Goal: Task Accomplishment & Management: Use online tool/utility

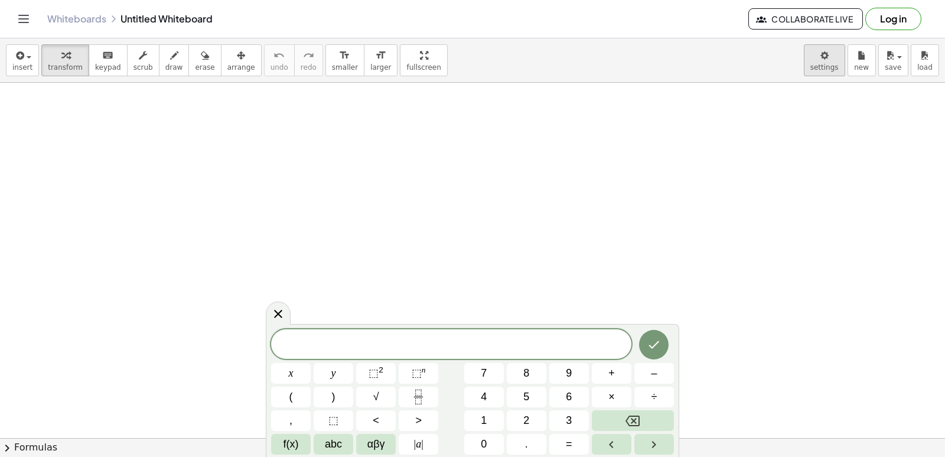
click at [829, 68] on body "Graspable Math Activities Get Started Activity Bank Assigned Work Classes White…" at bounding box center [472, 228] width 945 height 457
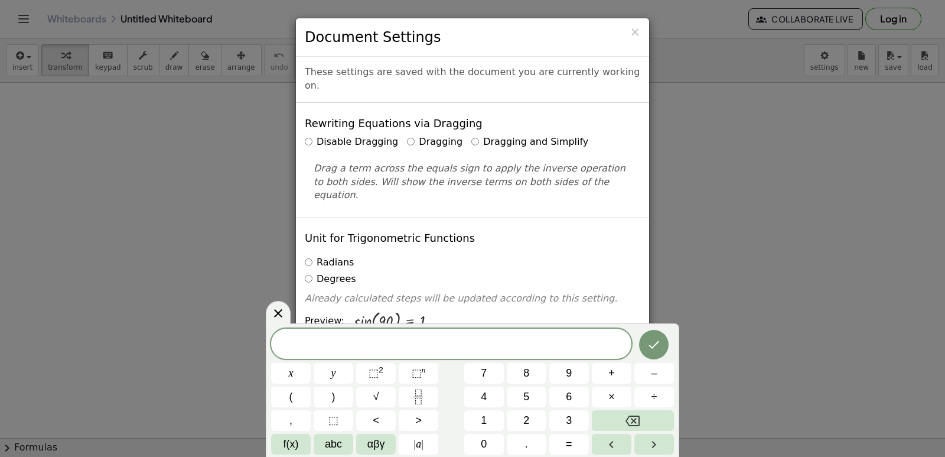
drag, startPoint x: 276, startPoint y: 305, endPoint x: 276, endPoint y: 297, distance: 8.9
click at [276, 300] on body "Graspable Math Activities Get Started Activity Bank Assigned Work Classes White…" at bounding box center [472, 228] width 945 height 457
click at [286, 312] on div at bounding box center [278, 312] width 25 height 23
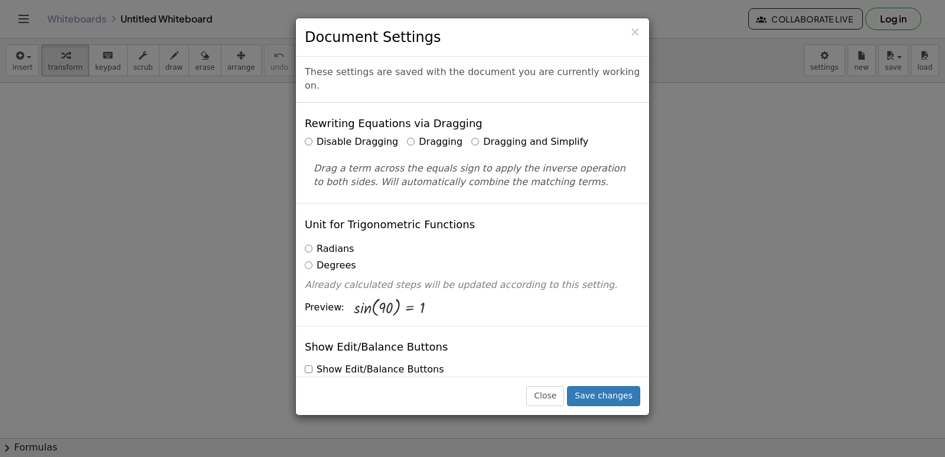
drag, startPoint x: 625, startPoint y: 395, endPoint x: 613, endPoint y: 409, distance: 18.5
click at [613, 409] on div "Close Save changes" at bounding box center [472, 395] width 353 height 38
drag, startPoint x: 608, startPoint y: 390, endPoint x: 604, endPoint y: 402, distance: 12.7
click at [604, 402] on button "Save changes" at bounding box center [603, 396] width 73 height 20
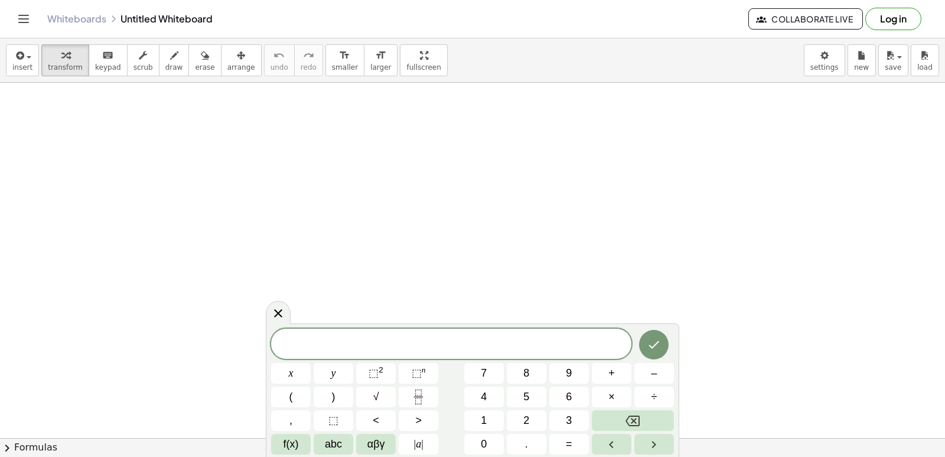
drag, startPoint x: 481, startPoint y: 362, endPoint x: 483, endPoint y: 351, distance: 10.3
click at [482, 357] on div "x y ⬚ 2 ⬚ n 7 8 9 + – ( ) √ 4 5 6 × ÷ , ⬚ < > 1 2 3 f(x) abc αβγ | a | 0 . =" at bounding box center [472, 391] width 403 height 126
click at [490, 376] on button "7" at bounding box center [484, 373] width 40 height 21
click at [294, 374] on button "x" at bounding box center [291, 373] width 40 height 21
click at [657, 367] on span "–" at bounding box center [654, 373] width 6 height 16
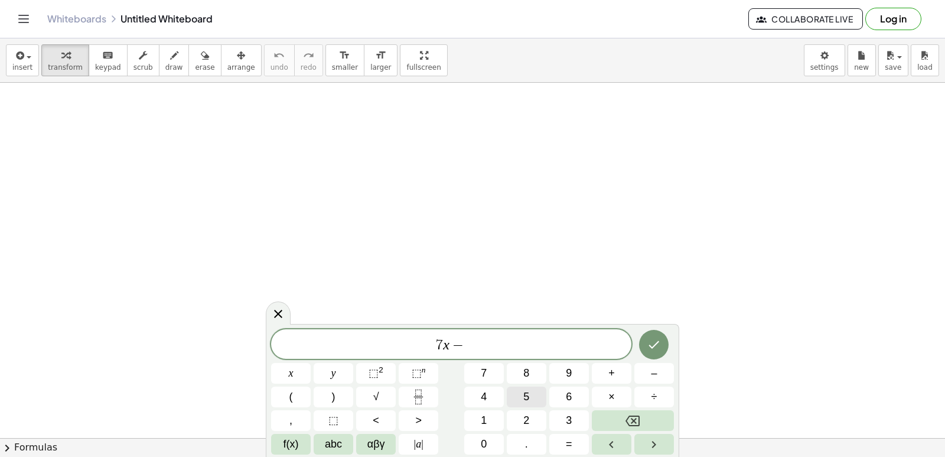
click at [519, 391] on button "5" at bounding box center [527, 396] width 40 height 21
click at [562, 437] on button "=" at bounding box center [569, 444] width 40 height 21
click at [564, 377] on button "9" at bounding box center [569, 373] width 40 height 21
click at [646, 340] on button "Done" at bounding box center [654, 345] width 30 height 30
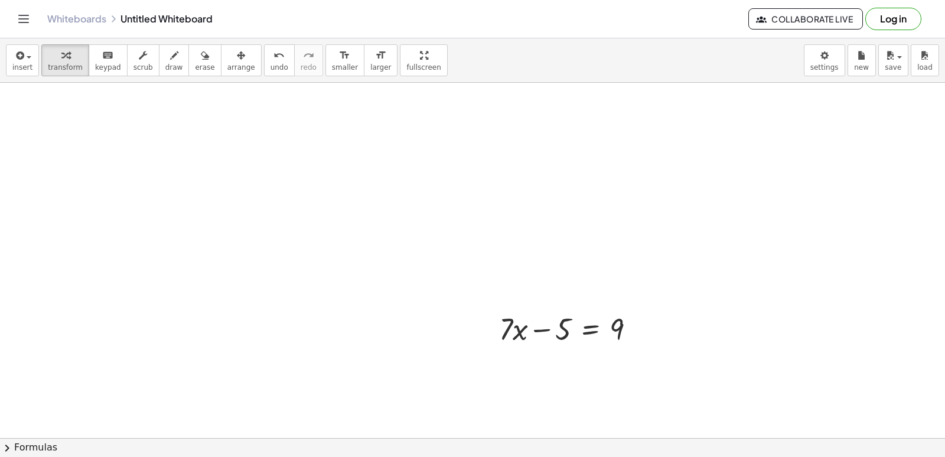
drag, startPoint x: 679, startPoint y: 367, endPoint x: 692, endPoint y: 308, distance: 61.2
drag, startPoint x: 933, startPoint y: 126, endPoint x: 942, endPoint y: 114, distance: 15.2
click at [942, 114] on div "+ · 7 · x − 5 = 9 ×" at bounding box center [472, 260] width 945 height 355
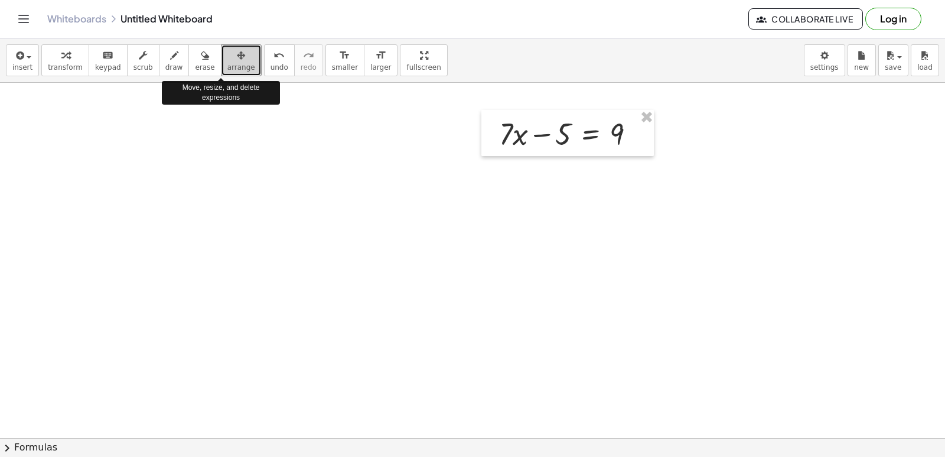
click at [224, 74] on button "arrange" at bounding box center [241, 60] width 41 height 32
drag, startPoint x: 113, startPoint y: 134, endPoint x: 230, endPoint y: 67, distance: 135.0
click at [230, 67] on span "arrange" at bounding box center [241, 67] width 28 height 8
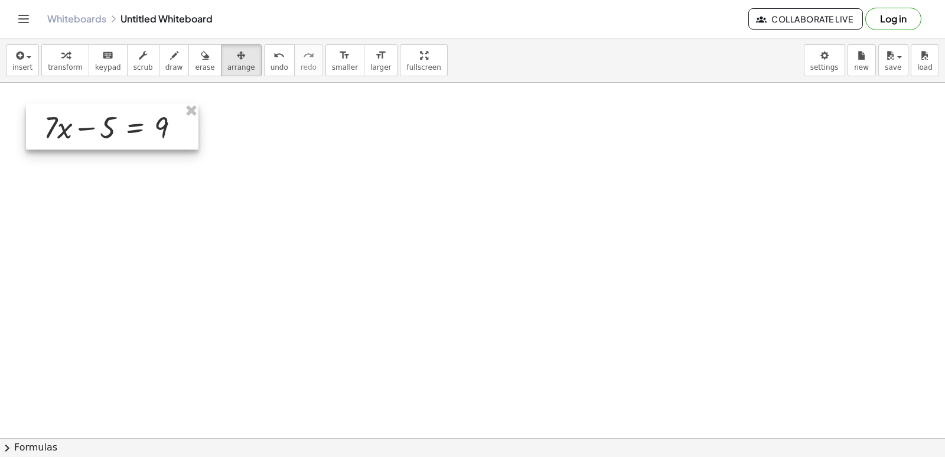
drag, startPoint x: 631, startPoint y: 130, endPoint x: 170, endPoint y: 111, distance: 461.7
click at [171, 121] on div at bounding box center [112, 126] width 172 height 46
click at [235, 108] on div at bounding box center [472, 281] width 945 height 787
drag, startPoint x: 235, startPoint y: 108, endPoint x: 220, endPoint y: 63, distance: 47.4
click at [227, 63] on span "arrange" at bounding box center [241, 67] width 28 height 8
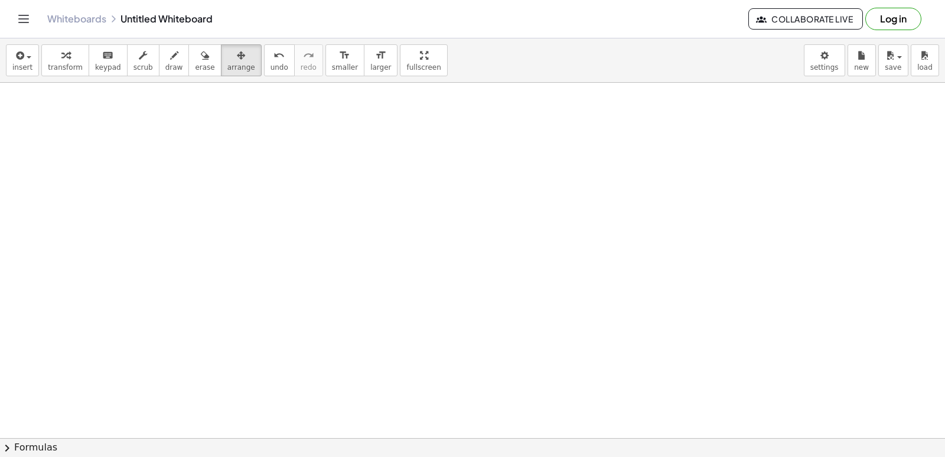
drag, startPoint x: 431, startPoint y: 204, endPoint x: 74, endPoint y: 201, distance: 357.4
click at [74, 204] on div at bounding box center [472, 281] width 945 height 787
click at [517, 248] on div at bounding box center [472, 281] width 945 height 787
drag, startPoint x: 375, startPoint y: 257, endPoint x: 369, endPoint y: 260, distance: 6.9
click at [369, 260] on div at bounding box center [472, 281] width 945 height 787
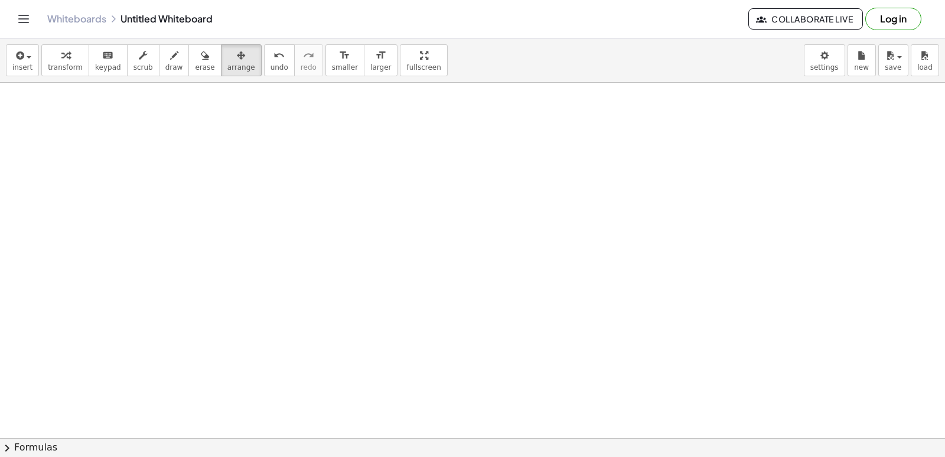
drag, startPoint x: 634, startPoint y: 402, endPoint x: 500, endPoint y: 286, distance: 177.2
click at [613, 379] on div at bounding box center [472, 281] width 945 height 787
drag, startPoint x: 495, startPoint y: 279, endPoint x: 479, endPoint y: 279, distance: 15.9
click at [481, 279] on div at bounding box center [472, 281] width 945 height 787
click at [221, 72] on button "arrange" at bounding box center [241, 60] width 41 height 32
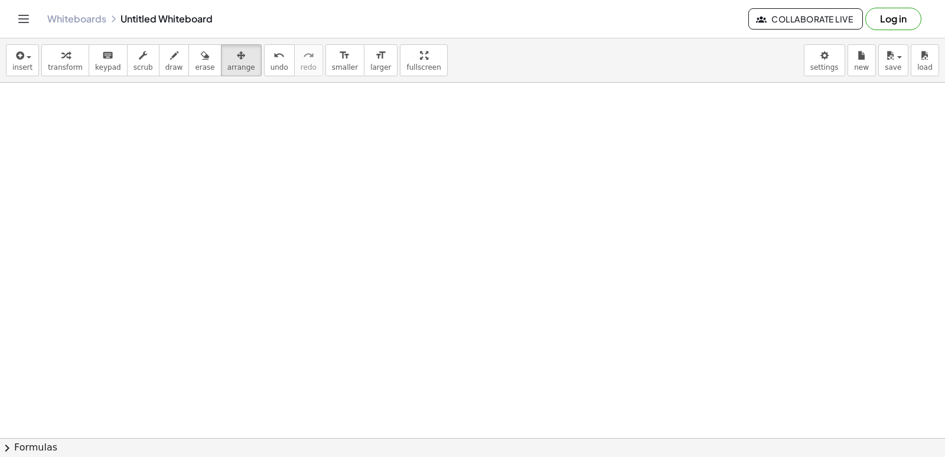
drag, startPoint x: 125, startPoint y: 195, endPoint x: 142, endPoint y: 161, distance: 37.8
click at [139, 172] on div at bounding box center [472, 281] width 945 height 787
click at [142, 161] on div at bounding box center [472, 281] width 945 height 787
click at [271, 70] on span "undo" at bounding box center [280, 67] width 18 height 8
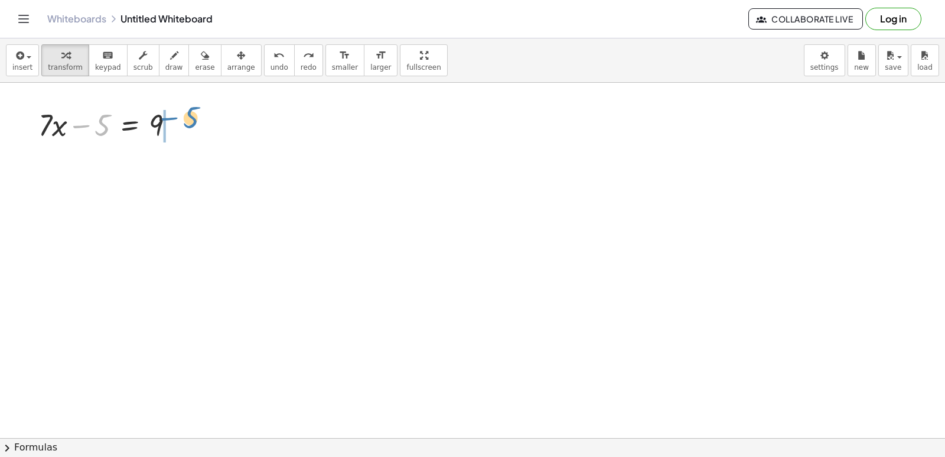
drag, startPoint x: 89, startPoint y: 133, endPoint x: 177, endPoint y: 126, distance: 88.3
drag, startPoint x: 177, startPoint y: 126, endPoint x: 97, endPoint y: 144, distance: 81.8
click at [114, 149] on div at bounding box center [132, 164] width 201 height 40
drag, startPoint x: 210, startPoint y: 155, endPoint x: 193, endPoint y: 140, distance: 23.0
click at [193, 149] on div at bounding box center [132, 164] width 201 height 40
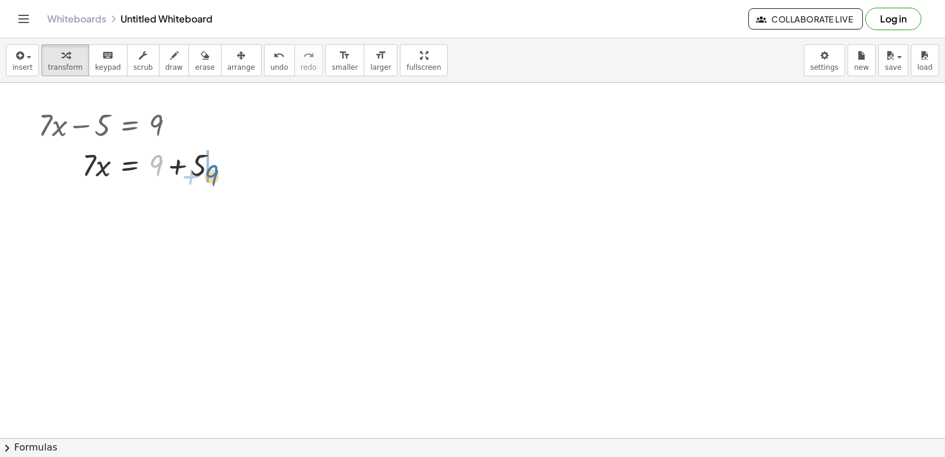
drag, startPoint x: 154, startPoint y: 157, endPoint x: 199, endPoint y: 148, distance: 46.5
click at [211, 155] on div at bounding box center [132, 164] width 201 height 40
drag, startPoint x: 224, startPoint y: 271, endPoint x: 158, endPoint y: 236, distance: 74.3
click at [177, 243] on div at bounding box center [472, 281] width 945 height 787
drag, startPoint x: 151, startPoint y: 215, endPoint x: 187, endPoint y: 224, distance: 37.3
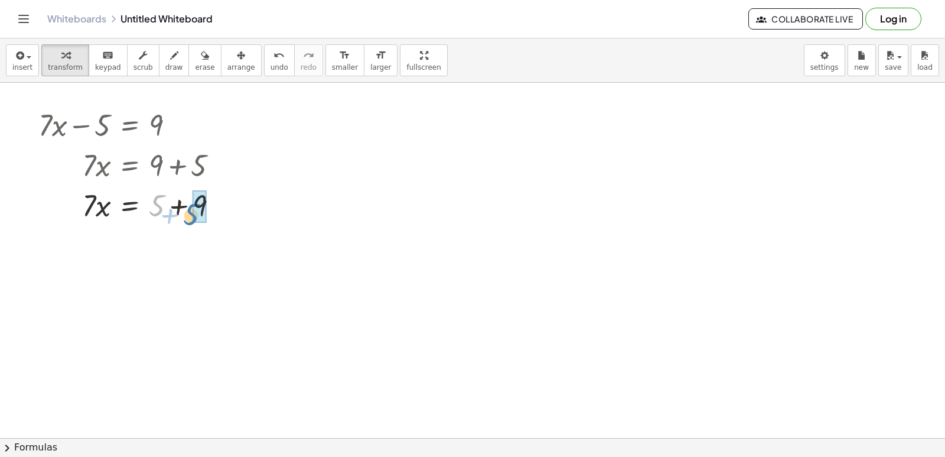
click at [187, 224] on div "+ · 7 · x − 5 = 9 · 7 · x = + 9 + 5 + 5 · 7 · x 5 = 9 + +" at bounding box center [129, 164] width 216 height 126
drag, startPoint x: 79, startPoint y: 252, endPoint x: 150, endPoint y: 257, distance: 71.6
click at [150, 257] on div at bounding box center [132, 244] width 201 height 40
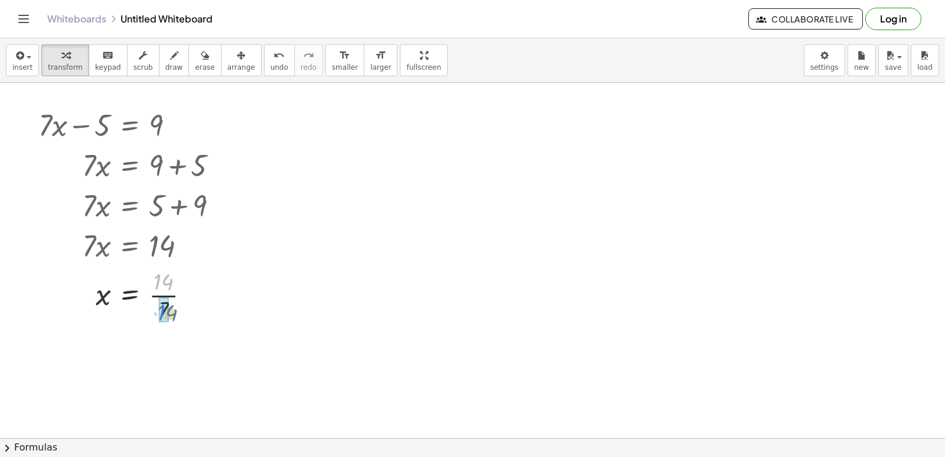
drag, startPoint x: 164, startPoint y: 286, endPoint x: 168, endPoint y: 317, distance: 31.6
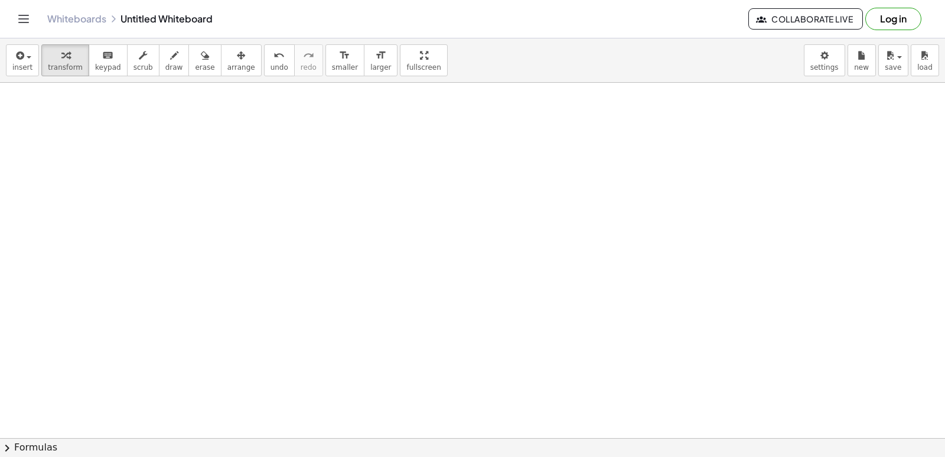
scroll to position [489, 0]
drag, startPoint x: 375, startPoint y: 307, endPoint x: 440, endPoint y: 298, distance: 65.6
click at [438, 301] on div at bounding box center [472, 126] width 945 height 1065
click at [457, 324] on div at bounding box center [472, 126] width 945 height 1065
drag, startPoint x: 334, startPoint y: 340, endPoint x: 327, endPoint y: 338, distance: 6.7
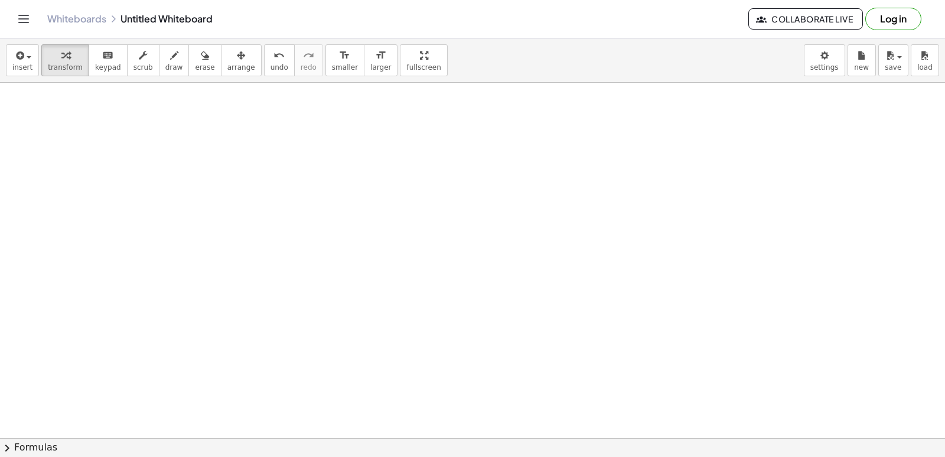
drag, startPoint x: 317, startPoint y: 177, endPoint x: 331, endPoint y: 173, distance: 14.0
click at [331, 173] on div at bounding box center [472, 126] width 945 height 1065
click at [568, 282] on div at bounding box center [472, 126] width 945 height 1065
click at [581, 416] on div at bounding box center [472, 126] width 945 height 1065
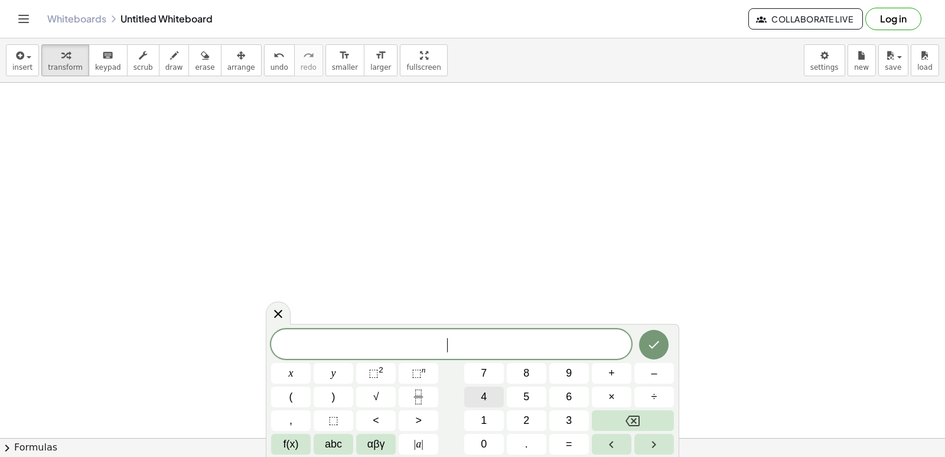
click at [484, 389] on span "4" at bounding box center [484, 397] width 6 height 16
click at [634, 428] on button "Backspace" at bounding box center [633, 420] width 82 height 21
click at [493, 381] on button "7" at bounding box center [484, 373] width 40 height 21
click at [295, 372] on button "x" at bounding box center [291, 373] width 40 height 21
click at [610, 375] on span "+" at bounding box center [611, 373] width 6 height 16
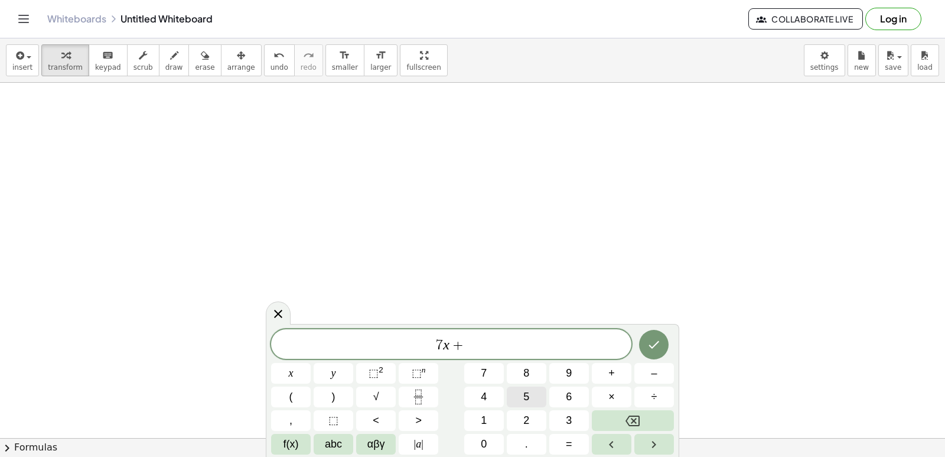
click at [536, 398] on button "5" at bounding box center [527, 396] width 40 height 21
click at [571, 451] on span "=" at bounding box center [569, 444] width 6 height 16
click at [656, 374] on span "–" at bounding box center [654, 373] width 6 height 16
click at [489, 412] on button "1" at bounding box center [484, 420] width 40 height 21
click at [568, 387] on button "6" at bounding box center [569, 396] width 40 height 21
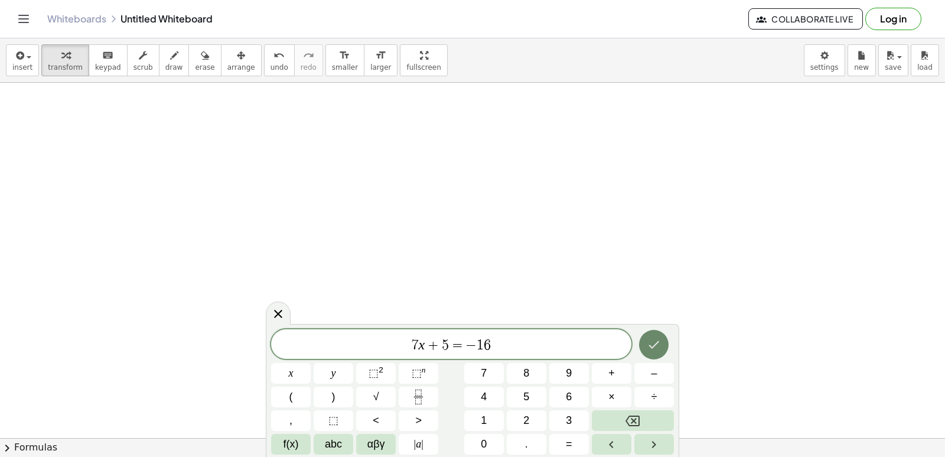
click at [657, 352] on button "Done" at bounding box center [654, 345] width 30 height 30
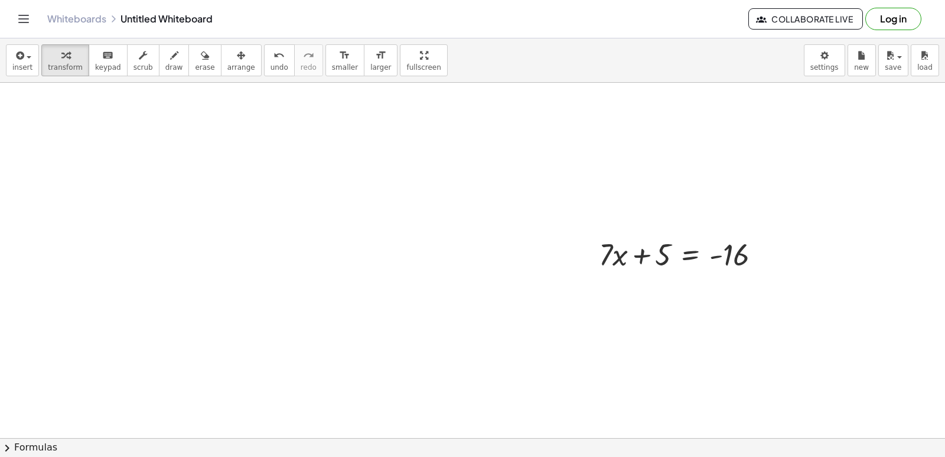
scroll to position [667, 0]
drag, startPoint x: 662, startPoint y: 263, endPoint x: 902, endPoint y: 309, distance: 244.8
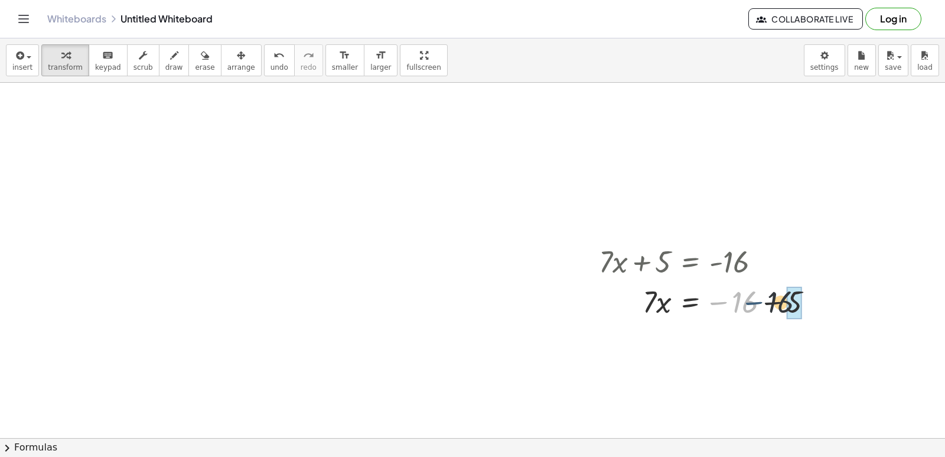
drag, startPoint x: 709, startPoint y: 299, endPoint x: 817, endPoint y: 362, distance: 124.9
click at [758, 301] on div at bounding box center [711, 301] width 236 height 40
drag, startPoint x: 647, startPoint y: 340, endPoint x: 721, endPoint y: 345, distance: 74.0
click at [718, 352] on div at bounding box center [711, 341] width 236 height 40
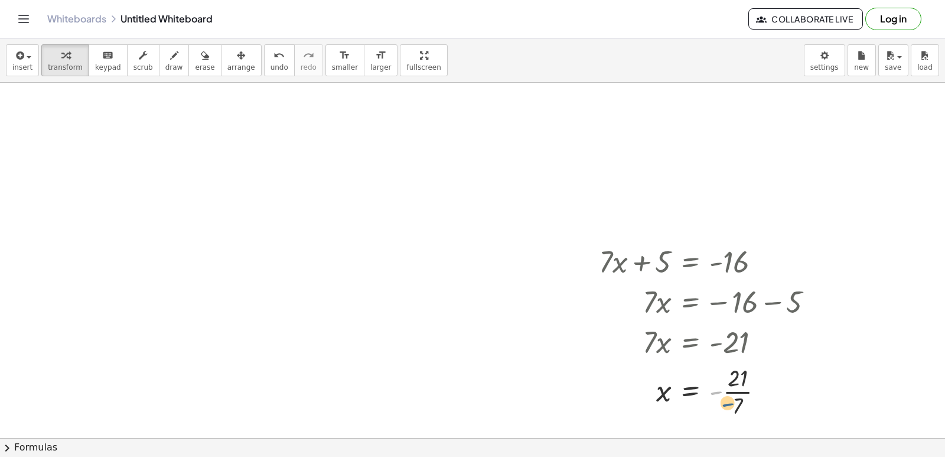
drag, startPoint x: 712, startPoint y: 374, endPoint x: 730, endPoint y: 377, distance: 17.5
click at [725, 386] on div at bounding box center [711, 390] width 236 height 59
drag, startPoint x: 731, startPoint y: 369, endPoint x: 733, endPoint y: 392, distance: 23.7
drag, startPoint x: 758, startPoint y: 343, endPoint x: 829, endPoint y: 308, distance: 78.5
click at [829, 308] on div at bounding box center [711, 301] width 236 height 40
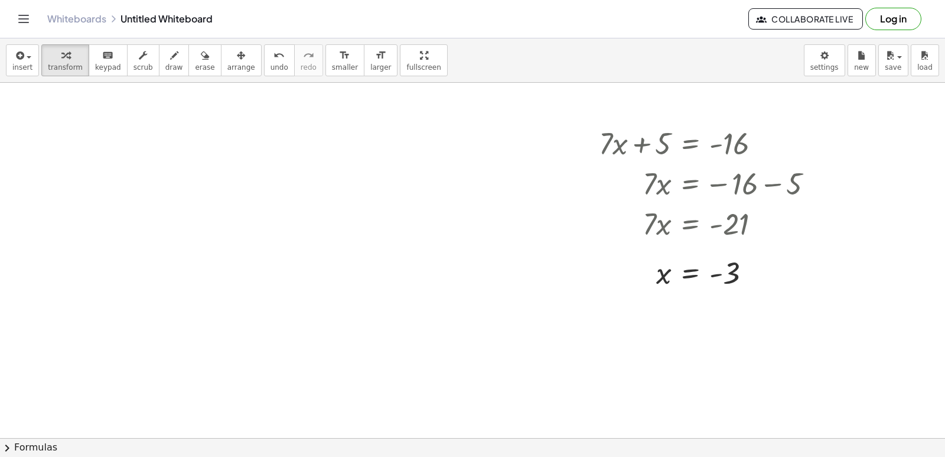
scroll to position [788, 0]
drag, startPoint x: 303, startPoint y: 346, endPoint x: 315, endPoint y: 338, distance: 14.4
click at [304, 346] on div at bounding box center [472, 5] width 945 height 1420
click at [608, 347] on div at bounding box center [472, 5] width 945 height 1420
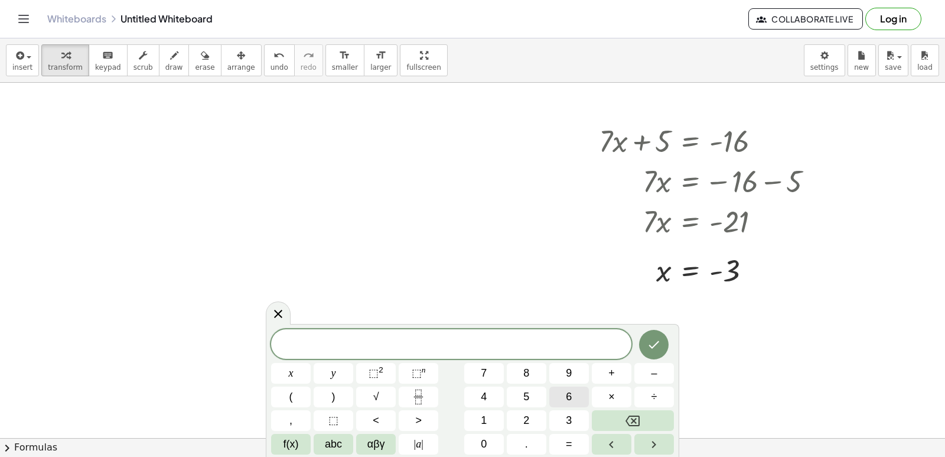
click at [564, 389] on button "6" at bounding box center [569, 396] width 40 height 21
click at [327, 366] on button "y" at bounding box center [334, 373] width 40 height 21
click at [616, 372] on button "+" at bounding box center [612, 373] width 40 height 21
click at [478, 420] on button "1" at bounding box center [484, 420] width 40 height 21
click at [478, 396] on button "4" at bounding box center [484, 396] width 40 height 21
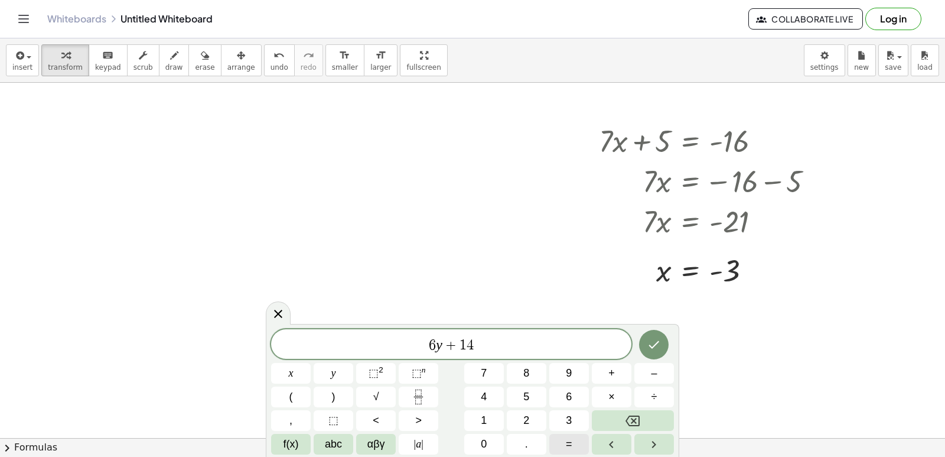
click at [576, 441] on button "=" at bounding box center [569, 444] width 40 height 21
click at [654, 367] on span "–" at bounding box center [654, 373] width 6 height 16
click at [524, 412] on span "2" at bounding box center [526, 420] width 6 height 16
click at [524, 406] on button "5" at bounding box center [527, 396] width 40 height 21
click at [633, 415] on icon "Backspace" at bounding box center [633, 420] width 14 height 14
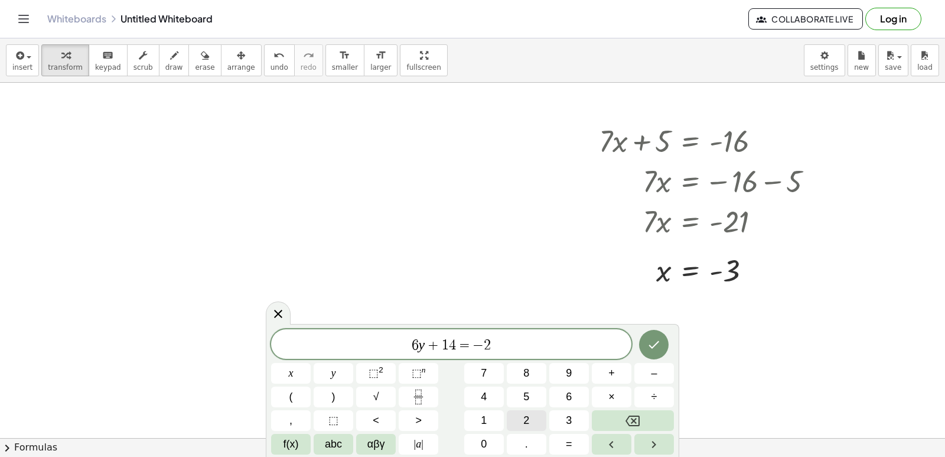
click at [527, 421] on span "2" at bounding box center [526, 420] width 6 height 16
click at [655, 346] on icon "Done" at bounding box center [654, 345] width 11 height 8
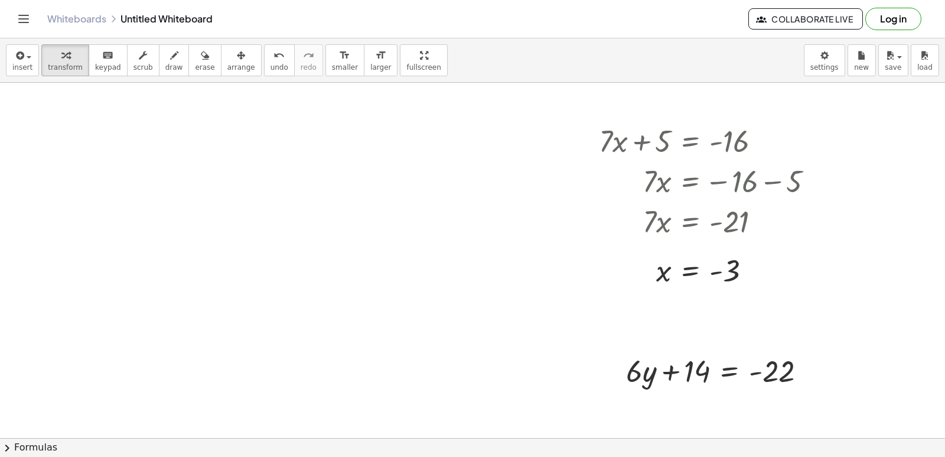
drag, startPoint x: 217, startPoint y: 57, endPoint x: 236, endPoint y: 90, distance: 38.9
click at [237, 59] on icon "button" at bounding box center [241, 55] width 8 height 14
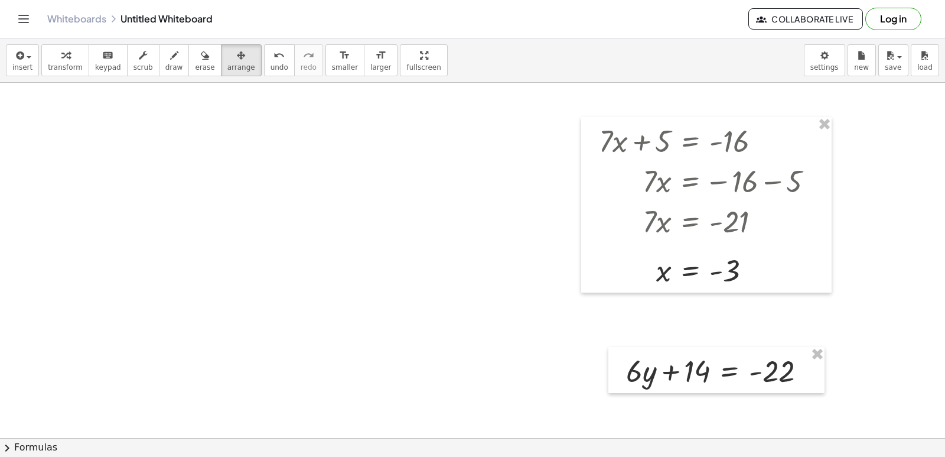
click at [608, 347] on div at bounding box center [716, 370] width 216 height 46
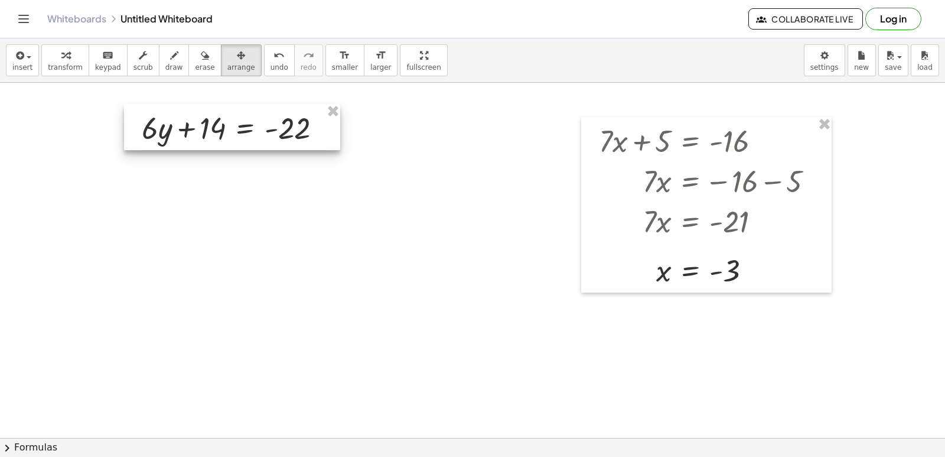
drag, startPoint x: 392, startPoint y: 230, endPoint x: 219, endPoint y: 129, distance: 200.4
click at [219, 129] on div at bounding box center [232, 127] width 216 height 46
click at [273, 57] on icon "undo" at bounding box center [278, 55] width 11 height 14
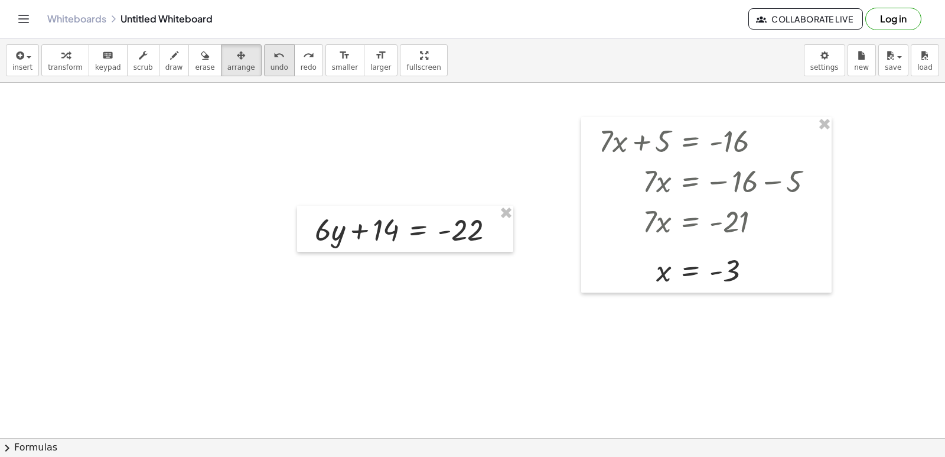
click at [264, 73] on button "undo undo" at bounding box center [279, 60] width 31 height 32
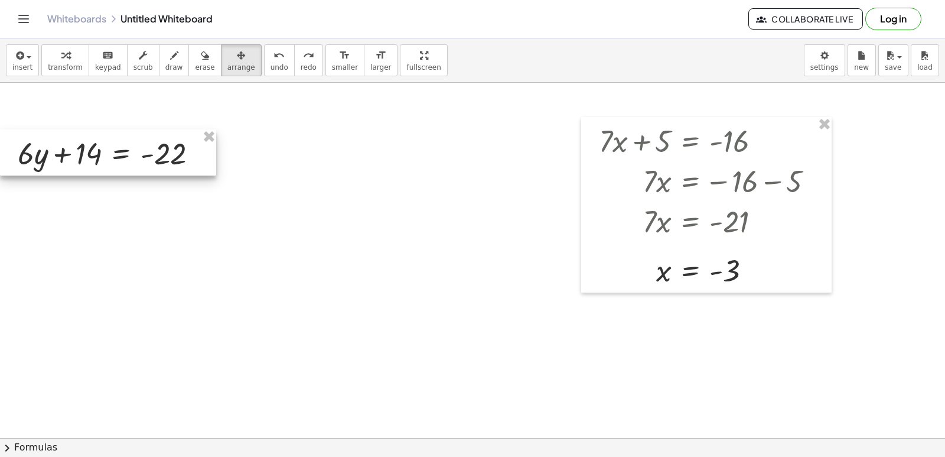
drag, startPoint x: 739, startPoint y: 384, endPoint x: 69, endPoint y: 167, distance: 704.8
click at [69, 167] on div at bounding box center [108, 152] width 216 height 46
click at [69, 163] on div at bounding box center [108, 152] width 216 height 46
click at [85, 177] on div at bounding box center [472, 5] width 945 height 1420
click at [88, 180] on div at bounding box center [472, 5] width 945 height 1420
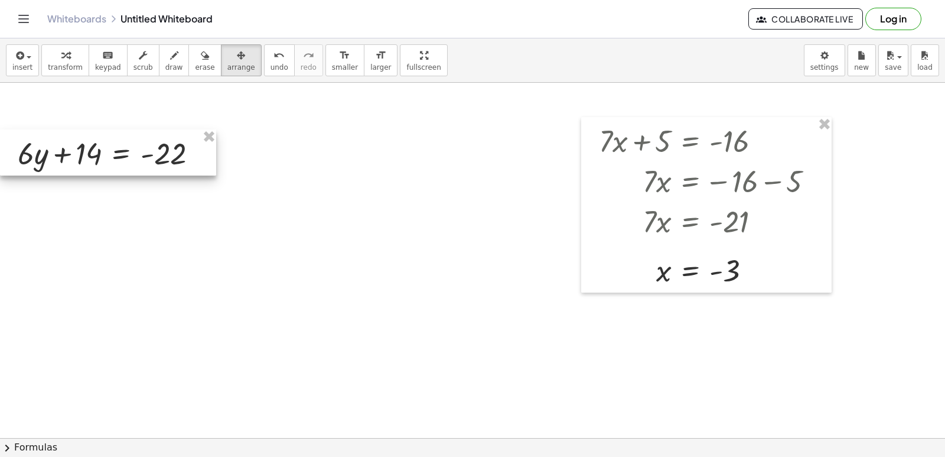
click at [105, 167] on div at bounding box center [108, 152] width 216 height 46
click at [109, 226] on div at bounding box center [472, 5] width 945 height 1420
click at [110, 223] on div at bounding box center [472, 5] width 945 height 1420
click at [126, 213] on div at bounding box center [472, 5] width 945 height 1420
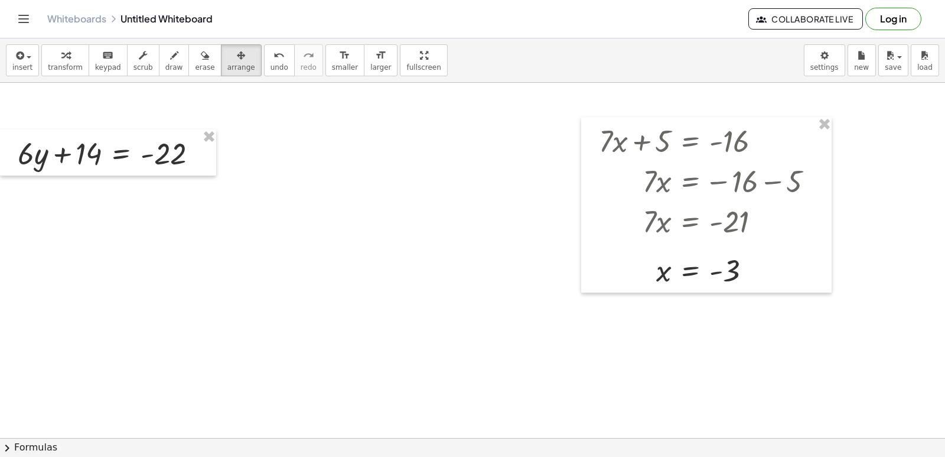
click at [131, 203] on div at bounding box center [472, 5] width 945 height 1420
click at [126, 198] on div at bounding box center [472, 5] width 945 height 1420
drag, startPoint x: 119, startPoint y: 175, endPoint x: 144, endPoint y: 215, distance: 46.7
click at [139, 215] on div at bounding box center [472, 5] width 945 height 1420
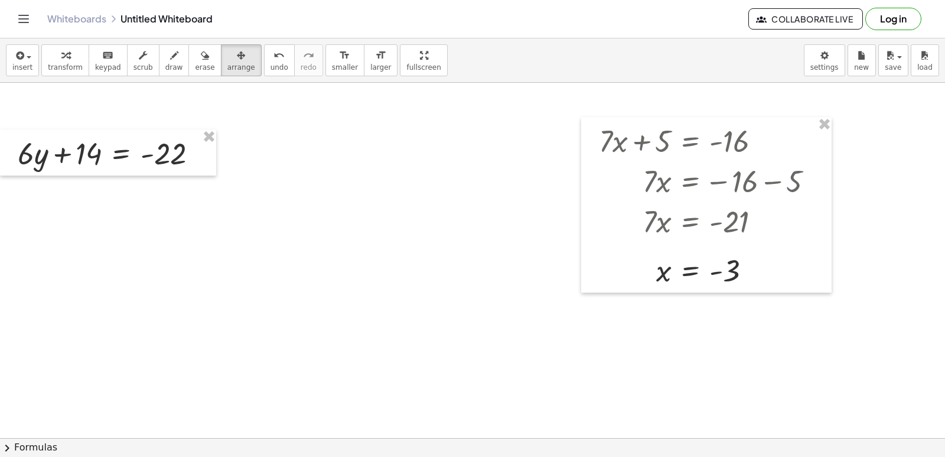
click at [152, 210] on div at bounding box center [472, 5] width 945 height 1420
click at [155, 218] on div at bounding box center [472, 5] width 945 height 1420
click at [158, 224] on div at bounding box center [472, 5] width 945 height 1420
click at [159, 221] on div at bounding box center [472, 5] width 945 height 1420
click at [227, 67] on span "arrange" at bounding box center [241, 67] width 28 height 8
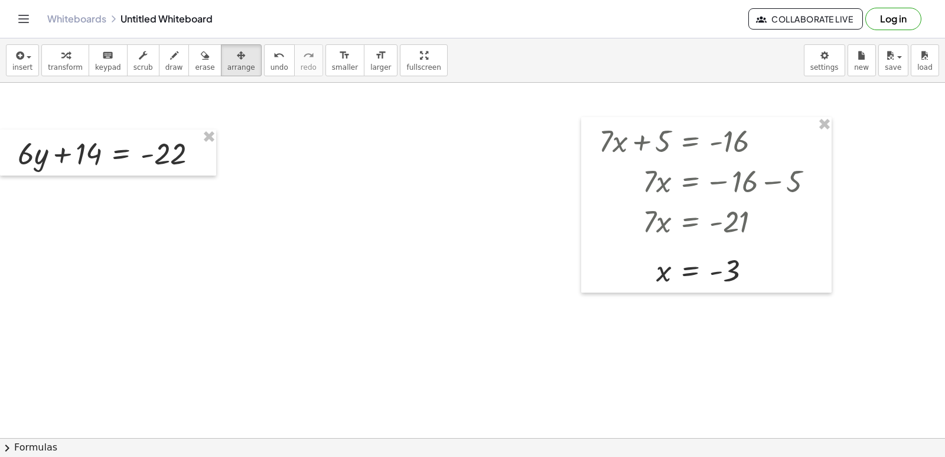
click at [218, 118] on div at bounding box center [472, 5] width 945 height 1420
drag, startPoint x: 232, startPoint y: 128, endPoint x: 253, endPoint y: 145, distance: 27.8
click at [239, 131] on div at bounding box center [472, 5] width 945 height 1420
drag, startPoint x: 253, startPoint y: 145, endPoint x: 258, endPoint y: 151, distance: 7.6
click at [258, 151] on div at bounding box center [472, 5] width 945 height 1420
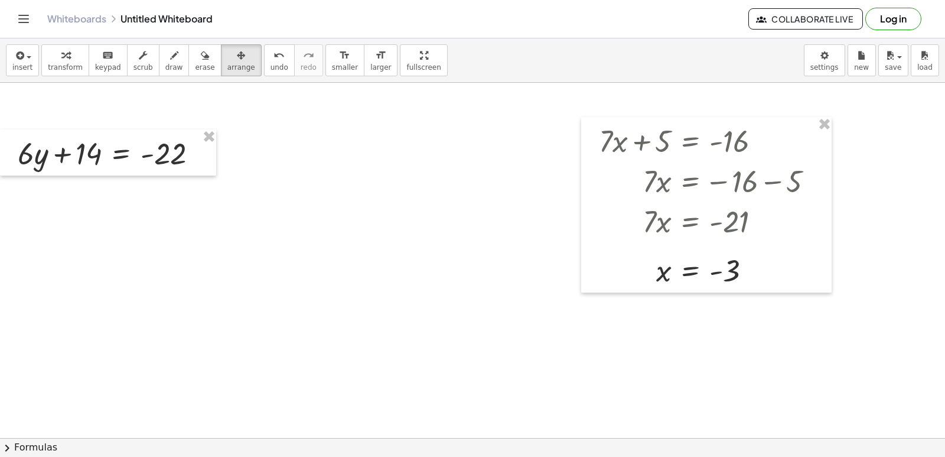
click at [260, 152] on div at bounding box center [472, 5] width 945 height 1420
drag, startPoint x: 423, startPoint y: 367, endPoint x: 344, endPoint y: 284, distance: 114.1
click at [418, 351] on div at bounding box center [472, 5] width 945 height 1420
click at [282, 320] on div at bounding box center [472, 5] width 945 height 1420
drag, startPoint x: 252, startPoint y: 333, endPoint x: 248, endPoint y: 305, distance: 28.0
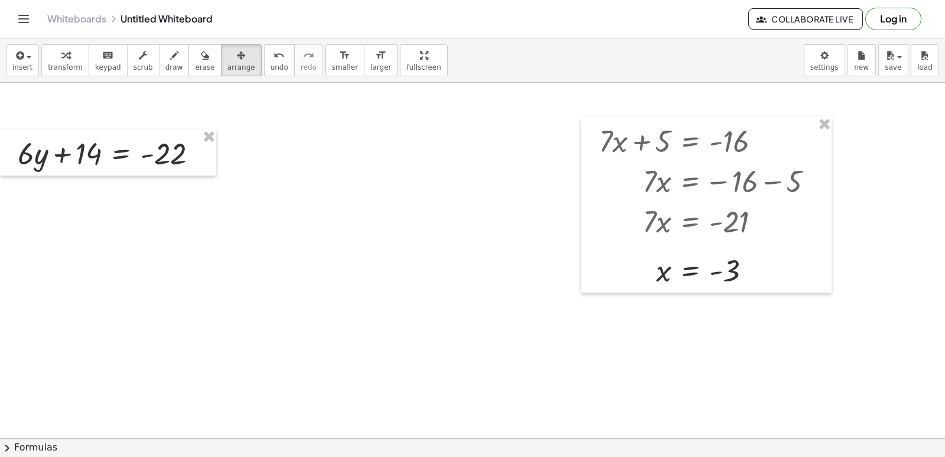
click at [252, 332] on div at bounding box center [472, 5] width 945 height 1420
click at [248, 305] on div at bounding box center [472, 5] width 945 height 1420
click at [245, 305] on div at bounding box center [472, 5] width 945 height 1420
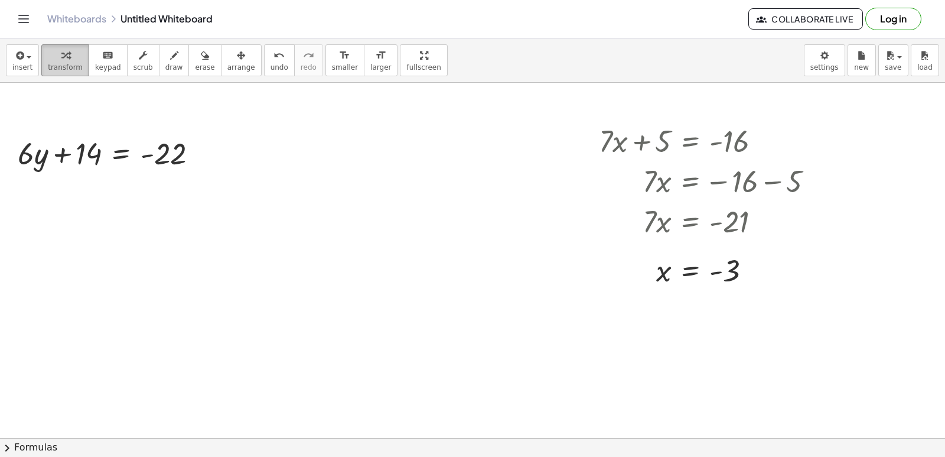
click at [43, 58] on button "transform" at bounding box center [65, 60] width 48 height 32
drag, startPoint x: 93, startPoint y: 159, endPoint x: 216, endPoint y: 174, distance: 123.8
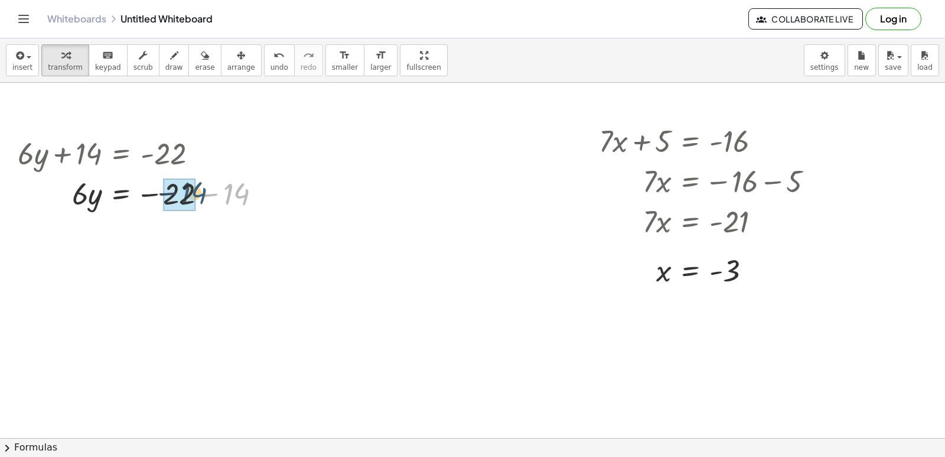
drag, startPoint x: 237, startPoint y: 190, endPoint x: 196, endPoint y: 189, distance: 42.0
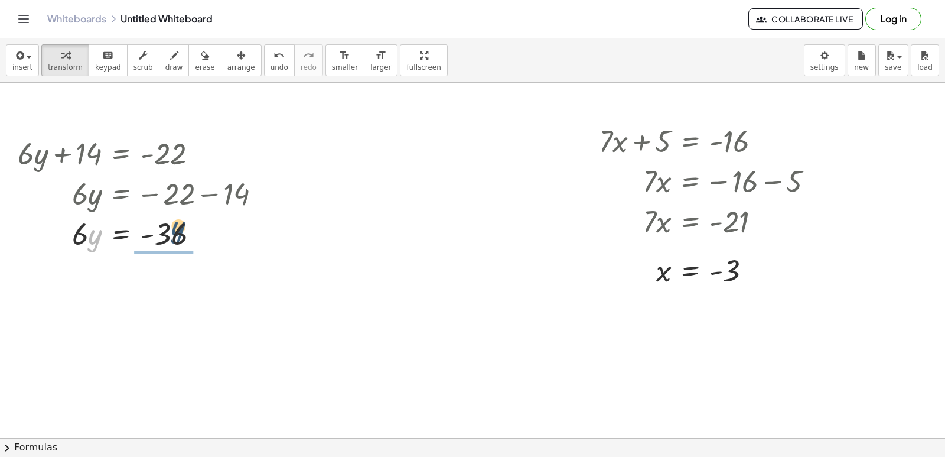
drag, startPoint x: 93, startPoint y: 238, endPoint x: 177, endPoint y: 230, distance: 84.3
click at [177, 230] on div at bounding box center [144, 233] width 264 height 40
drag, startPoint x: 166, startPoint y: 295, endPoint x: 219, endPoint y: 43, distance: 257.2
click at [157, 256] on div at bounding box center [144, 282] width 264 height 59
click at [271, 71] on span "undo" at bounding box center [280, 67] width 18 height 8
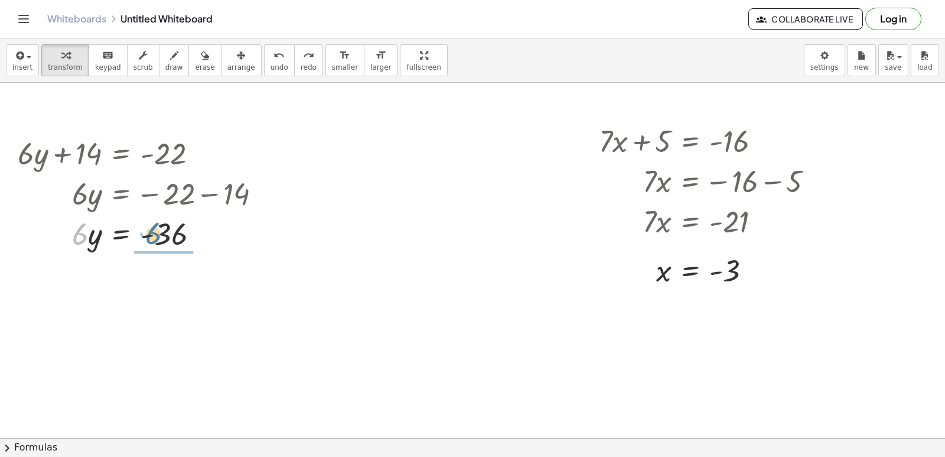
drag, startPoint x: 76, startPoint y: 226, endPoint x: 118, endPoint y: 192, distance: 53.3
click at [121, 154] on div "+ · 6 · y + 14 = - 22 · 6 · y = − 22 − 14 · 6 · 6 · y = - 36" at bounding box center [121, 154] width 0 height 0
click at [271, 63] on span "undo" at bounding box center [280, 67] width 18 height 8
drag, startPoint x: 81, startPoint y: 247, endPoint x: 173, endPoint y: 277, distance: 96.9
click at [173, 277] on div "+ · 7 · x − 5 = 9 · 7 · x = + 9 + 5 · 7 · x = + 5 + 9 · 7 · x = 14 x = · 14 · 7…" at bounding box center [472, 5] width 945 height 1420
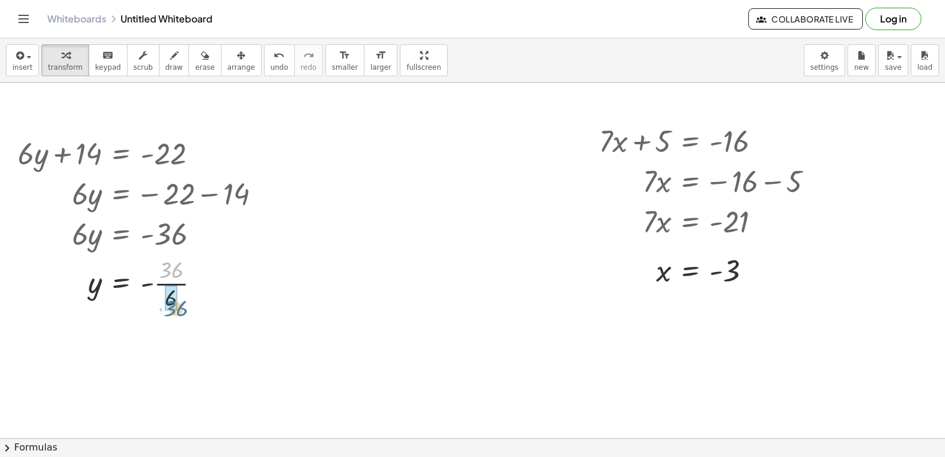
drag, startPoint x: 166, startPoint y: 273, endPoint x: 161, endPoint y: 277, distance: 6.3
click at [352, 339] on div at bounding box center [472, 5] width 945 height 1420
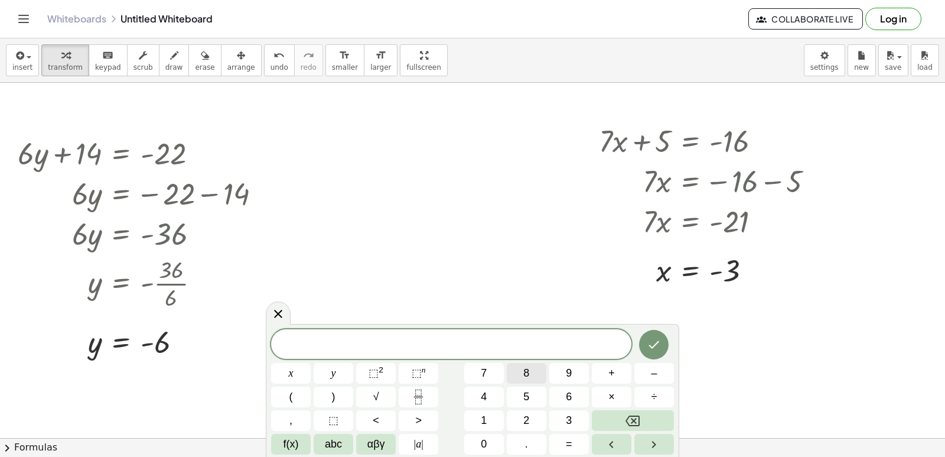
click at [532, 366] on button "8" at bounding box center [527, 373] width 40 height 21
click at [338, 371] on button "y" at bounding box center [334, 373] width 40 height 21
click at [603, 373] on button "+" at bounding box center [612, 373] width 40 height 21
click at [536, 425] on button "2" at bounding box center [527, 420] width 40 height 21
click at [572, 413] on span "3" at bounding box center [569, 420] width 6 height 16
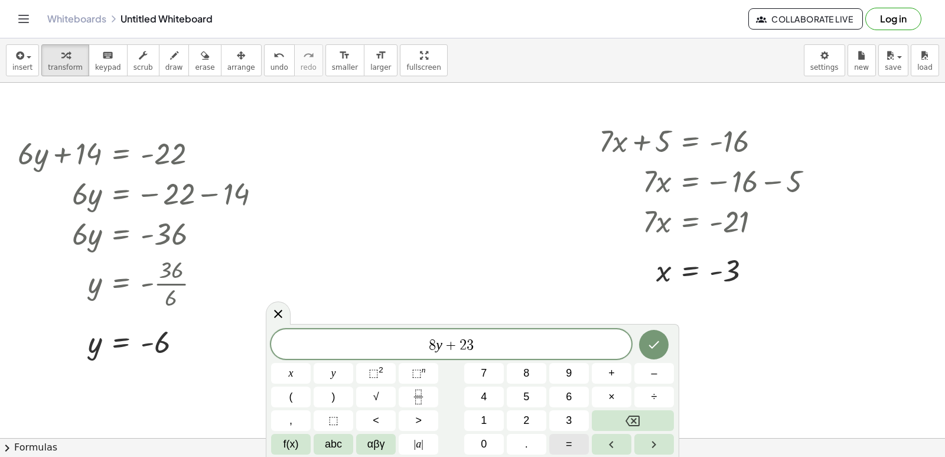
click at [582, 442] on button "=" at bounding box center [569, 444] width 40 height 21
click at [654, 380] on span "–" at bounding box center [654, 373] width 6 height 16
click at [563, 372] on button "9" at bounding box center [569, 373] width 40 height 21
click at [659, 352] on button "Done" at bounding box center [654, 345] width 30 height 30
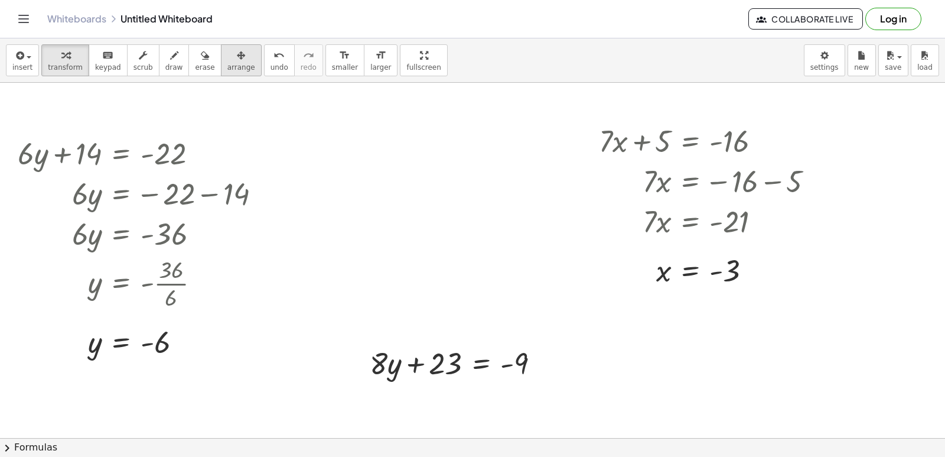
click at [229, 56] on div "button" at bounding box center [241, 55] width 28 height 14
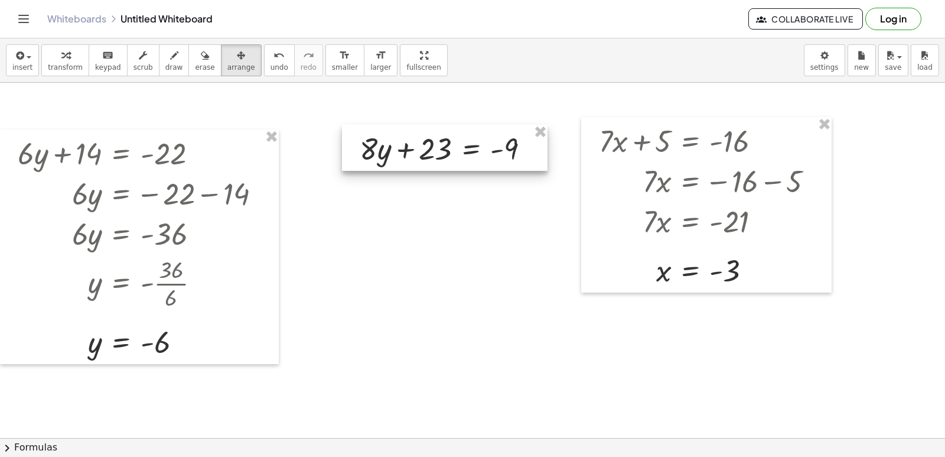
drag, startPoint x: 419, startPoint y: 360, endPoint x: 409, endPoint y: 145, distance: 214.7
click at [409, 145] on div at bounding box center [445, 148] width 206 height 46
click at [54, 47] on button "transform" at bounding box center [65, 60] width 48 height 32
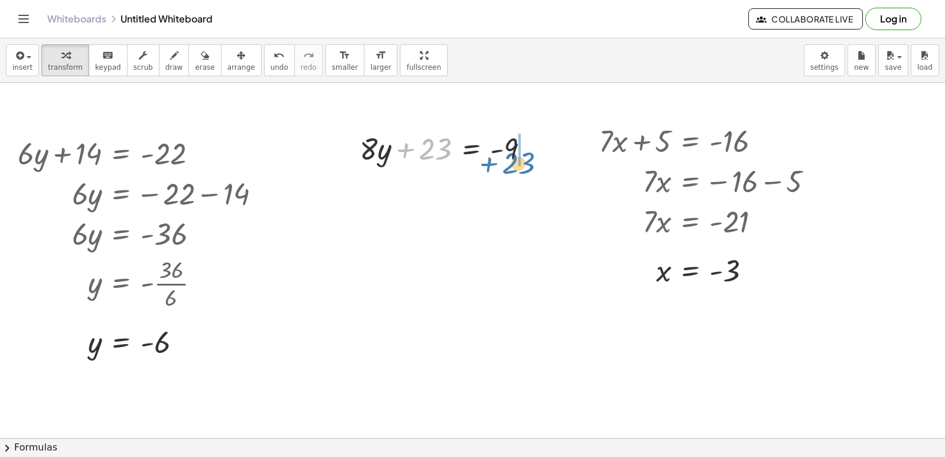
drag, startPoint x: 429, startPoint y: 145, endPoint x: 513, endPoint y: 174, distance: 88.5
click at [512, 156] on div at bounding box center [449, 148] width 191 height 40
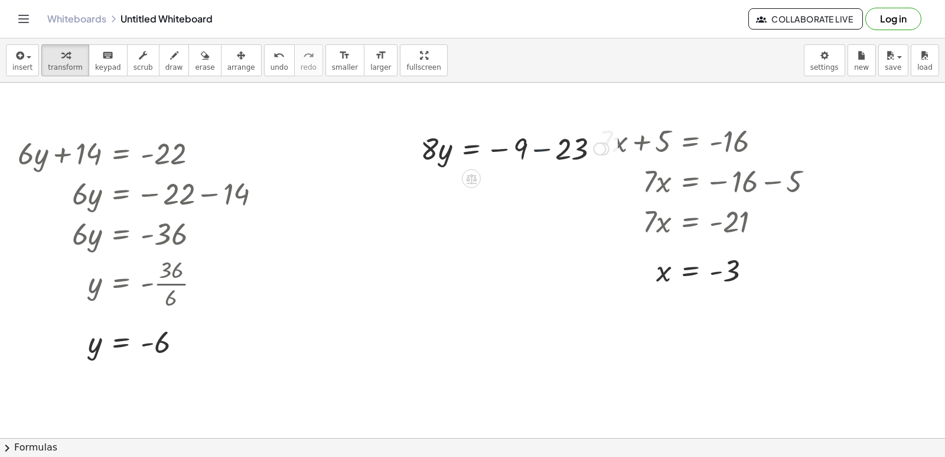
click at [551, 150] on div at bounding box center [515, 148] width 200 height 40
drag, startPoint x: 437, startPoint y: 198, endPoint x: 532, endPoint y: 254, distance: 109.6
click at [532, 223] on div "+ · 7 · x − 5 = 9 · 7 · x = + 9 + 5 · 7 · x = + 5 + 9 · 7 · x = 14 x = · 14 · 7…" at bounding box center [472, 5] width 945 height 1420
drag, startPoint x: 515, startPoint y: 174, endPoint x: 516, endPoint y: 206, distance: 32.5
click at [458, 431] on div at bounding box center [472, 5] width 945 height 1420
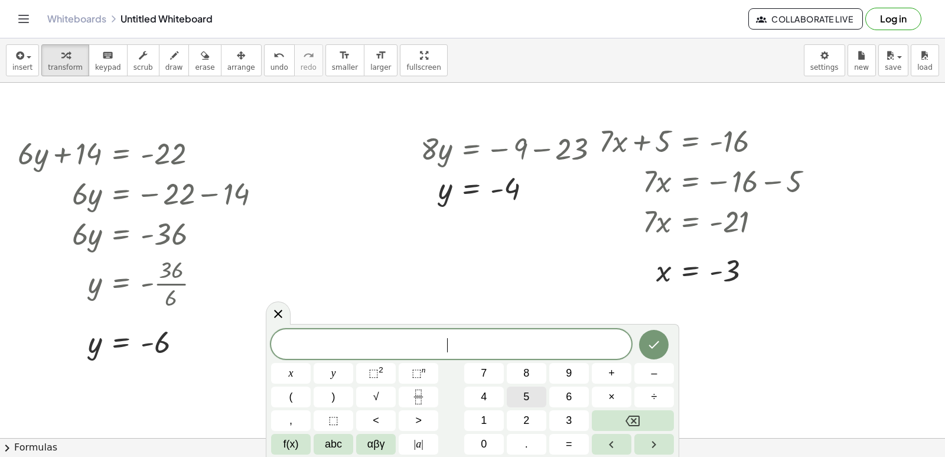
click at [534, 400] on button "5" at bounding box center [527, 396] width 40 height 21
click at [620, 402] on button "×" at bounding box center [612, 396] width 40 height 21
click at [624, 425] on button "Backspace" at bounding box center [633, 420] width 82 height 21
click at [288, 366] on button "x" at bounding box center [291, 373] width 40 height 21
click at [614, 376] on span "+" at bounding box center [611, 373] width 6 height 16
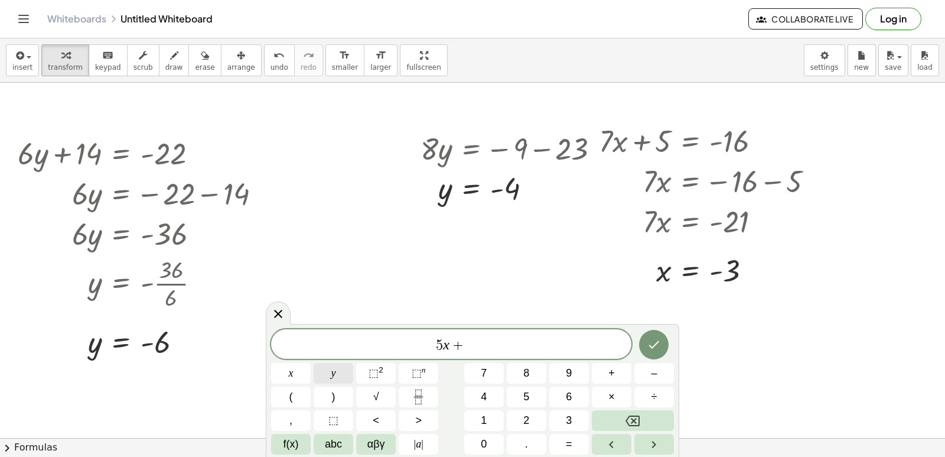
click at [334, 373] on span "y" at bounding box center [333, 373] width 5 height 16
click at [566, 435] on button "=" at bounding box center [569, 444] width 40 height 21
click at [566, 423] on span "3" at bounding box center [569, 420] width 6 height 16
click at [646, 349] on button "Done" at bounding box center [654, 345] width 30 height 30
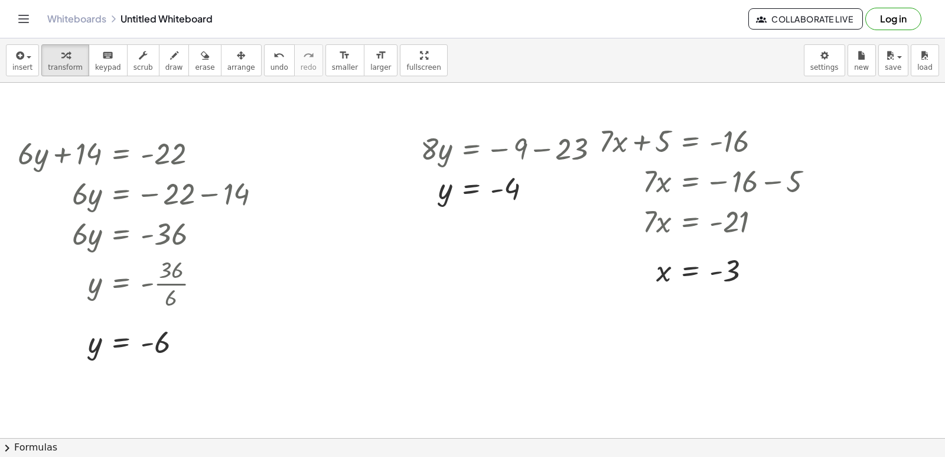
drag, startPoint x: 644, startPoint y: 370, endPoint x: 842, endPoint y: 396, distance: 199.0
click at [791, 382] on div at bounding box center [472, 5] width 945 height 1420
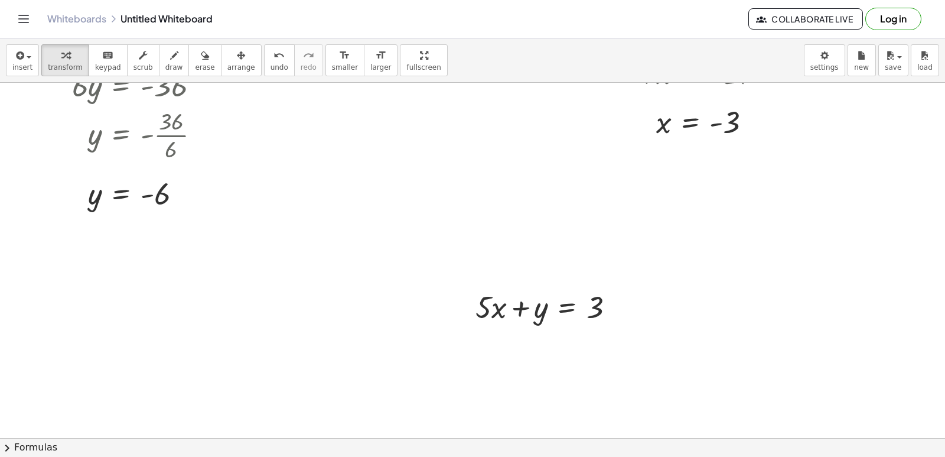
scroll to position [929, 0]
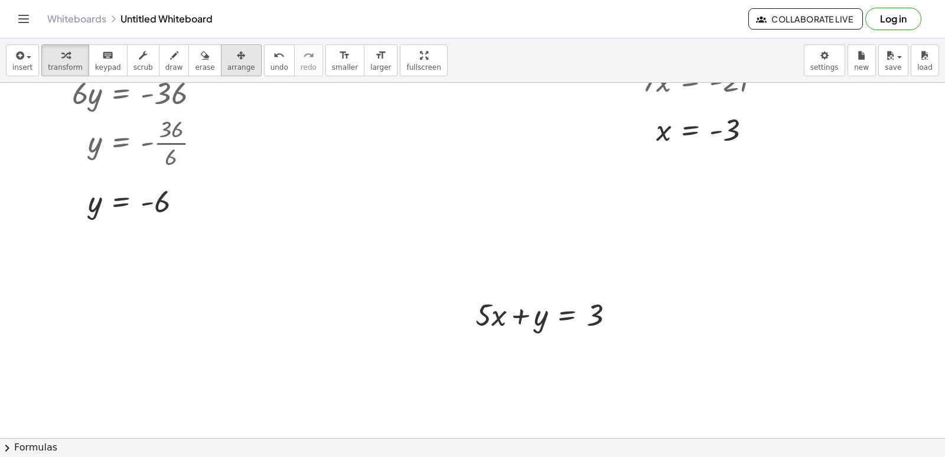
drag, startPoint x: 927, startPoint y: 335, endPoint x: 207, endPoint y: 54, distance: 772.8
click at [198, 54] on button "erase" at bounding box center [204, 60] width 32 height 32
click at [227, 63] on span "arrange" at bounding box center [241, 67] width 28 height 8
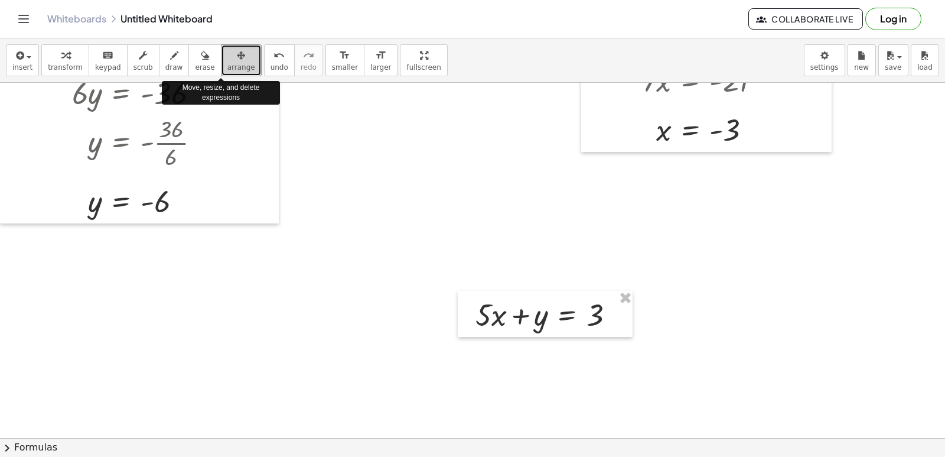
drag, startPoint x: 223, startPoint y: 63, endPoint x: 454, endPoint y: 250, distance: 296.9
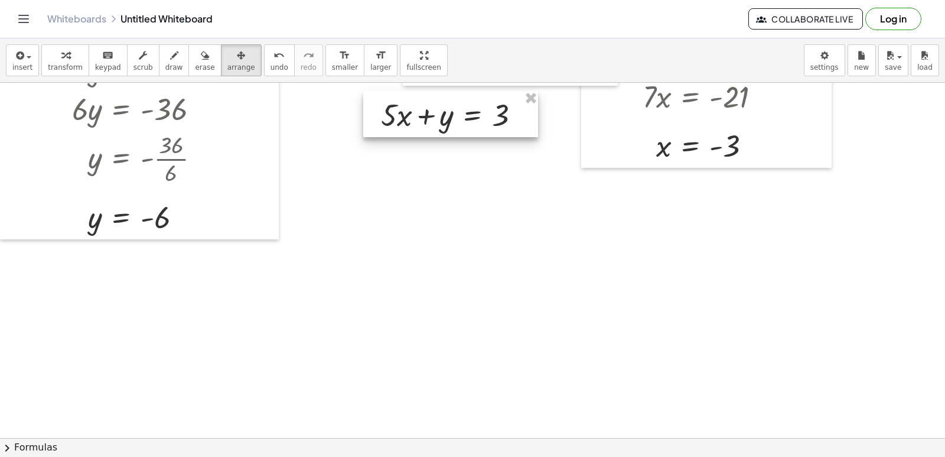
scroll to position [874, 0]
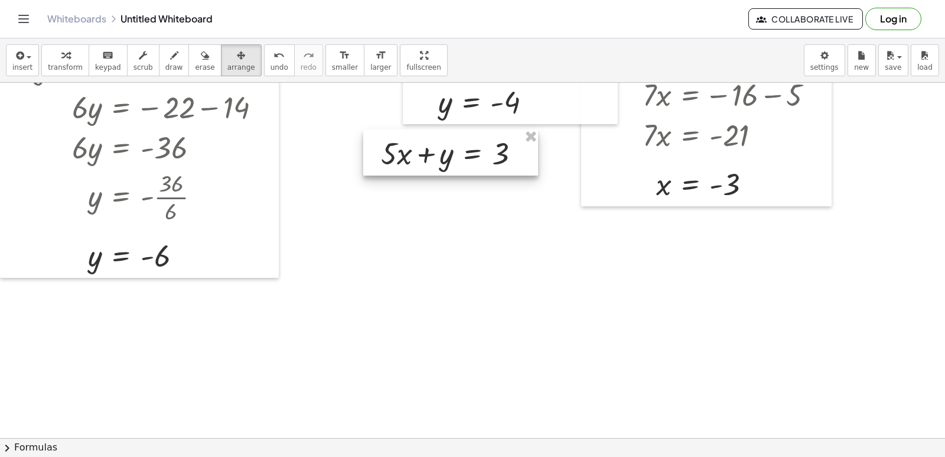
drag, startPoint x: 454, startPoint y: 250, endPoint x: 386, endPoint y: 92, distance: 172.6
drag, startPoint x: 386, startPoint y: 92, endPoint x: 318, endPoint y: 162, distance: 98.2
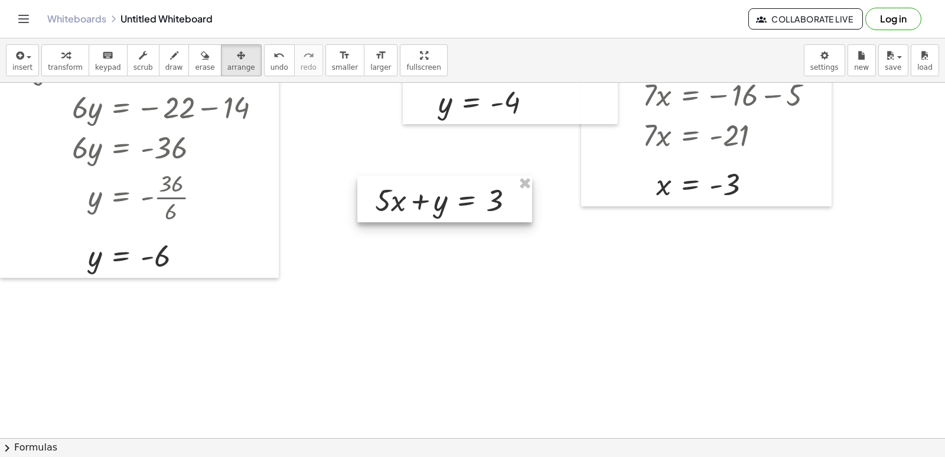
drag, startPoint x: 420, startPoint y: 157, endPoint x: 414, endPoint y: 203, distance: 47.0
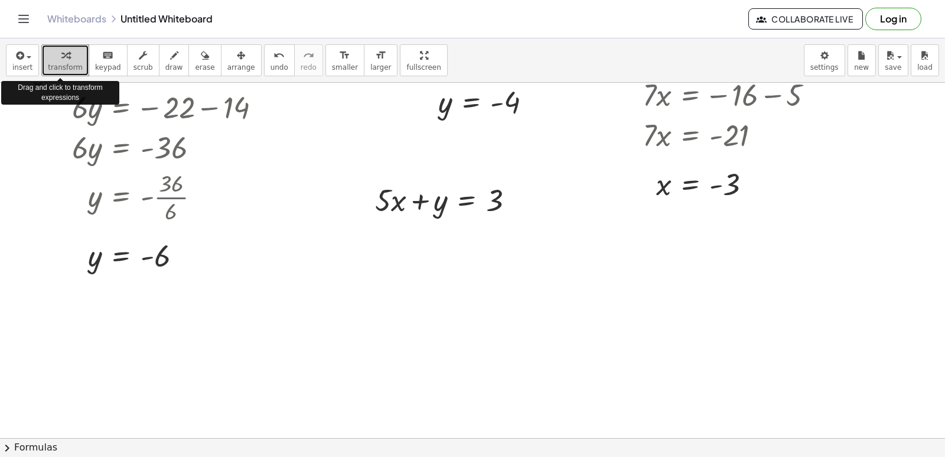
drag, startPoint x: 63, startPoint y: 51, endPoint x: 409, endPoint y: 236, distance: 392.4
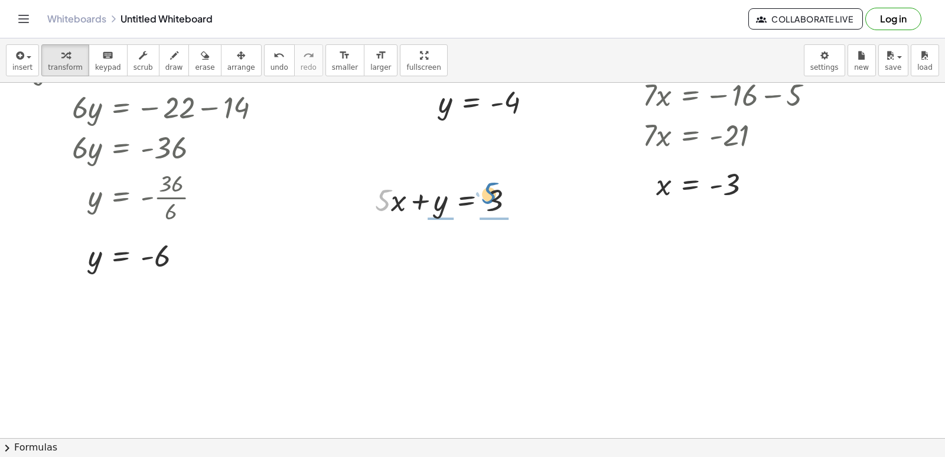
drag, startPoint x: 383, startPoint y: 210, endPoint x: 513, endPoint y: 189, distance: 131.6
drag, startPoint x: 575, startPoint y: 331, endPoint x: 562, endPoint y: 308, distance: 26.4
drag, startPoint x: 384, startPoint y: 210, endPoint x: 532, endPoint y: 265, distance: 158.1
drag, startPoint x: 365, startPoint y: 317, endPoint x: 307, endPoint y: 308, distance: 58.6
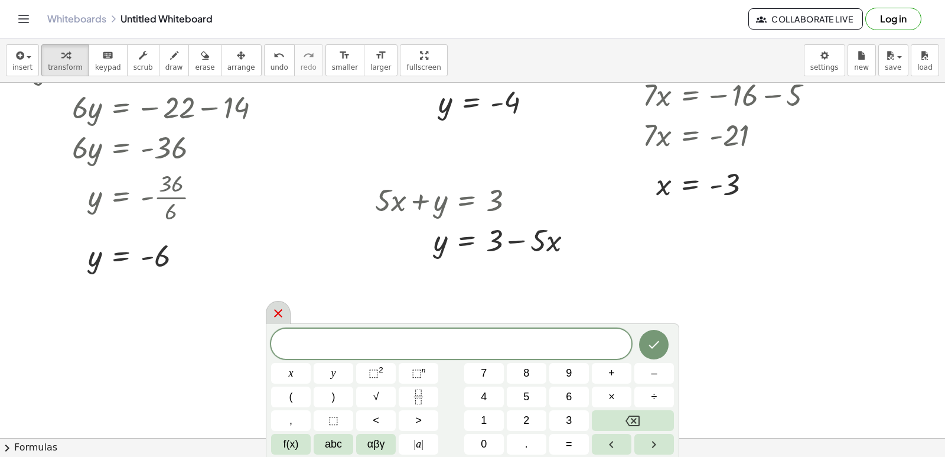
click at [278, 319] on icon at bounding box center [278, 313] width 14 height 14
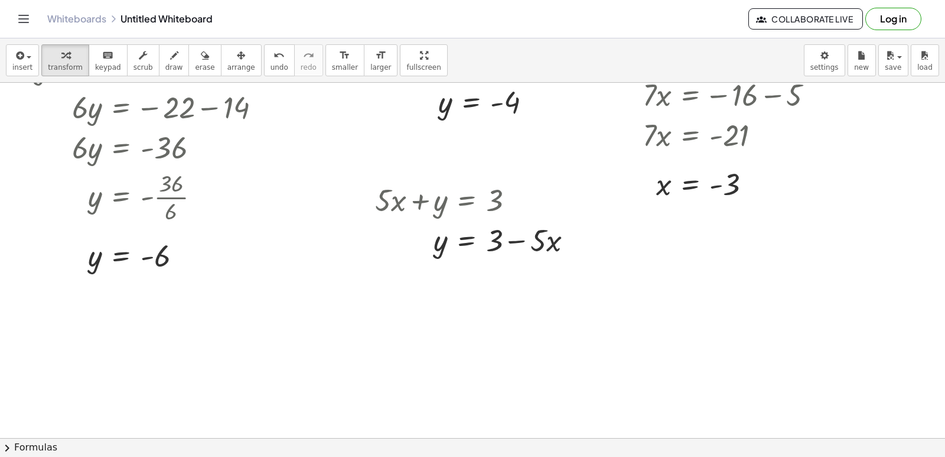
drag, startPoint x: 278, startPoint y: 319, endPoint x: 256, endPoint y: 307, distance: 25.4
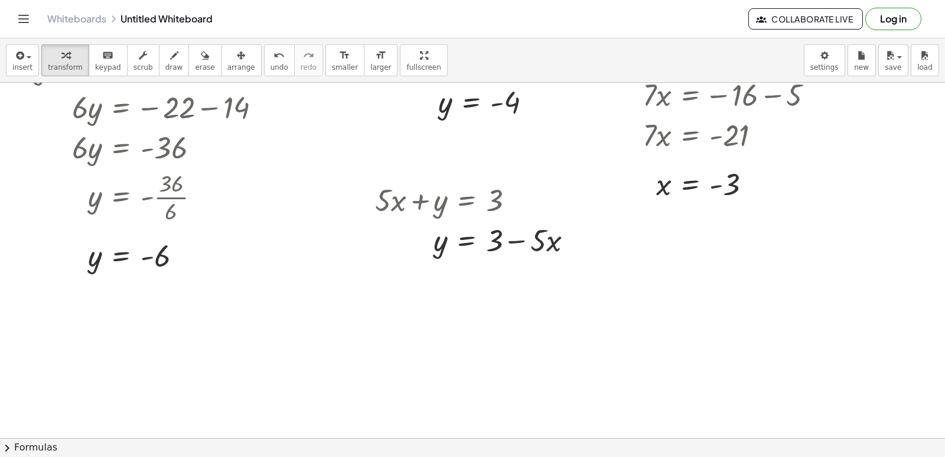
drag, startPoint x: 304, startPoint y: 377, endPoint x: 307, endPoint y: 359, distance: 18.0
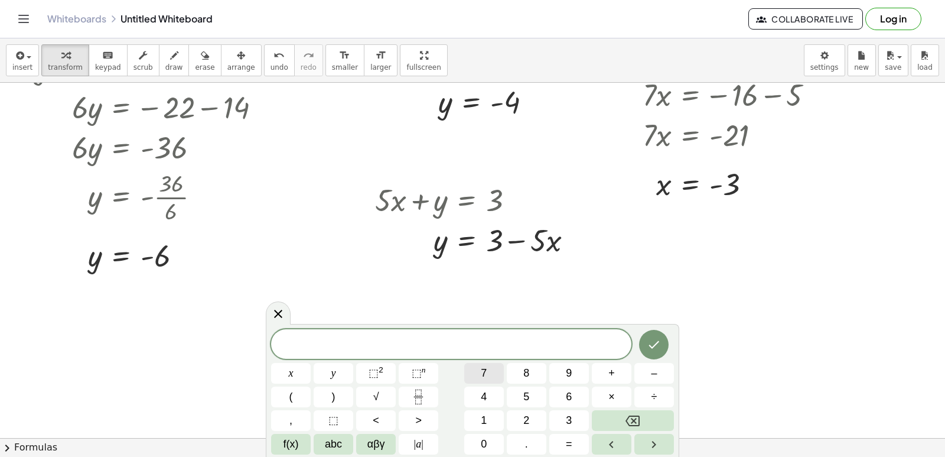
click at [490, 373] on button "7" at bounding box center [484, 373] width 40 height 21
click at [341, 375] on button "y" at bounding box center [334, 373] width 40 height 21
click at [616, 378] on button "+" at bounding box center [612, 373] width 40 height 21
drag, startPoint x: 301, startPoint y: 382, endPoint x: 242, endPoint y: 318, distance: 87.3
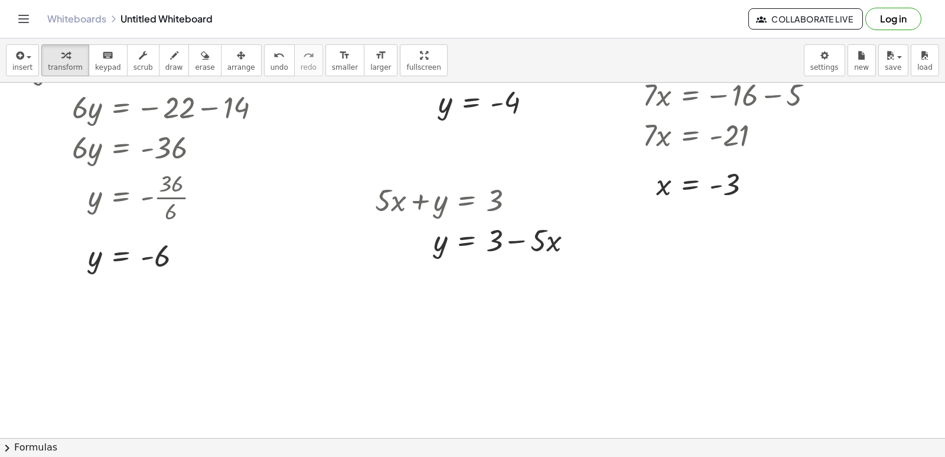
drag, startPoint x: 349, startPoint y: 375, endPoint x: 298, endPoint y: 340, distance: 61.6
click at [328, 440] on button "chevron_right Formulas" at bounding box center [472, 447] width 945 height 19
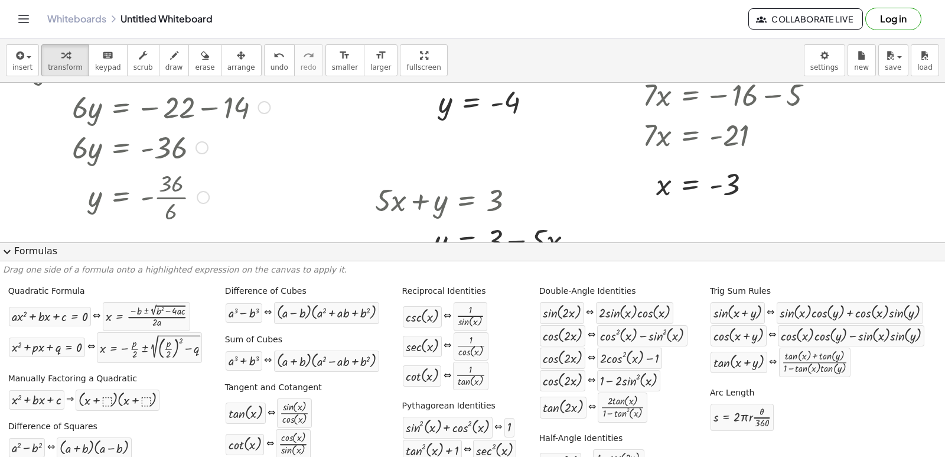
click at [271, 204] on div at bounding box center [141, 196] width 259 height 59
click at [9, 249] on span "expand_more" at bounding box center [7, 252] width 14 height 14
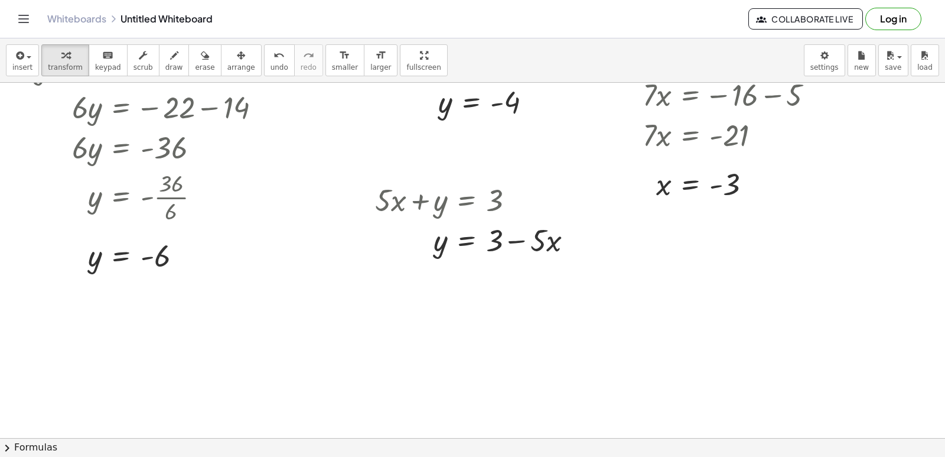
drag, startPoint x: 483, startPoint y: 378, endPoint x: 486, endPoint y: 366, distance: 12.6
drag, startPoint x: 483, startPoint y: 347, endPoint x: 494, endPoint y: 366, distance: 21.7
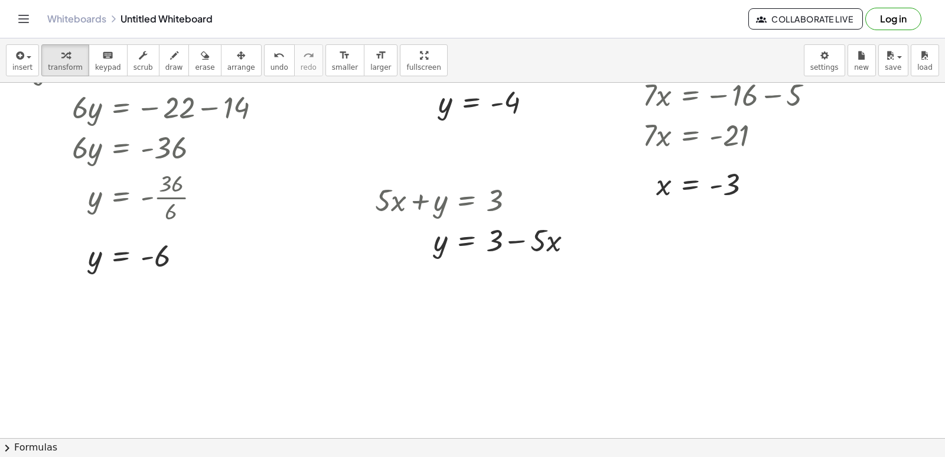
click at [0, 0] on div "7 y +" at bounding box center [0, 0] width 0 height 0
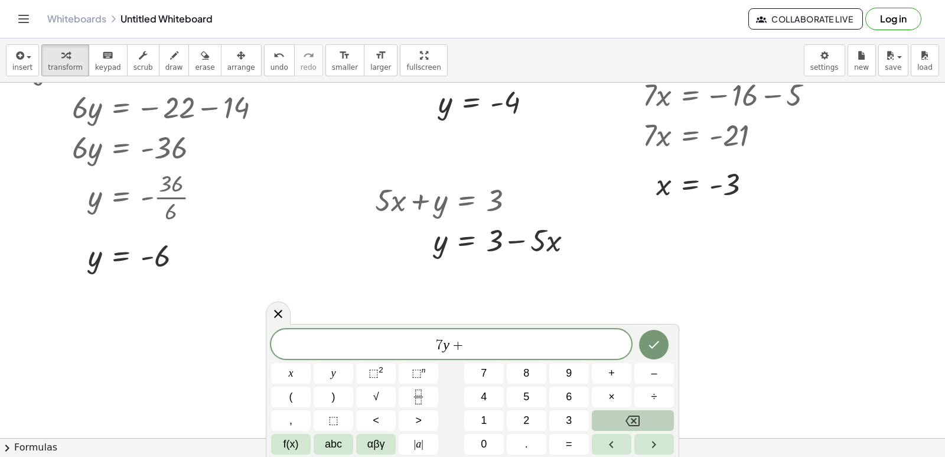
click at [631, 423] on icon "Backspace" at bounding box center [633, 420] width 14 height 14
click at [335, 379] on span "y" at bounding box center [333, 373] width 5 height 16
click at [617, 377] on button "+" at bounding box center [612, 373] width 40 height 21
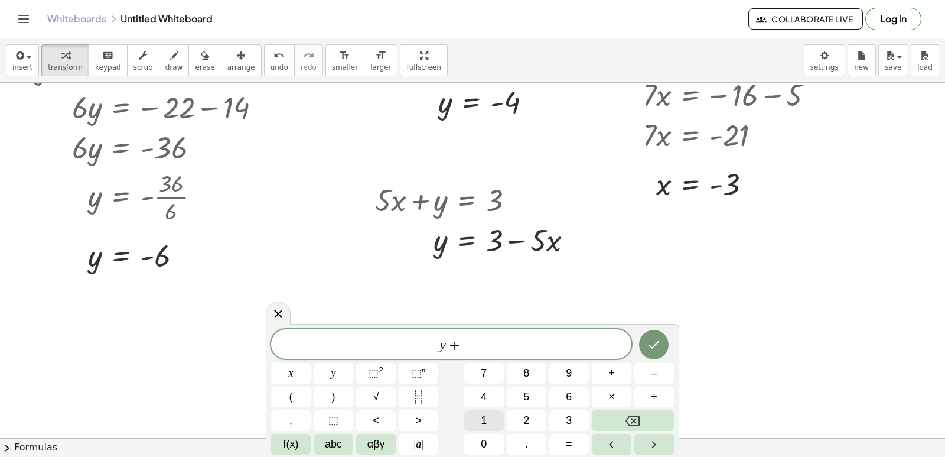
click at [494, 421] on button "1" at bounding box center [484, 420] width 40 height 21
click at [518, 418] on button "2" at bounding box center [527, 420] width 40 height 21
click at [612, 402] on span "×" at bounding box center [611, 397] width 6 height 16
click at [573, 435] on button "=" at bounding box center [569, 444] width 40 height 21
click at [493, 416] on button "1" at bounding box center [484, 420] width 40 height 21
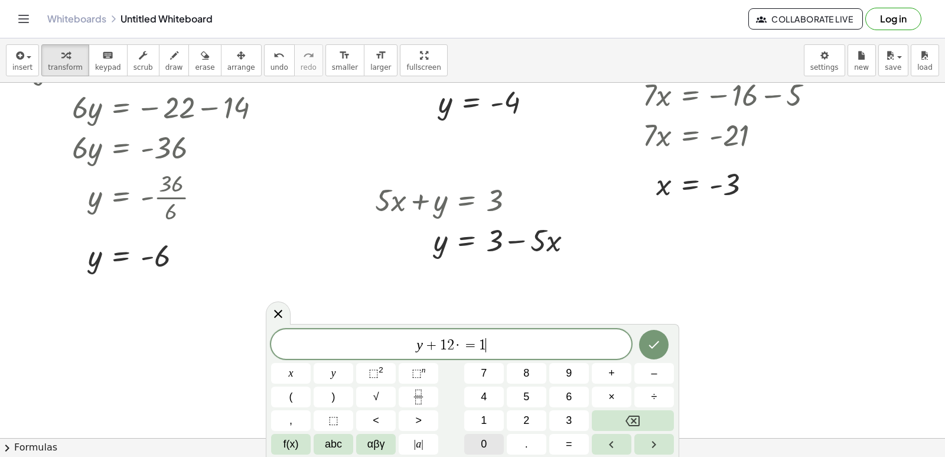
drag, startPoint x: 480, startPoint y: 455, endPoint x: 481, endPoint y: 440, distance: 14.9
click at [481, 446] on div "y + 1 2 · = 1 ​ x y ⬚ 2 ⬚ n 7 8 9 + – ( ) √ 4 5 6 × ÷ , ⬚ < > 1 2 3 f(x) abc αβ…" at bounding box center [472, 390] width 413 height 133
click at [451, 424] on div "y + 1 2 · = 1 x y ⬚ 2 ⬚ n 7 8 9 + – ( ) √ 4 5 6 × ÷ , ⬚ < > 1 2 3 f(x) abc αβγ …" at bounding box center [472, 391] width 403 height 125
drag, startPoint x: 451, startPoint y: 424, endPoint x: 368, endPoint y: 288, distance: 158.9
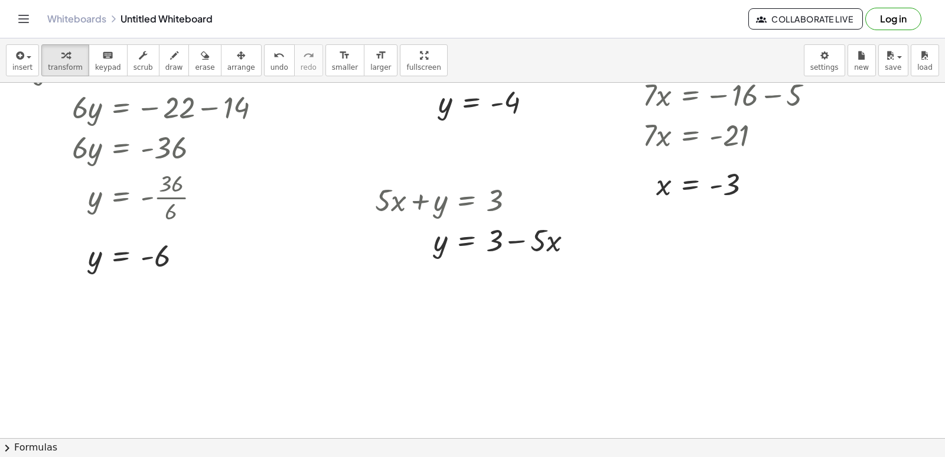
click at [0, 0] on div "y + 1 2 · = 1 x y ⬚ 2 ⬚ n 7 8 9 + – ( ) √ 4 5 6 × ÷ , ⬚ < > 1 2 3 f(x) abc αβγ …" at bounding box center [0, 0] width 0 height 0
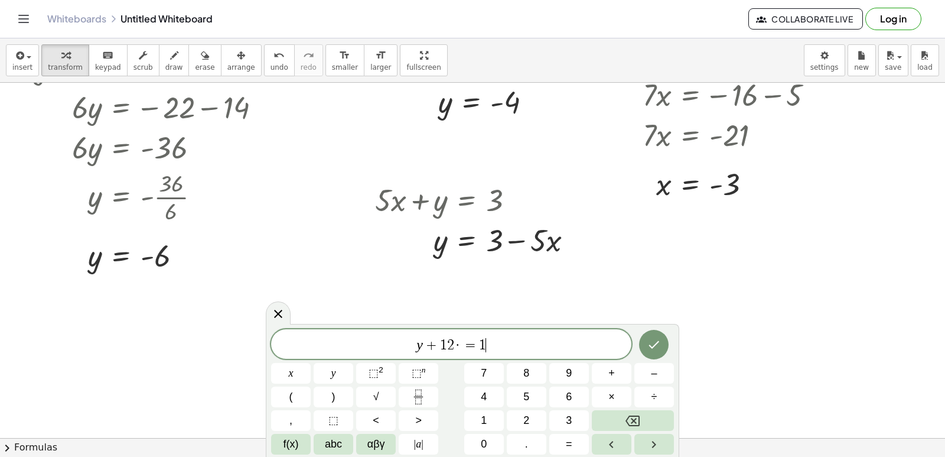
drag, startPoint x: 440, startPoint y: 386, endPoint x: 384, endPoint y: 294, distance: 107.9
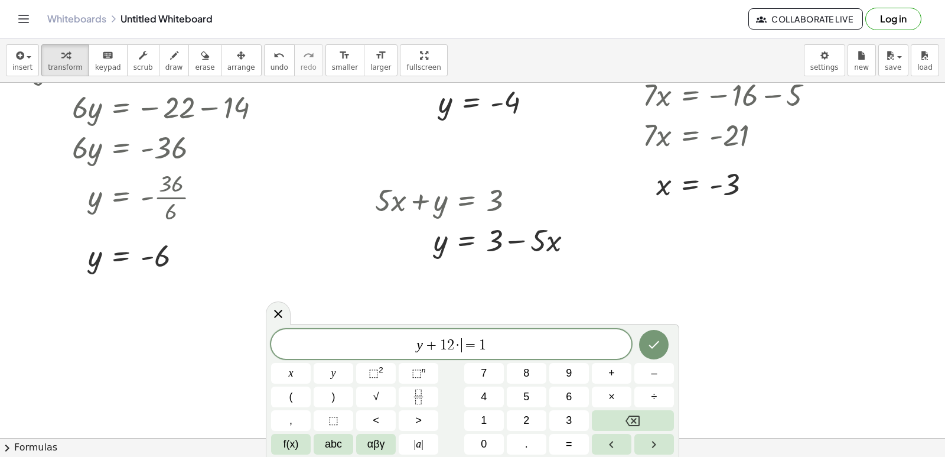
click at [461, 349] on span "y + 1 2 · ​ = 1" at bounding box center [451, 345] width 360 height 17
click at [617, 426] on button "Backspace" at bounding box center [633, 420] width 82 height 21
click at [295, 368] on button "x" at bounding box center [291, 373] width 40 height 21
click at [497, 350] on span "y + 1 2 x = 1 ​" at bounding box center [451, 345] width 360 height 17
click at [485, 435] on button "0" at bounding box center [484, 444] width 40 height 21
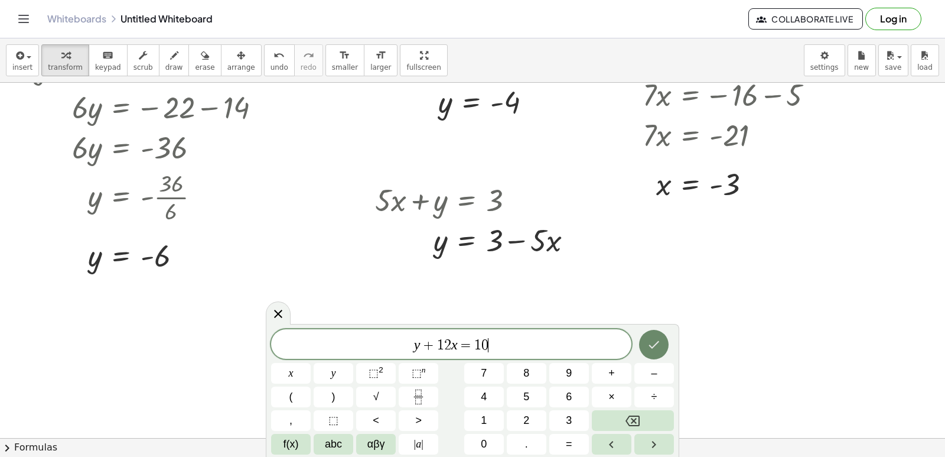
click at [649, 341] on icon "Done" at bounding box center [654, 344] width 14 height 14
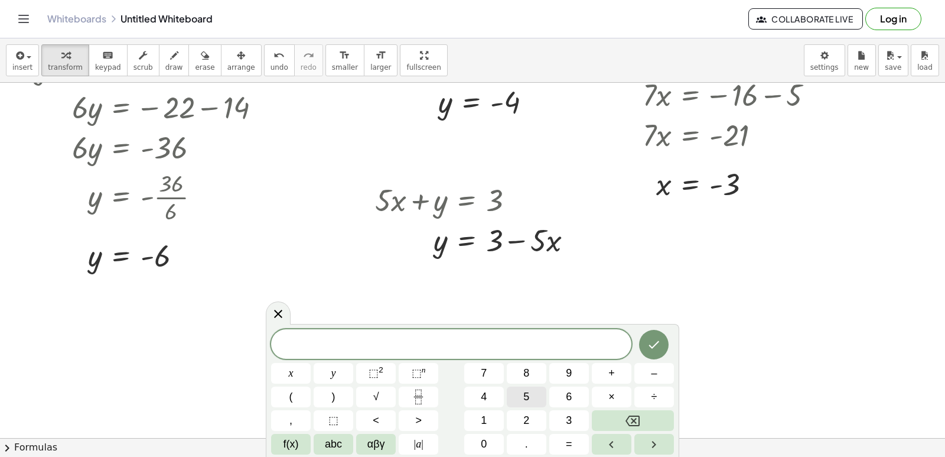
click at [532, 396] on button "5" at bounding box center [527, 396] width 40 height 21
click at [292, 375] on span "x" at bounding box center [291, 373] width 5 height 16
click at [663, 372] on button "–" at bounding box center [654, 373] width 40 height 21
click at [523, 416] on button "2" at bounding box center [527, 420] width 40 height 21
click at [477, 437] on button "0" at bounding box center [484, 444] width 40 height 21
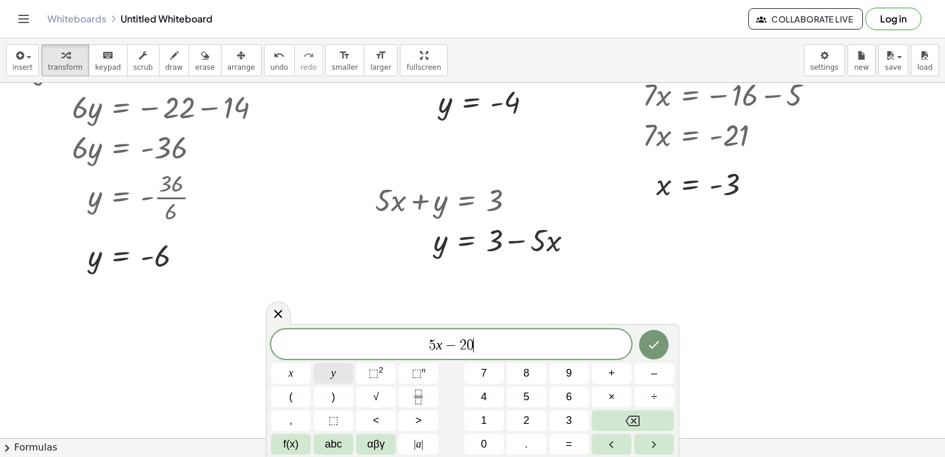
click at [336, 360] on div "5 x − 2 0 ​ x y ⬚ 2 ⬚ n 7 8 9 + – ( ) √ 4 5 6 × ÷ , ⬚ < > 1 2 3 f(x) abc αβγ | …" at bounding box center [472, 391] width 403 height 125
click at [568, 445] on span "=" at bounding box center [569, 444] width 6 height 16
click at [577, 428] on button "3" at bounding box center [569, 420] width 40 height 21
click at [474, 438] on button "0" at bounding box center [484, 444] width 40 height 21
click at [651, 344] on icon "Done" at bounding box center [654, 344] width 14 height 14
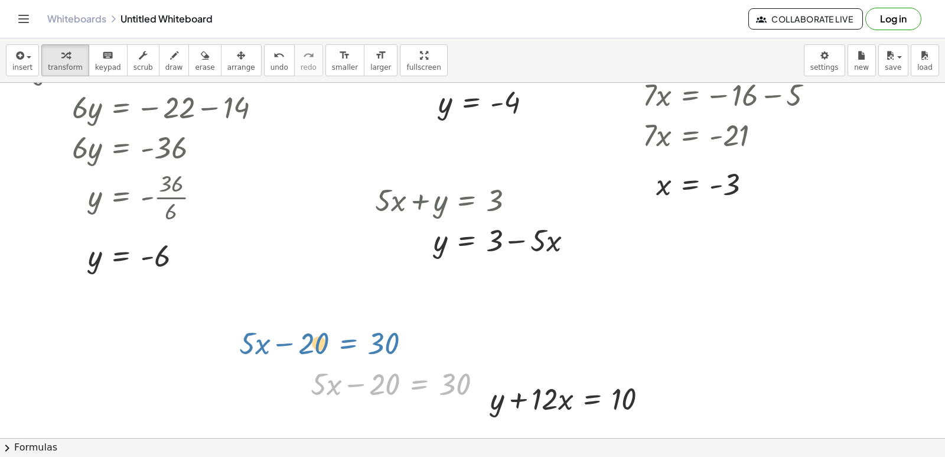
drag, startPoint x: 402, startPoint y: 375, endPoint x: 327, endPoint y: 268, distance: 130.5
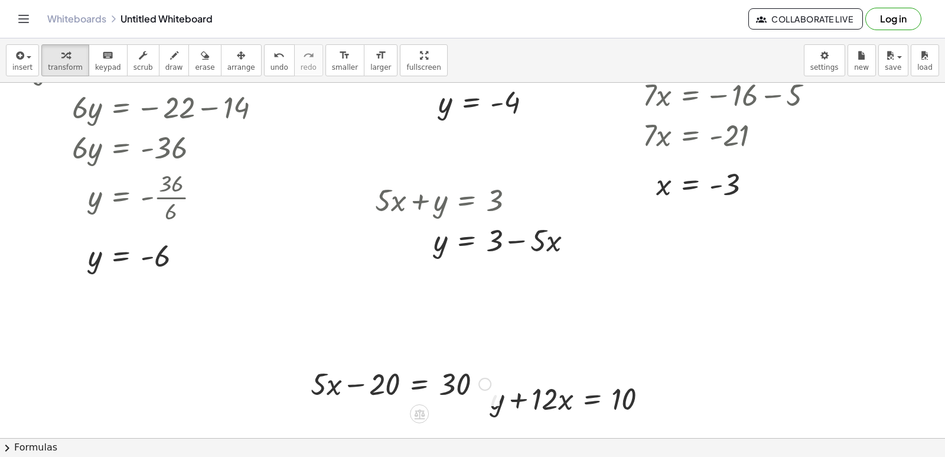
click at [395, 387] on div at bounding box center [401, 383] width 192 height 40
drag, startPoint x: 374, startPoint y: 365, endPoint x: 385, endPoint y: 387, distance: 24.6
click at [385, 379] on div at bounding box center [401, 383] width 192 height 40
drag, startPoint x: 364, startPoint y: 373, endPoint x: 370, endPoint y: 369, distance: 6.7
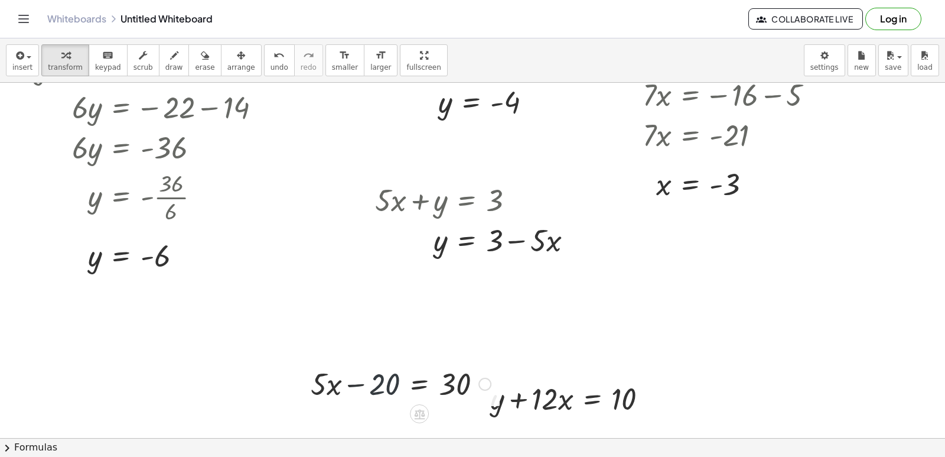
click at [365, 376] on div at bounding box center [401, 383] width 192 height 40
click at [375, 385] on div at bounding box center [401, 383] width 192 height 40
drag, startPoint x: 431, startPoint y: 460, endPoint x: 456, endPoint y: 415, distance: 51.6
click at [434, 456] on html "Graspable Math Activities Get Started Activity Bank Assigned Work Classes White…" at bounding box center [472, 228] width 945 height 457
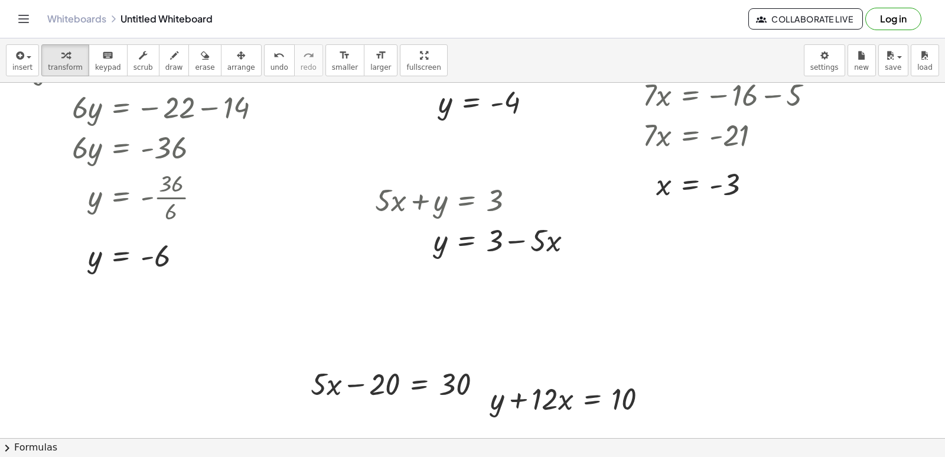
drag, startPoint x: 459, startPoint y: 403, endPoint x: 464, endPoint y: 397, distance: 7.6
click at [459, 404] on div "+ · 5 · x − 20 = 30" at bounding box center [396, 383] width 207 height 46
drag, startPoint x: 468, startPoint y: 387, endPoint x: 467, endPoint y: 281, distance: 106.3
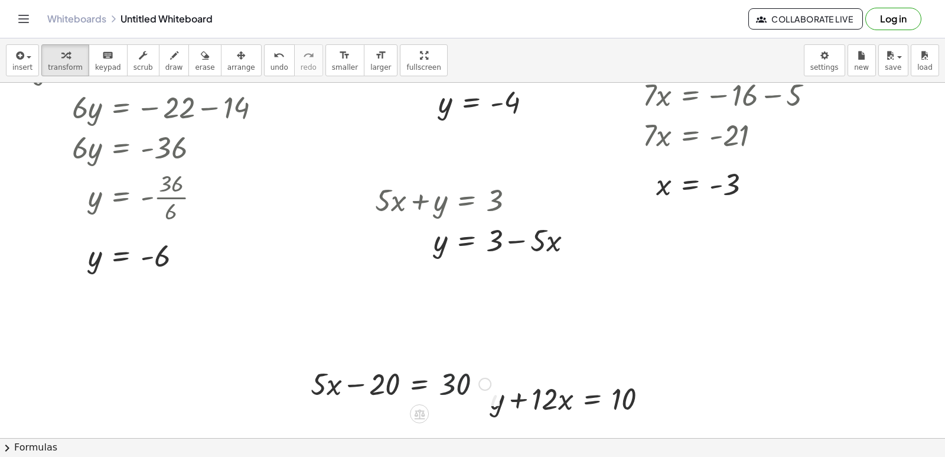
click at [468, 390] on div at bounding box center [401, 383] width 192 height 40
drag, startPoint x: 369, startPoint y: 372, endPoint x: 498, endPoint y: 371, distance: 129.4
click at [498, 371] on div "− 20 + · 5 · x − 20 = 30" at bounding box center [396, 383] width 207 height 46
click at [529, 402] on div at bounding box center [459, 383] width 192 height 40
click at [227, 70] on span "arrange" at bounding box center [241, 67] width 28 height 8
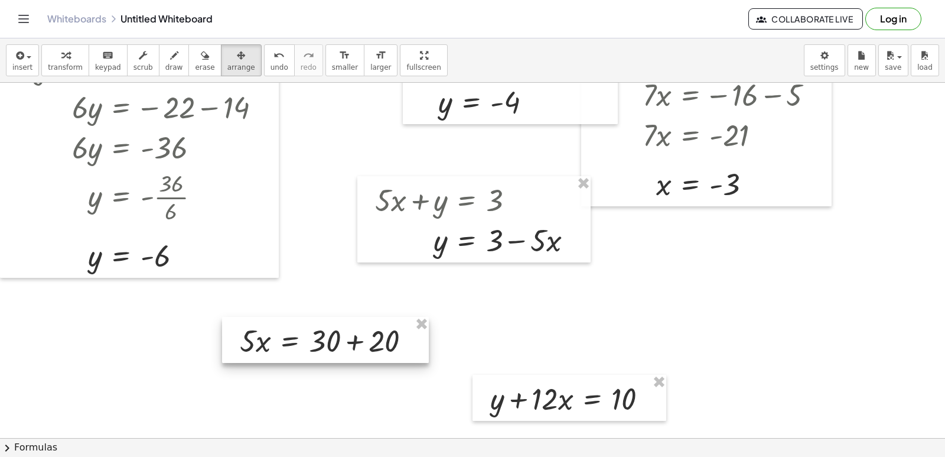
drag, startPoint x: 433, startPoint y: 369, endPoint x: 271, endPoint y: 260, distance: 195.8
click at [299, 317] on div at bounding box center [325, 340] width 207 height 46
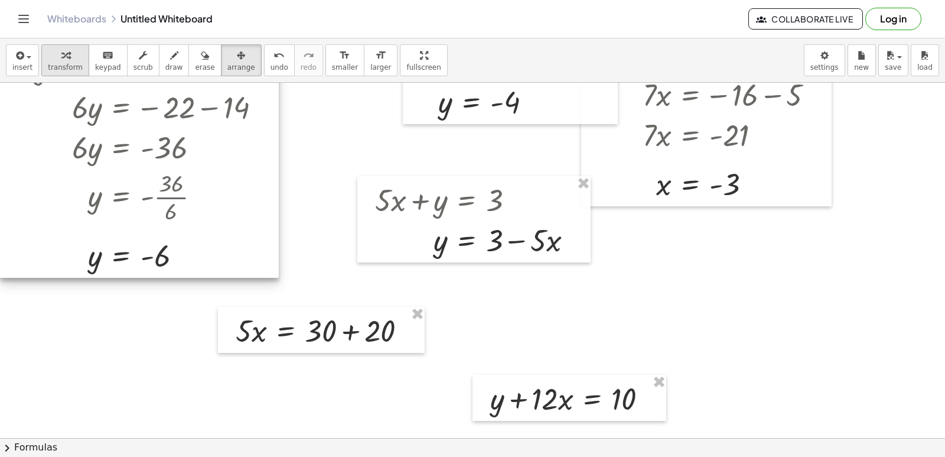
drag, startPoint x: 271, startPoint y: 260, endPoint x: 74, endPoint y: 54, distance: 284.5
click at [74, 54] on div "button" at bounding box center [65, 55] width 35 height 14
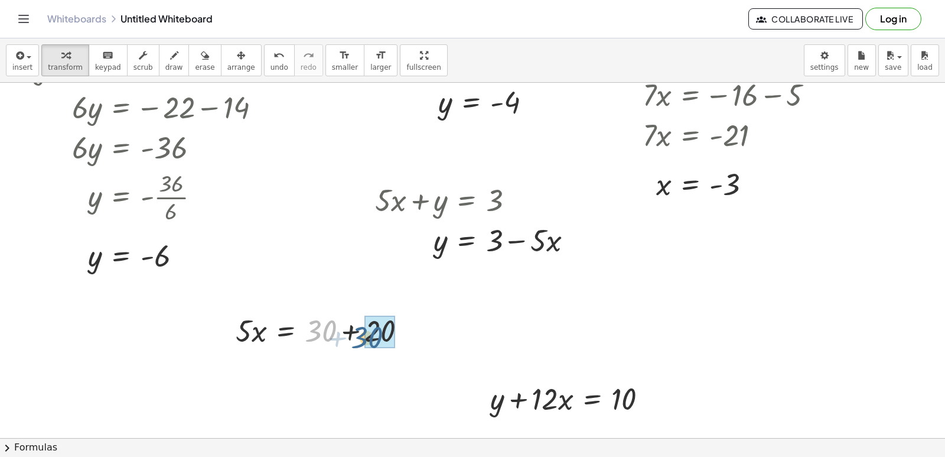
drag, startPoint x: 324, startPoint y: 329, endPoint x: 350, endPoint y: 323, distance: 27.4
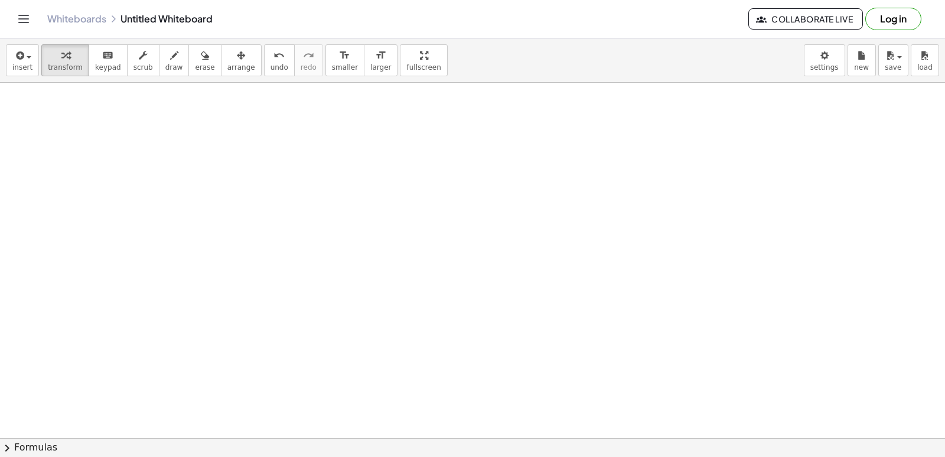
scroll to position [1184, 0]
drag, startPoint x: 417, startPoint y: 362, endPoint x: 393, endPoint y: 351, distance: 25.7
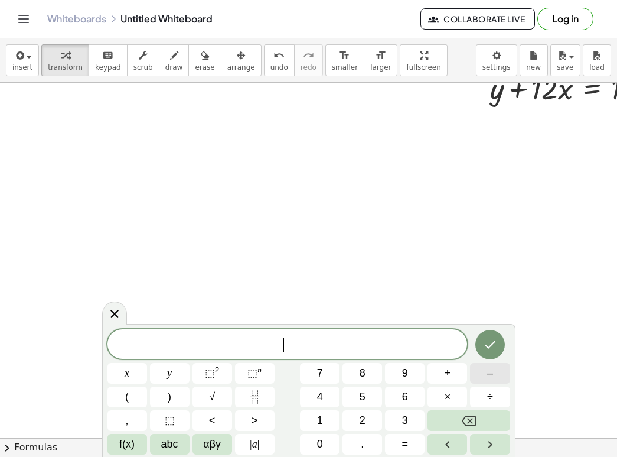
click at [488, 362] on div "​ x y ⬚ 2 ⬚ n 7 8 9 + – ( ) √ 4 5 6 × ÷ , ⬚ < > 1 2 3 f(x) abc αβγ | a | 0 . =" at bounding box center [309, 391] width 403 height 125
click at [488, 379] on span "–" at bounding box center [490, 373] width 6 height 16
click at [360, 412] on button "2" at bounding box center [363, 420] width 40 height 21
click at [129, 369] on span "x" at bounding box center [127, 373] width 5 height 16
click at [438, 375] on button "+" at bounding box center [448, 373] width 40 height 21
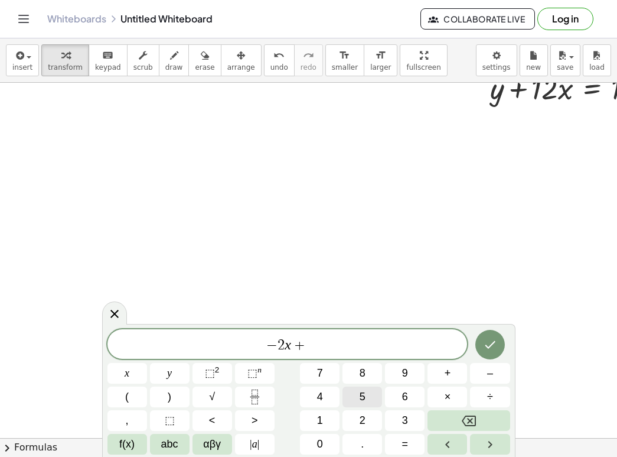
click at [372, 396] on button "5" at bounding box center [363, 396] width 40 height 21
click at [178, 373] on button "y" at bounding box center [170, 373] width 40 height 21
click at [393, 448] on button "=" at bounding box center [405, 444] width 40 height 21
click at [402, 428] on span "3" at bounding box center [405, 420] width 6 height 16
click at [493, 346] on icon "Done" at bounding box center [490, 344] width 14 height 14
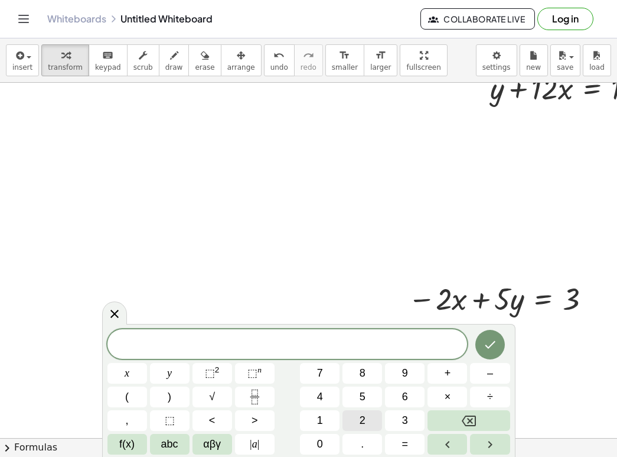
click at [366, 420] on button "2" at bounding box center [363, 420] width 40 height 21
click at [128, 363] on div "2 x y ⬚ 2 ⬚ n 7 8 9 + – ( ) √ 4 5 6 × ÷ , ⬚ < > 1 2 3 f(x) abc αβγ | a | 0 . =" at bounding box center [309, 391] width 403 height 125
click at [122, 366] on button "x" at bounding box center [128, 373] width 40 height 21
click at [459, 371] on button "+" at bounding box center [448, 373] width 40 height 21
click at [329, 370] on button "7" at bounding box center [320, 373] width 40 height 21
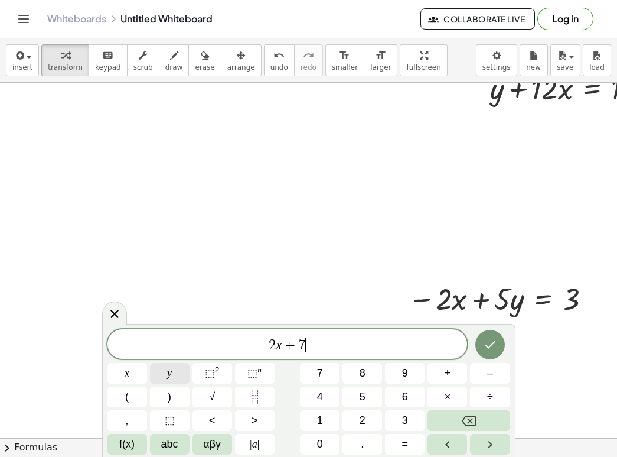
click at [180, 364] on button "y" at bounding box center [170, 373] width 40 height 21
click at [415, 444] on button "=" at bounding box center [405, 444] width 40 height 21
click at [403, 441] on span "=" at bounding box center [405, 444] width 6 height 16
click at [473, 423] on icon "Backspace" at bounding box center [469, 420] width 14 height 14
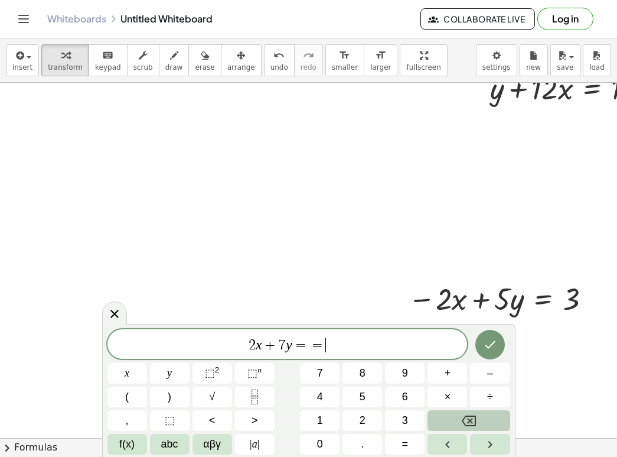
click at [473, 423] on icon "Backspace" at bounding box center [469, 420] width 14 height 14
click at [390, 364] on button "9" at bounding box center [405, 373] width 40 height 21
click at [483, 347] on icon "Done" at bounding box center [490, 344] width 14 height 14
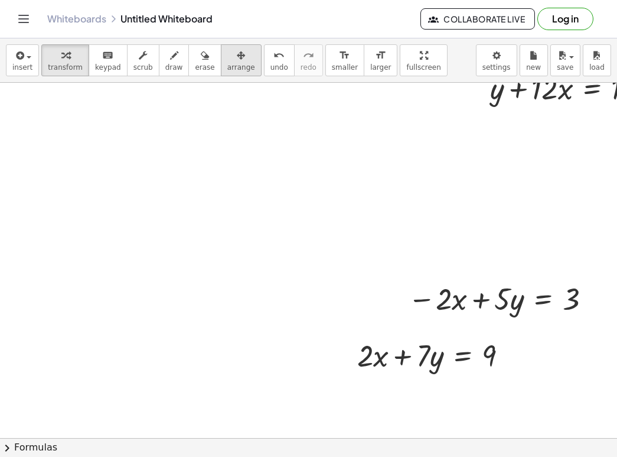
click at [227, 61] on div "button" at bounding box center [241, 55] width 28 height 14
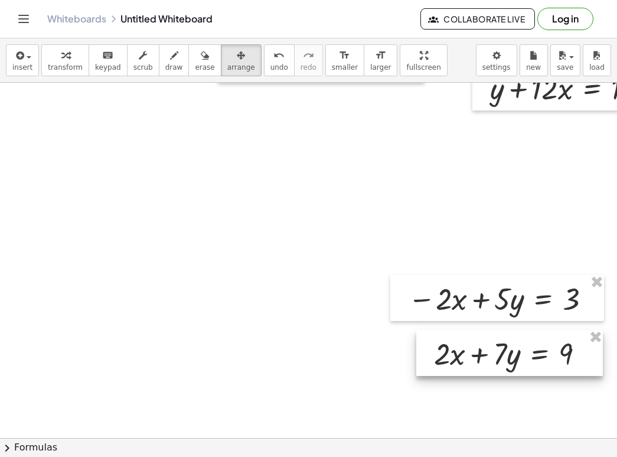
drag, startPoint x: 450, startPoint y: 375, endPoint x: 526, endPoint y: 373, distance: 76.8
click at [526, 373] on div at bounding box center [509, 353] width 187 height 46
drag, startPoint x: 70, startPoint y: 68, endPoint x: 84, endPoint y: 109, distance: 43.0
click at [74, 77] on div "insert select one: Math Expression Function Text Youtube Video Graphing Geometr…" at bounding box center [308, 60] width 617 height 44
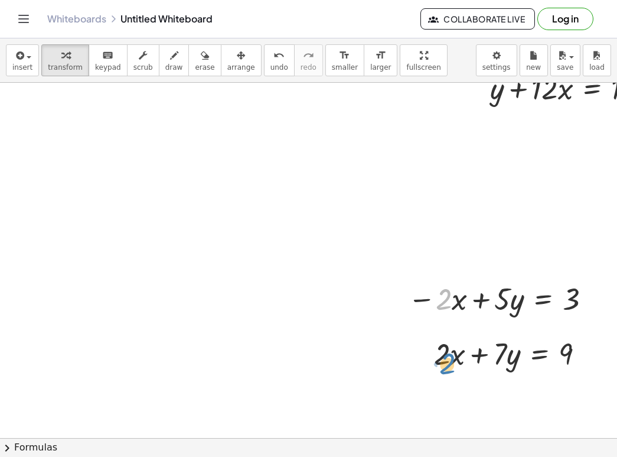
drag, startPoint x: 451, startPoint y: 336, endPoint x: 451, endPoint y: 363, distance: 27.2
drag, startPoint x: 8, startPoint y: -34, endPoint x: 110, endPoint y: -51, distance: 103.6
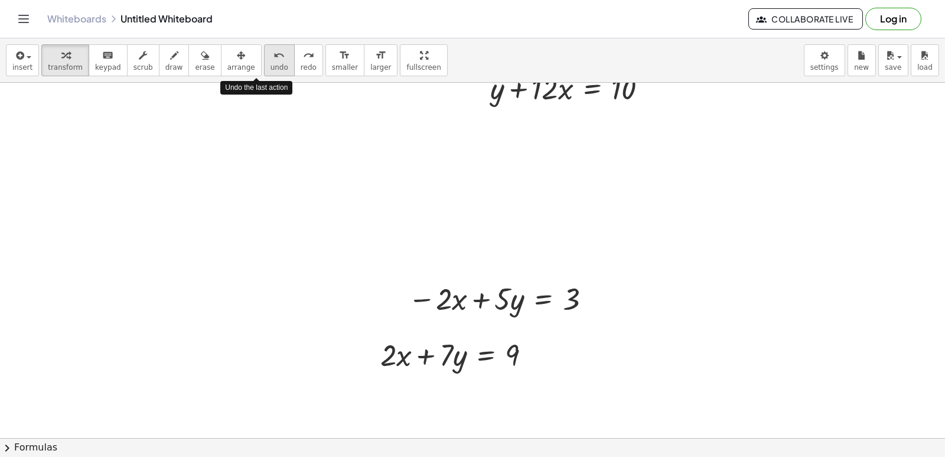
click at [271, 70] on span "undo" at bounding box center [280, 67] width 18 height 8
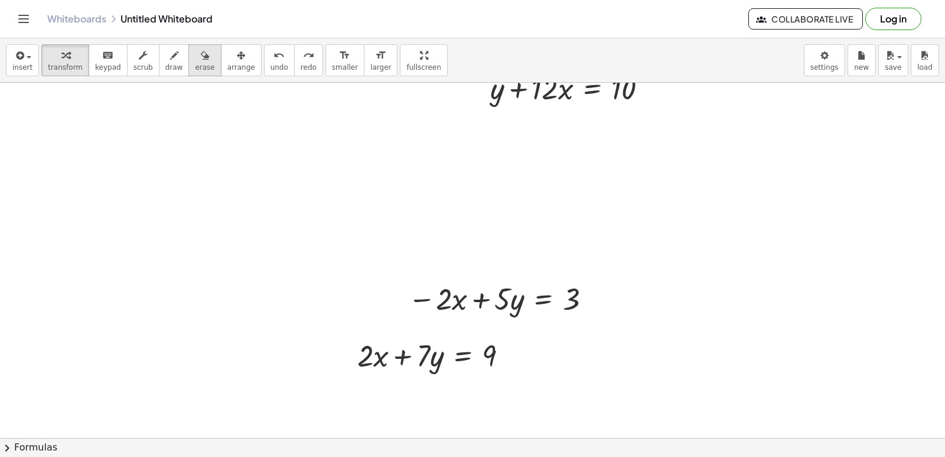
click at [188, 62] on button "erase" at bounding box center [204, 60] width 32 height 32
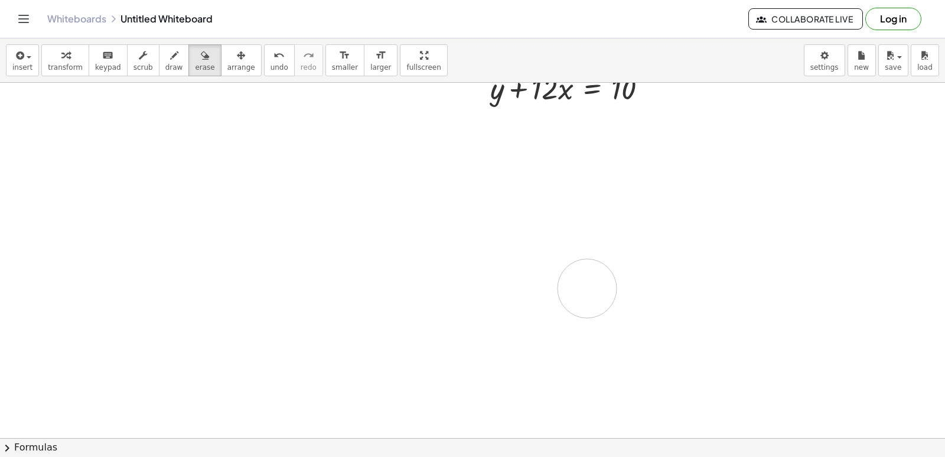
drag, startPoint x: 513, startPoint y: 300, endPoint x: 581, endPoint y: 290, distance: 68.7
drag, startPoint x: 579, startPoint y: 294, endPoint x: 538, endPoint y: 414, distance: 127.6
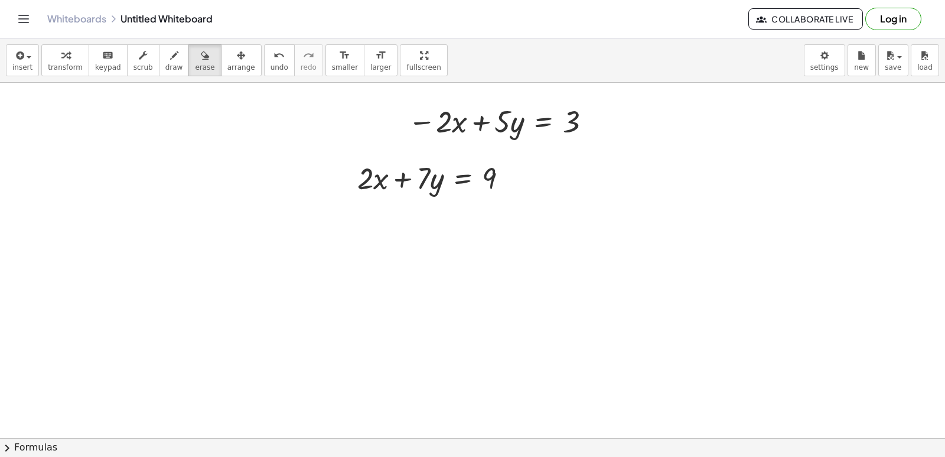
scroll to position [1366, 0]
click at [936, 439] on button "chevron_right Formulas" at bounding box center [472, 447] width 945 height 19
click at [0, 0] on div "Drag one side of a formula onto a highlighted expression on the canvas to apply…" at bounding box center [0, 0] width 0 height 0
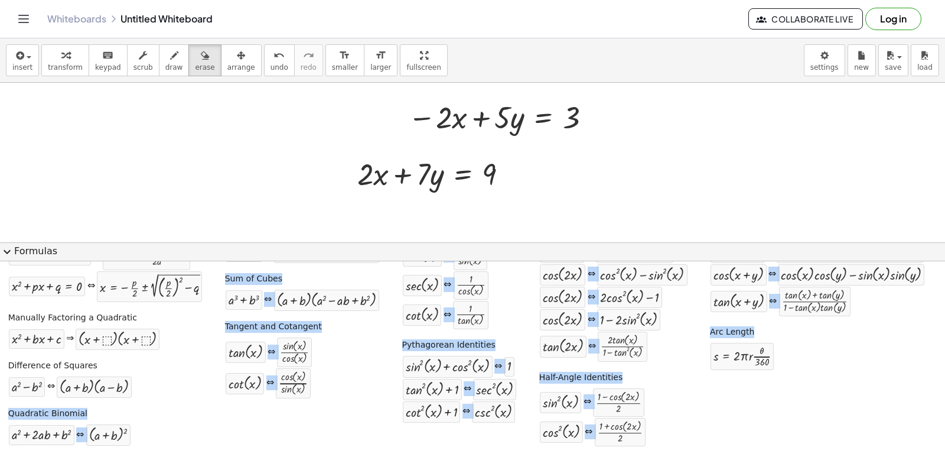
scroll to position [60, 0]
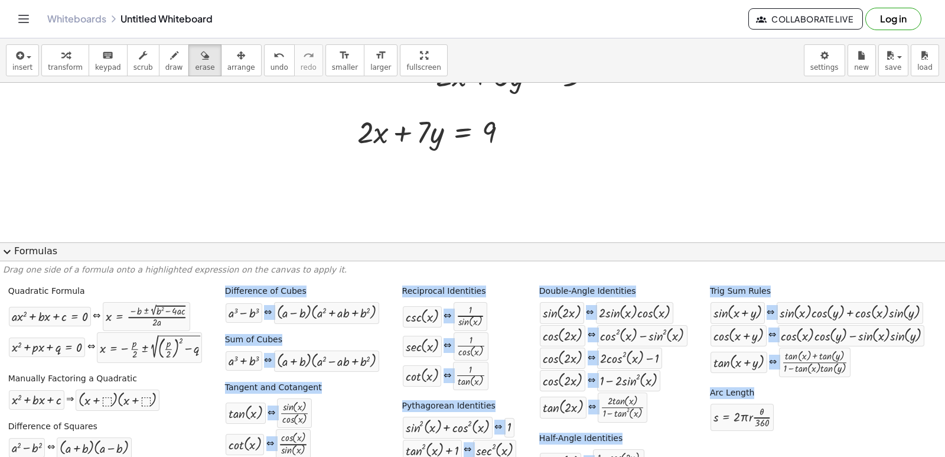
scroll to position [1413, 0]
click at [3, 250] on span "expand_more" at bounding box center [7, 252] width 14 height 14
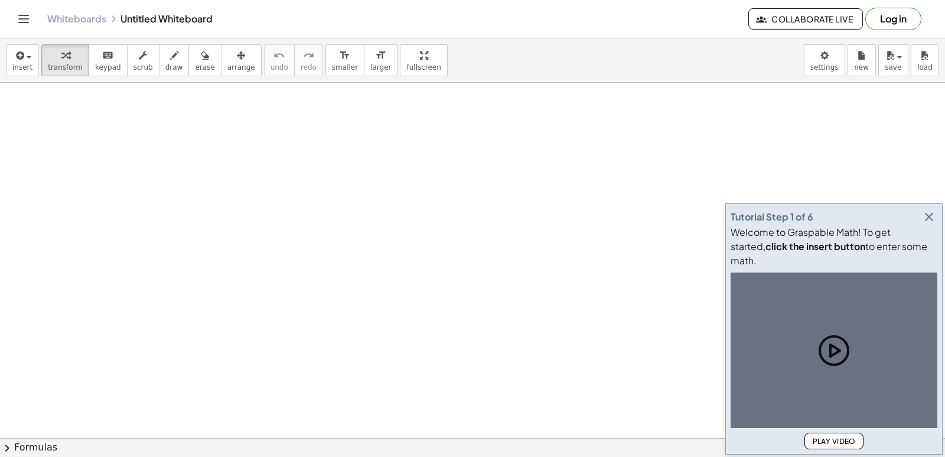
click at [927, 224] on button "button" at bounding box center [929, 217] width 17 height 17
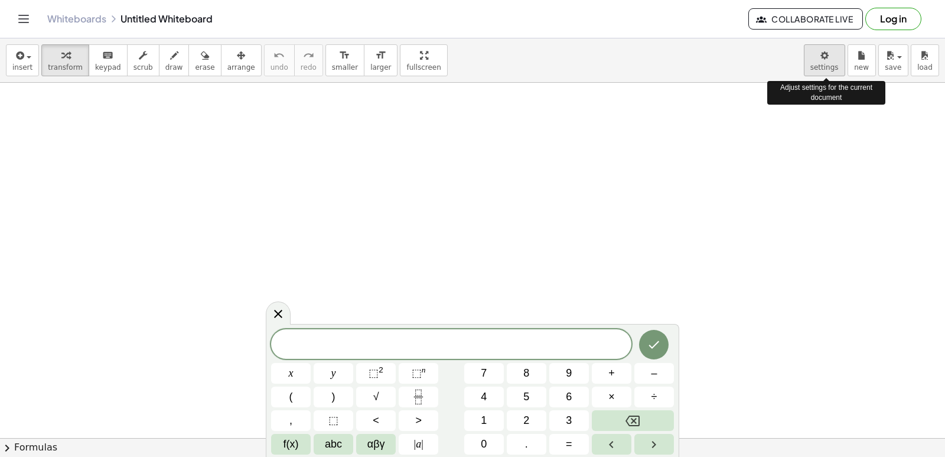
click at [828, 63] on body "Graspable Math Activities Get Started Activity Bank Assigned Work Classes White…" at bounding box center [472, 228] width 945 height 457
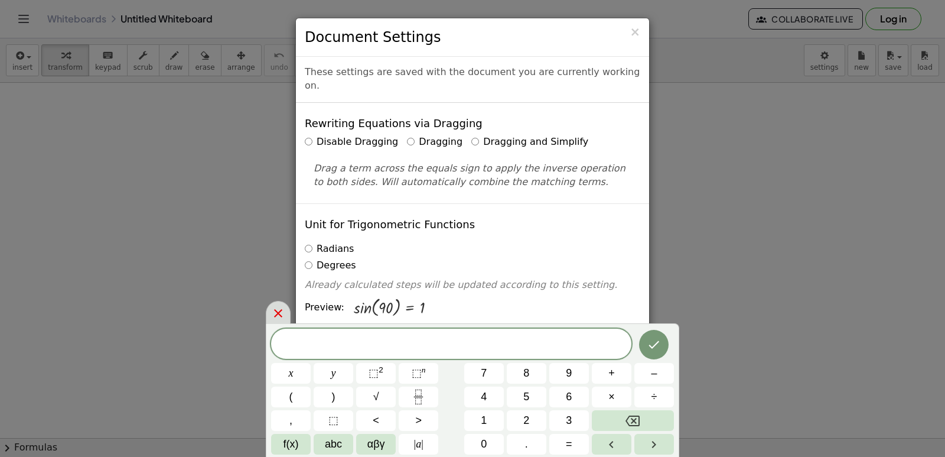
click at [280, 312] on icon at bounding box center [278, 313] width 14 height 14
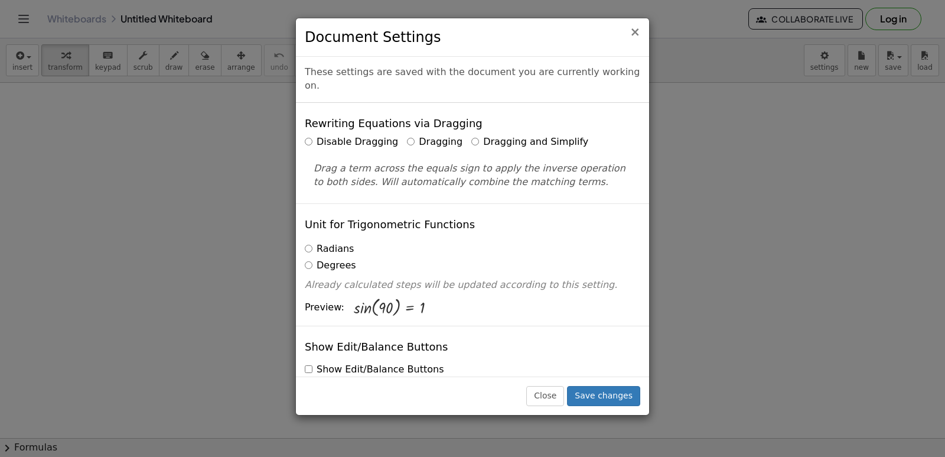
click at [635, 34] on span "×" at bounding box center [635, 32] width 11 height 14
click at [636, 30] on span "×" at bounding box center [635, 32] width 11 height 14
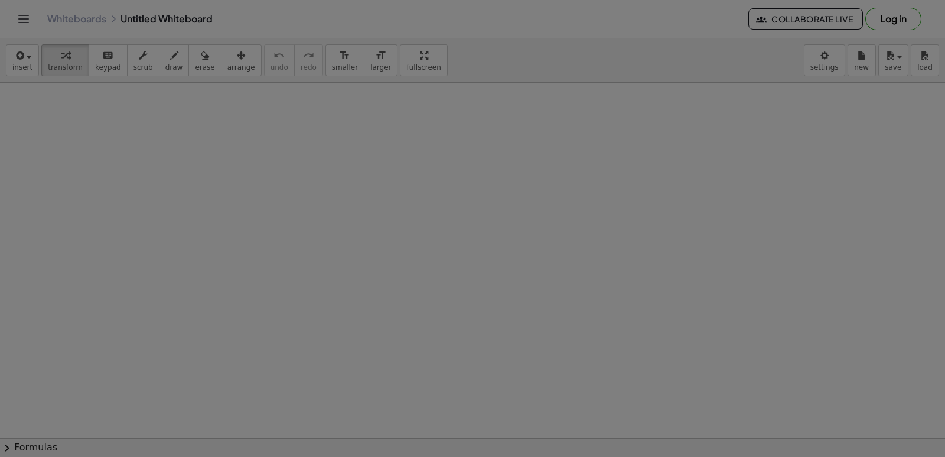
click at [636, 30] on body "Graspable Math Activities Get Started Activity Bank Assigned Work Classes White…" at bounding box center [472, 228] width 945 height 457
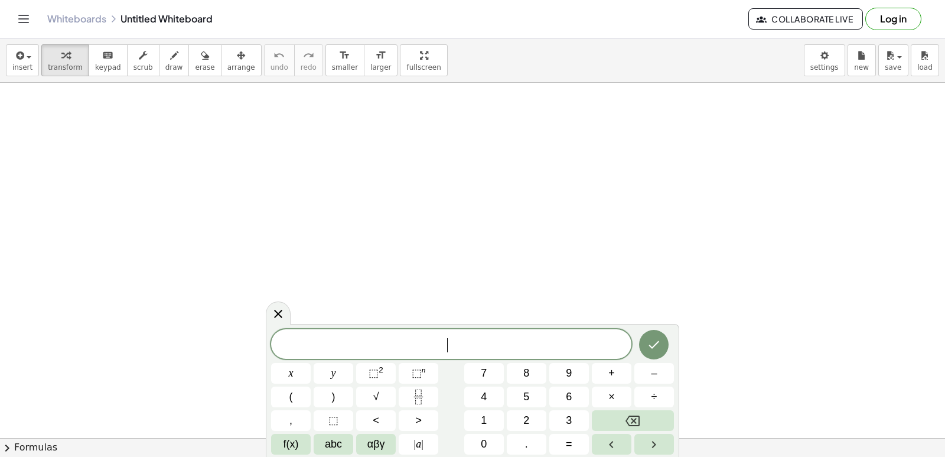
click at [835, 79] on body "Graspable Math Activities Get Started Activity Bank Assigned Work Classes White…" at bounding box center [472, 228] width 945 height 457
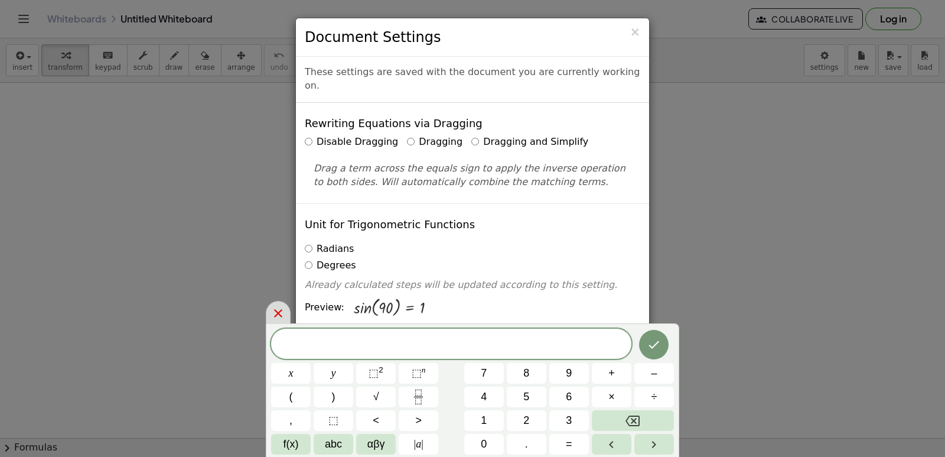
click at [273, 306] on div at bounding box center [278, 312] width 25 height 23
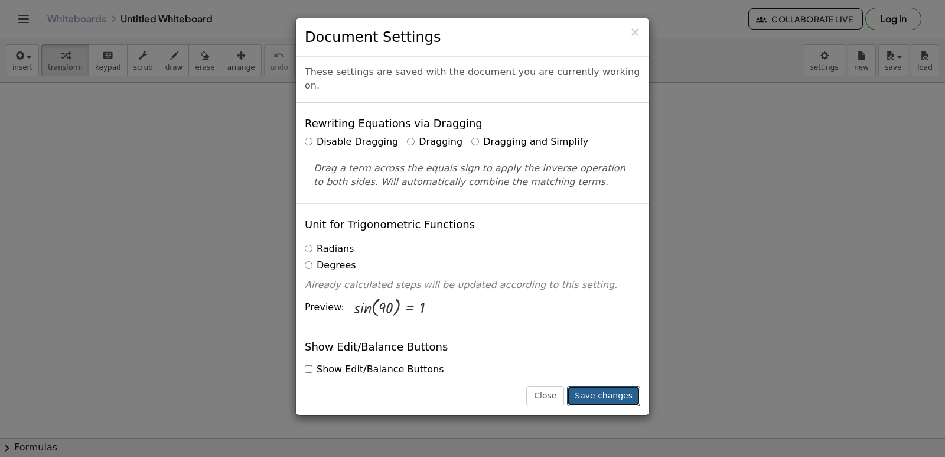
click at [617, 386] on button "Save changes" at bounding box center [603, 396] width 73 height 20
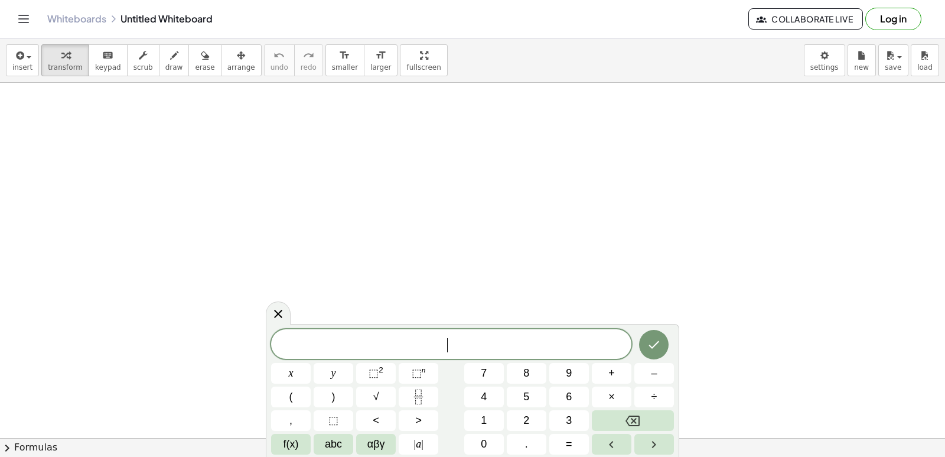
click at [481, 360] on div "​ x y ⬚ 2 ⬚ n 7 8 9 + – ( ) √ 4 5 6 × ÷ , ⬚ < > 1 2 3 f(x) abc αβγ | a | 0 . =" at bounding box center [472, 391] width 403 height 125
click at [484, 377] on button "7" at bounding box center [484, 373] width 40 height 21
click at [292, 369] on span "x" at bounding box center [291, 373] width 5 height 16
click at [652, 364] on button "–" at bounding box center [654, 373] width 40 height 21
click at [573, 453] on button "=" at bounding box center [569, 444] width 40 height 21
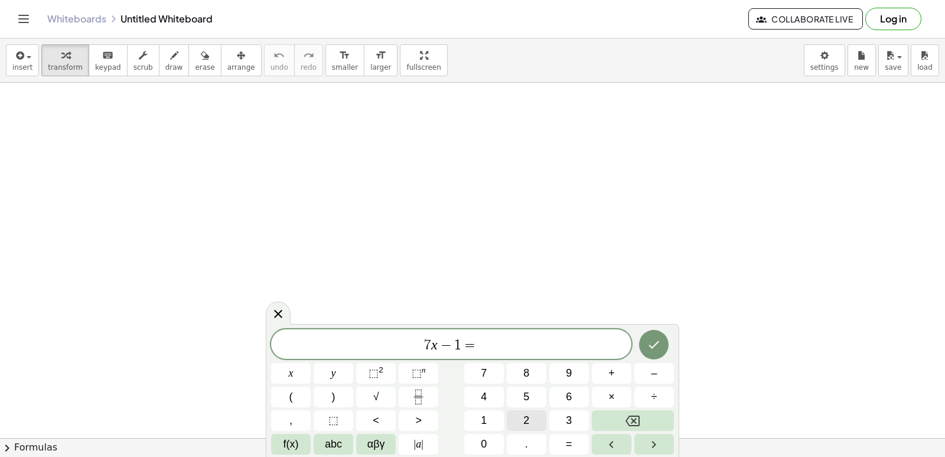
click at [520, 424] on button "2" at bounding box center [527, 420] width 40 height 21
click at [498, 449] on button "0" at bounding box center [484, 444] width 40 height 21
click at [649, 337] on icon "Done" at bounding box center [654, 344] width 14 height 14
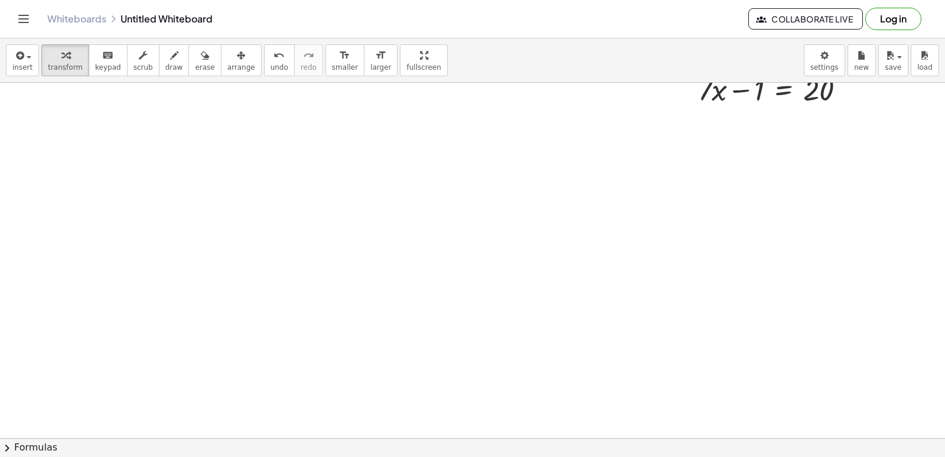
scroll to position [239, 0]
drag, startPoint x: 741, startPoint y: 96, endPoint x: 845, endPoint y: 91, distance: 103.5
click at [845, 91] on div at bounding box center [776, 96] width 168 height 40
click at [846, 146] on div at bounding box center [795, 136] width 206 height 40
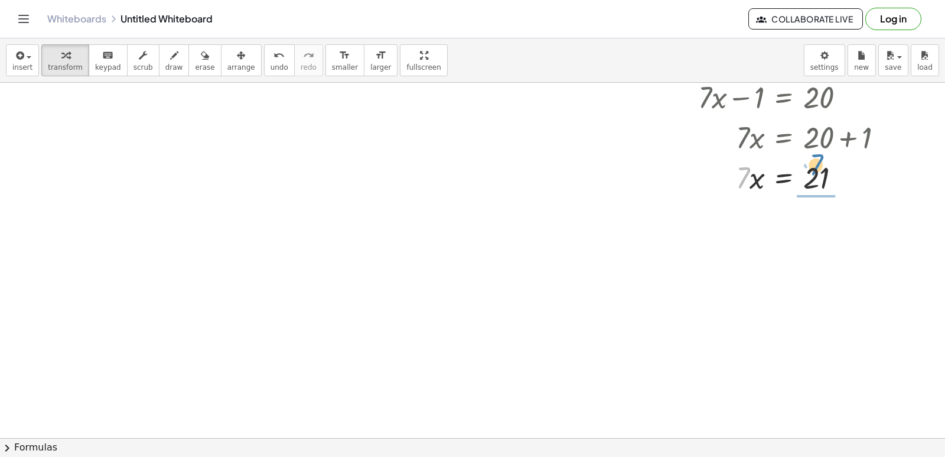
drag, startPoint x: 739, startPoint y: 181, endPoint x: 813, endPoint y: 167, distance: 75.1
click at [813, 167] on div at bounding box center [795, 177] width 206 height 40
click at [811, 222] on div at bounding box center [795, 226] width 206 height 59
click at [266, 226] on div at bounding box center [472, 236] width 945 height 787
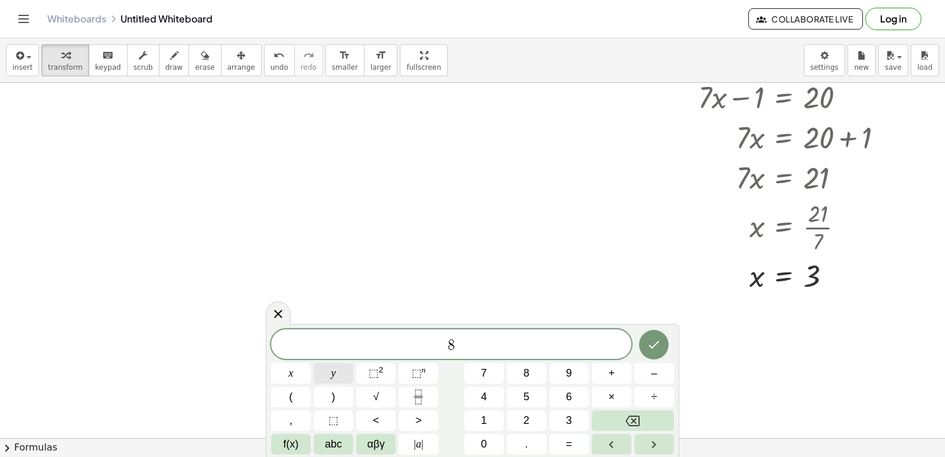
click at [326, 380] on button "y" at bounding box center [334, 373] width 40 height 21
click at [656, 364] on button "–" at bounding box center [654, 373] width 40 height 21
click at [577, 441] on button "=" at bounding box center [569, 444] width 40 height 21
click at [481, 418] on span "1" at bounding box center [484, 420] width 6 height 16
click at [523, 393] on button "5" at bounding box center [527, 396] width 40 height 21
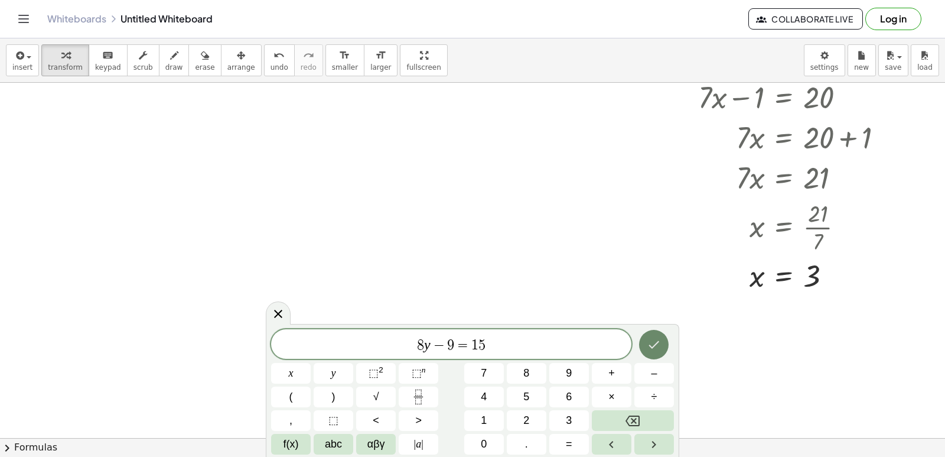
click at [653, 349] on icon "Done" at bounding box center [654, 344] width 14 height 14
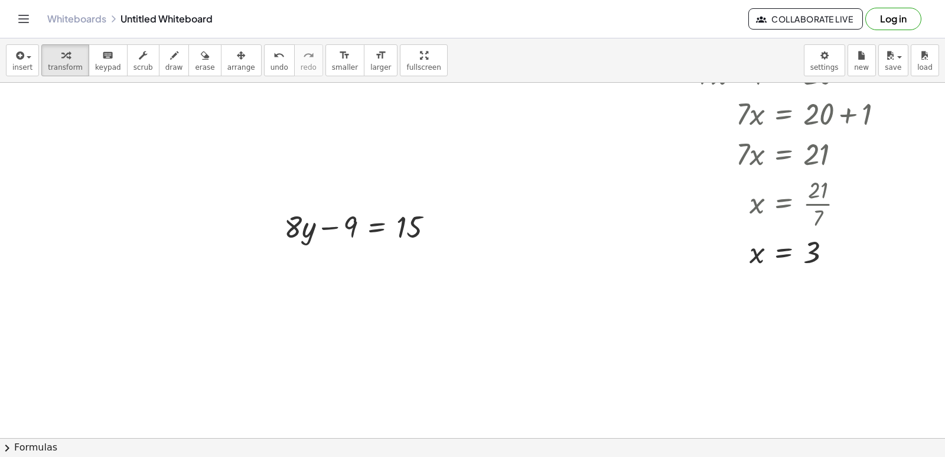
scroll to position [286, 0]
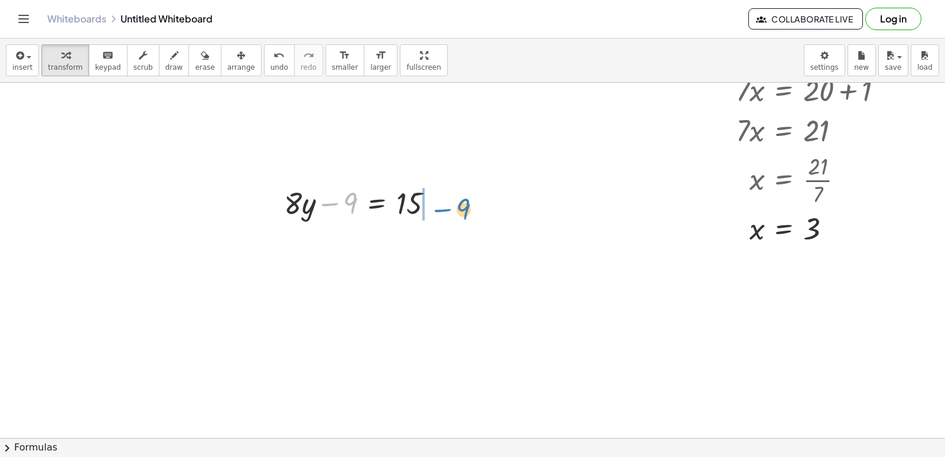
drag, startPoint x: 351, startPoint y: 204, endPoint x: 451, endPoint y: 169, distance: 105.9
drag, startPoint x: 350, startPoint y: 198, endPoint x: 444, endPoint y: 209, distance: 95.1
click at [444, 209] on div at bounding box center [363, 202] width 171 height 40
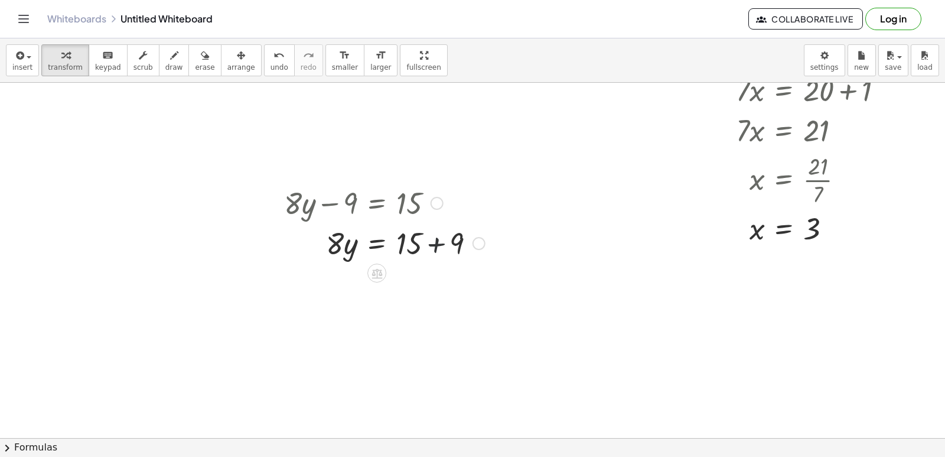
click at [439, 241] on div at bounding box center [384, 242] width 213 height 40
drag, startPoint x: 327, startPoint y: 282, endPoint x: 436, endPoint y: 292, distance: 109.7
click at [436, 292] on div at bounding box center [384, 282] width 213 height 40
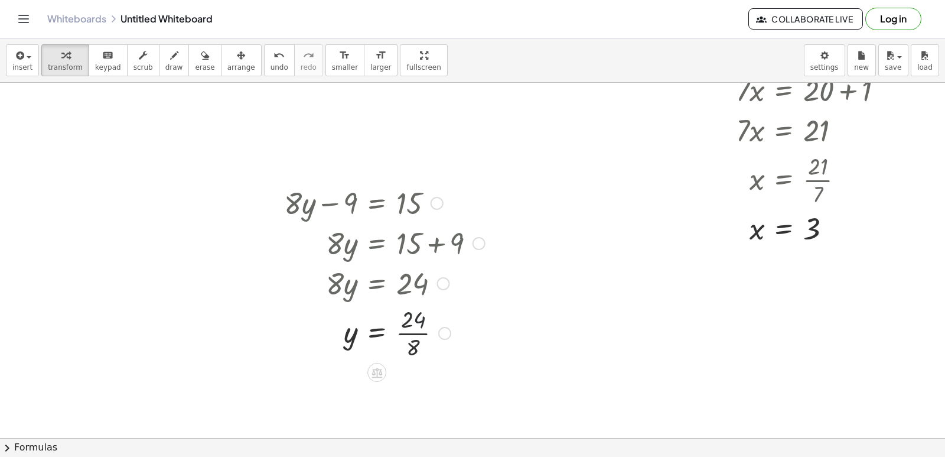
click at [406, 325] on div at bounding box center [384, 331] width 213 height 59
click at [405, 329] on div at bounding box center [384, 331] width 213 height 59
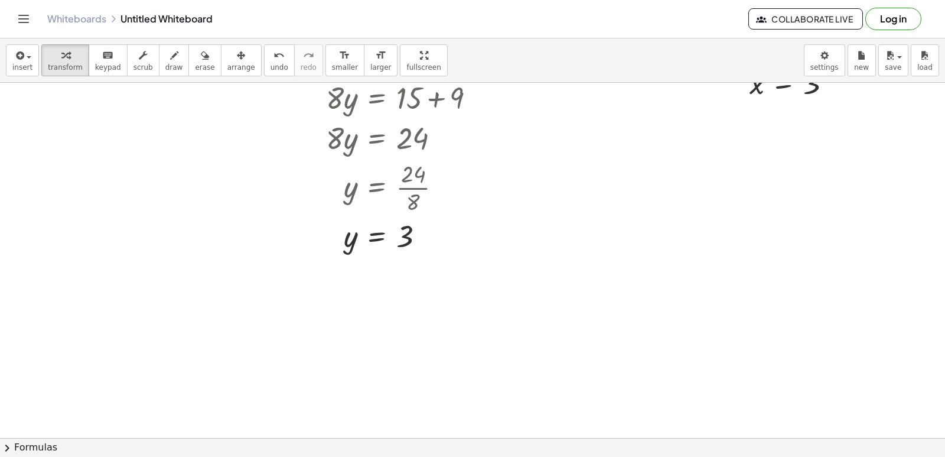
click at [716, 342] on div at bounding box center [472, 183] width 945 height 1065
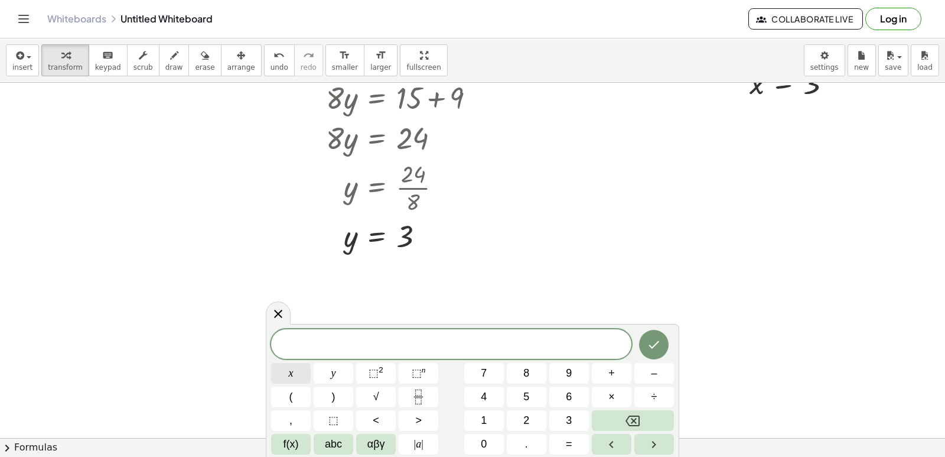
click at [281, 367] on button "x" at bounding box center [291, 373] width 40 height 21
click at [646, 373] on button "–" at bounding box center [654, 373] width 40 height 21
click at [492, 414] on button "1" at bounding box center [484, 420] width 40 height 21
click at [525, 397] on span "5" at bounding box center [526, 397] width 6 height 16
click at [567, 447] on span "=" at bounding box center [569, 444] width 6 height 16
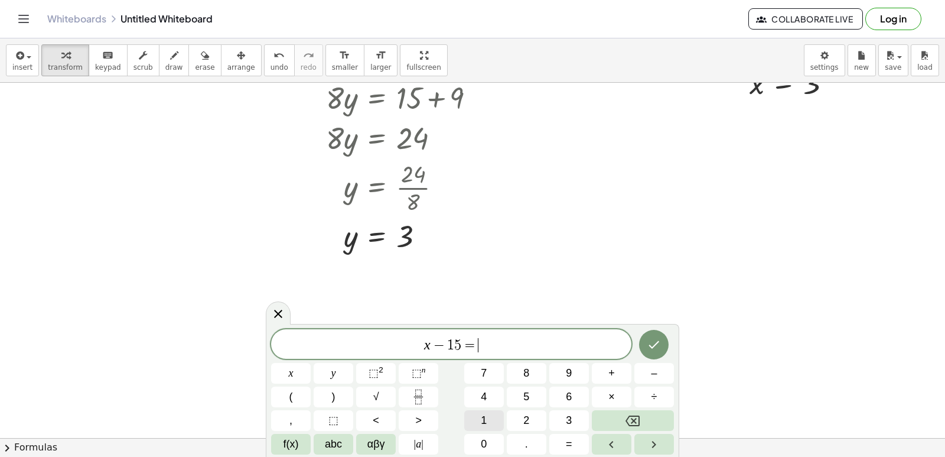
click at [494, 419] on button "1" at bounding box center [484, 420] width 40 height 21
click at [575, 423] on button "3" at bounding box center [569, 420] width 40 height 21
click at [649, 351] on button "Done" at bounding box center [654, 345] width 30 height 30
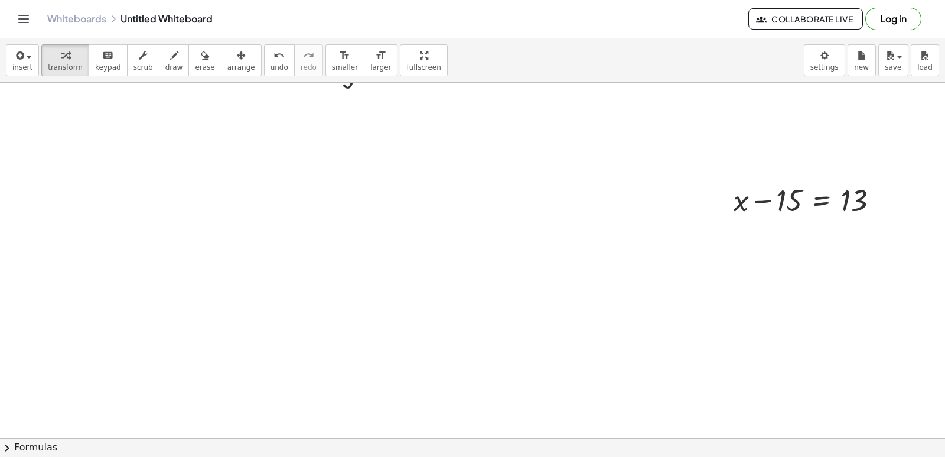
scroll to position [609, 0]
click at [438, 249] on div at bounding box center [472, 6] width 945 height 1065
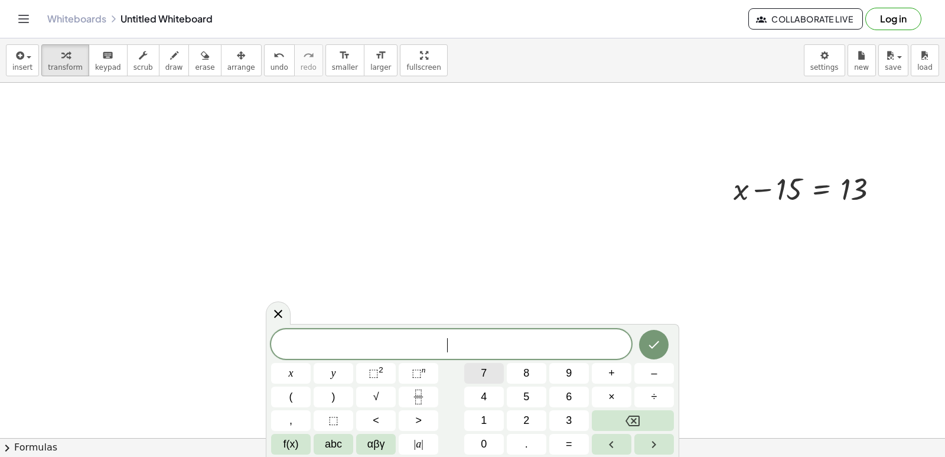
click at [481, 374] on button "7" at bounding box center [484, 373] width 40 height 21
click at [310, 373] on button "x" at bounding box center [291, 373] width 40 height 21
click at [649, 374] on button "–" at bounding box center [654, 373] width 40 height 21
click at [493, 417] on button "1" at bounding box center [484, 420] width 40 height 21
click at [530, 399] on button "5" at bounding box center [527, 396] width 40 height 21
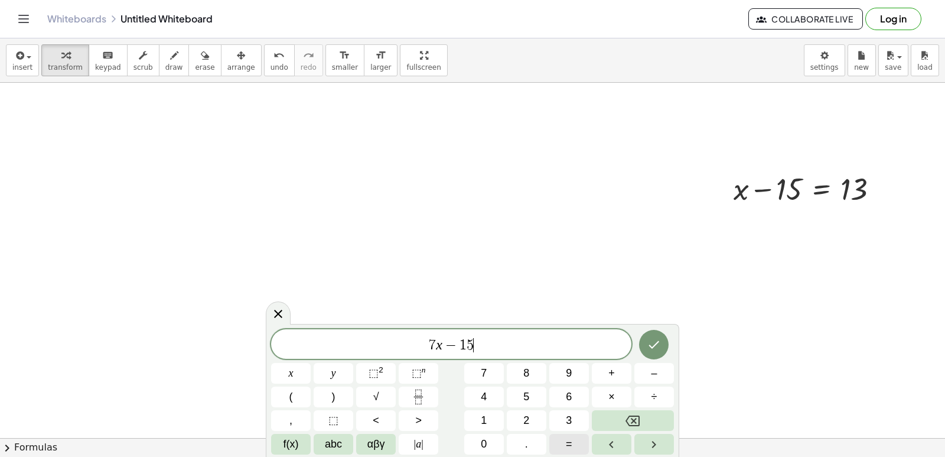
click at [572, 442] on span "=" at bounding box center [569, 444] width 6 height 16
click at [484, 414] on button "1" at bounding box center [484, 420] width 40 height 21
click at [563, 421] on button "3" at bounding box center [569, 420] width 40 height 21
click at [658, 338] on icon "Done" at bounding box center [654, 344] width 14 height 14
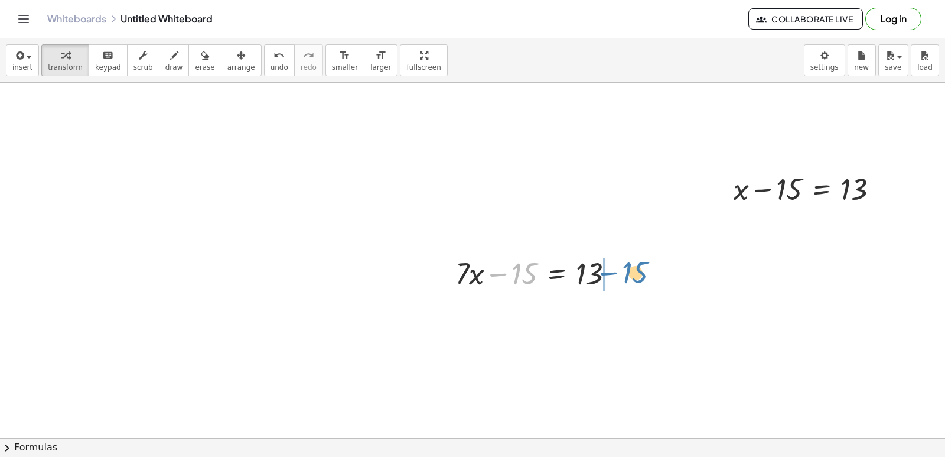
drag, startPoint x: 514, startPoint y: 282, endPoint x: 627, endPoint y: 273, distance: 113.2
click at [627, 275] on div at bounding box center [540, 272] width 180 height 40
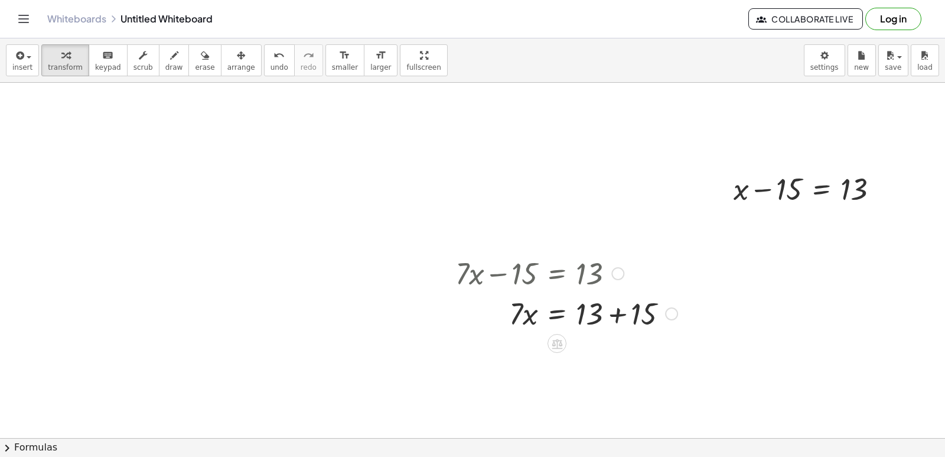
click at [613, 314] on div at bounding box center [567, 312] width 234 height 40
drag, startPoint x: 523, startPoint y: 347, endPoint x: 476, endPoint y: 332, distance: 50.3
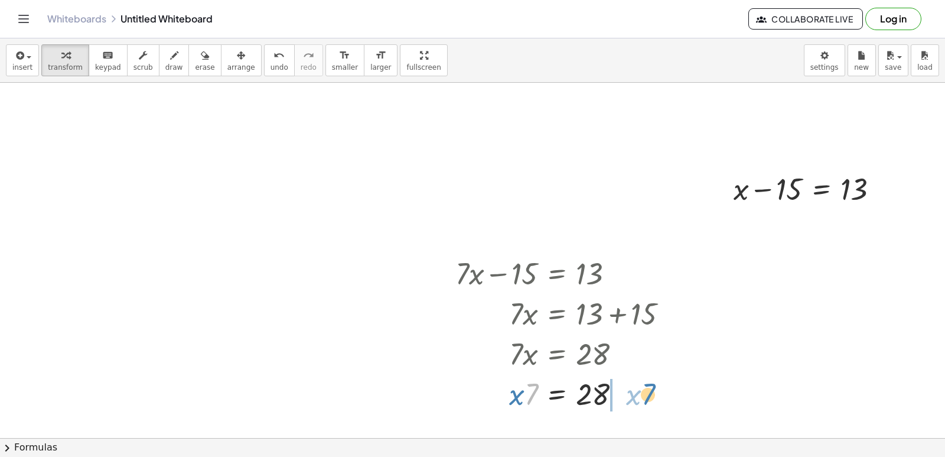
drag, startPoint x: 527, startPoint y: 385, endPoint x: 643, endPoint y: 381, distance: 115.9
click at [646, 385] on div at bounding box center [567, 393] width 234 height 40
drag, startPoint x: 622, startPoint y: 389, endPoint x: 623, endPoint y: 396, distance: 6.6
click at [623, 396] on div at bounding box center [571, 393] width 243 height 40
drag, startPoint x: 647, startPoint y: 395, endPoint x: 647, endPoint y: 382, distance: 12.4
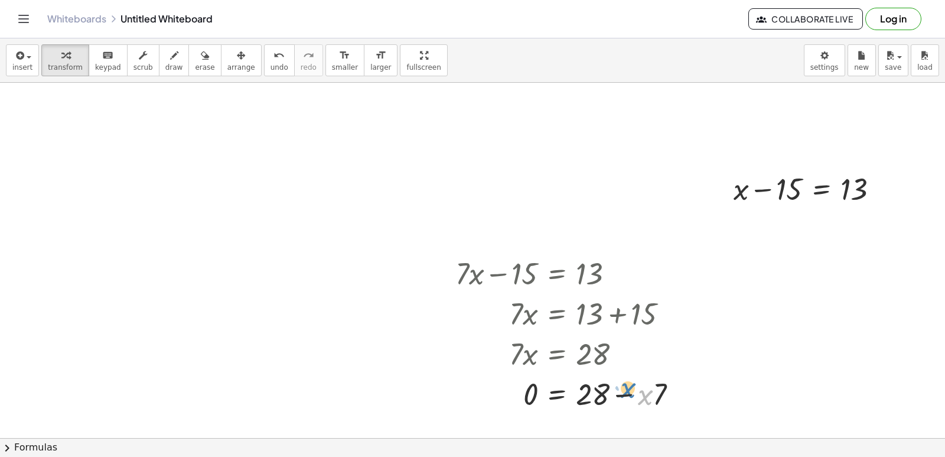
click at [647, 382] on div at bounding box center [571, 393] width 243 height 40
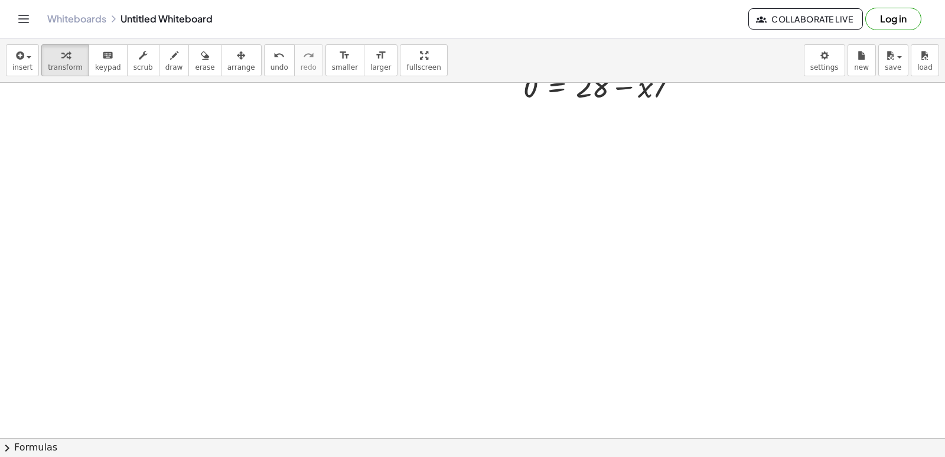
scroll to position [1064, 0]
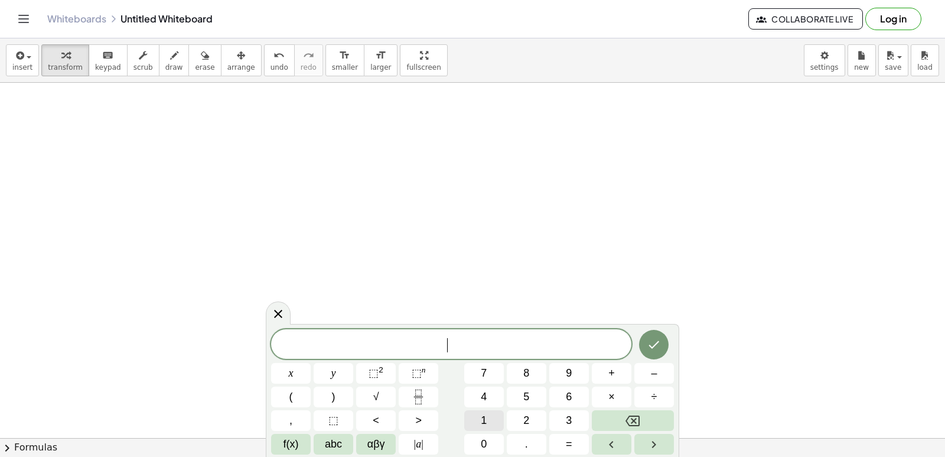
click at [485, 420] on span "1" at bounding box center [484, 420] width 6 height 16
click at [471, 435] on button "0" at bounding box center [484, 444] width 40 height 21
click at [593, 365] on button "+" at bounding box center [612, 373] width 40 height 21
click at [509, 421] on button "2" at bounding box center [527, 420] width 40 height 21
click at [517, 395] on button "5" at bounding box center [527, 396] width 40 height 21
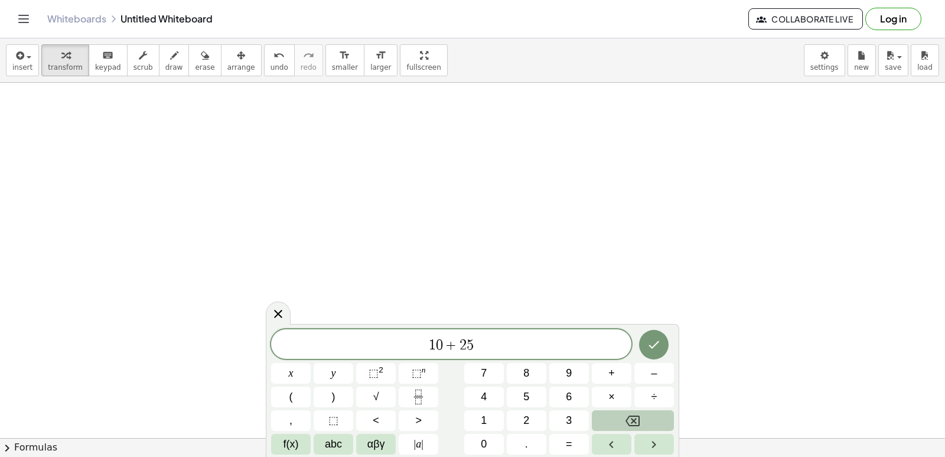
click at [629, 419] on icon "Backspace" at bounding box center [633, 420] width 14 height 14
click at [454, 418] on div "1 ​ x y ⬚ 2 ⬚ n 7 8 9 + – ( ) √ 4 5 6 × ÷ , ⬚ < > 1 2 3 f(x) abc αβγ | a | 0 . =" at bounding box center [472, 391] width 403 height 125
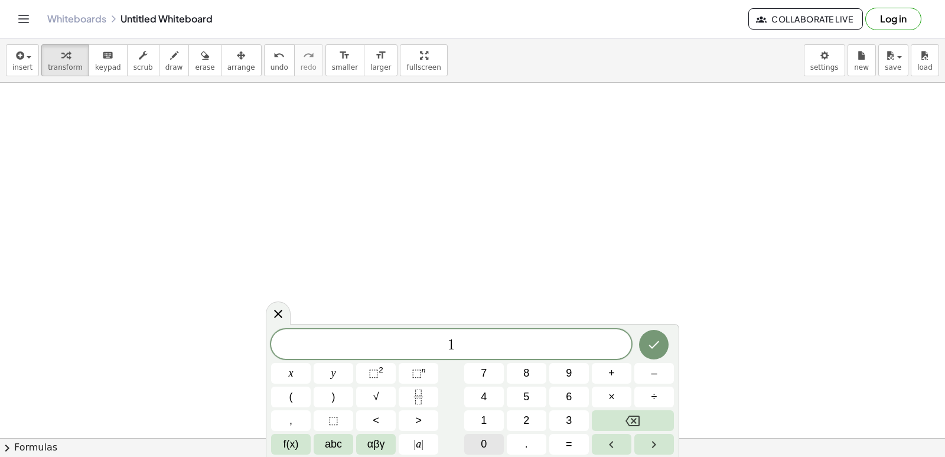
click at [487, 437] on button "0" at bounding box center [484, 444] width 40 height 21
click at [327, 377] on button "y" at bounding box center [334, 373] width 40 height 21
click at [598, 364] on button "+" at bounding box center [612, 373] width 40 height 21
click at [523, 413] on button "2" at bounding box center [527, 420] width 40 height 21
click at [527, 405] on button "5" at bounding box center [527, 396] width 40 height 21
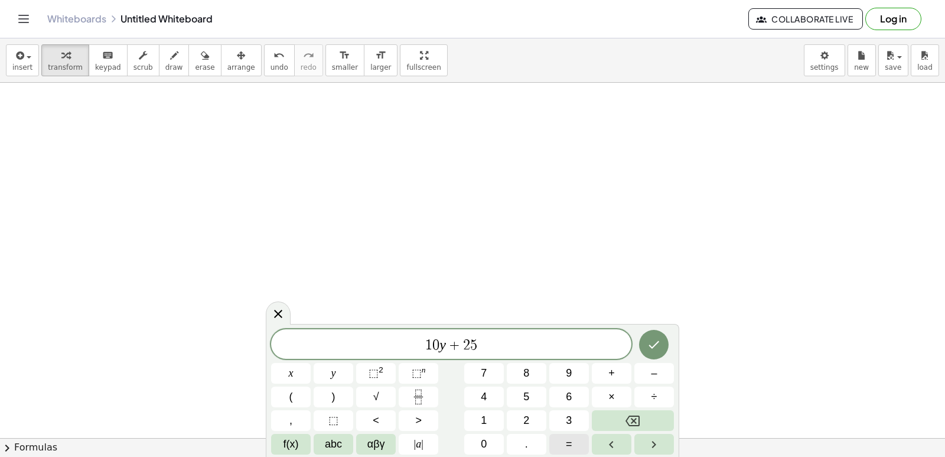
click at [589, 439] on div "1 0 y + 2 5 ​ x y ⬚ 2 ⬚ n 7 8 9 + – ( ) √ 4 5 6 × ÷ , ⬚ < > 1 2 3 f(x) abc αβγ …" at bounding box center [472, 391] width 403 height 125
click at [563, 445] on button "=" at bounding box center [569, 444] width 40 height 21
click at [481, 370] on button "7" at bounding box center [484, 373] width 40 height 21
click at [533, 408] on div "1 0 y + 2 5 = 7 ​ x y ⬚ 2 ⬚ n 7 8 9 + – ( ) √ 4 5 6 × ÷ , ⬚ < > 1 2 3 f(x) abc …" at bounding box center [472, 391] width 403 height 125
click at [521, 403] on button "5" at bounding box center [527, 396] width 40 height 21
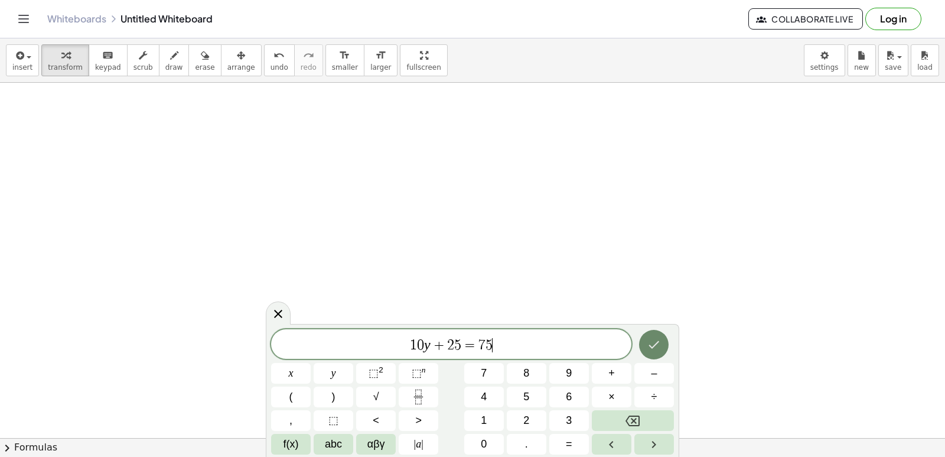
click at [647, 342] on icon "Done" at bounding box center [654, 344] width 14 height 14
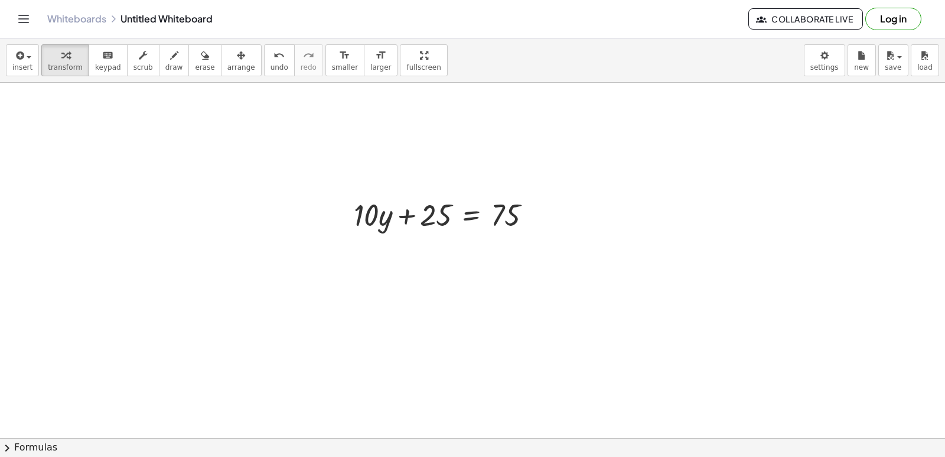
scroll to position [1242, 0]
drag, startPoint x: 423, startPoint y: 204, endPoint x: 542, endPoint y: 207, distance: 119.4
click at [542, 207] on div at bounding box center [447, 203] width 199 height 40
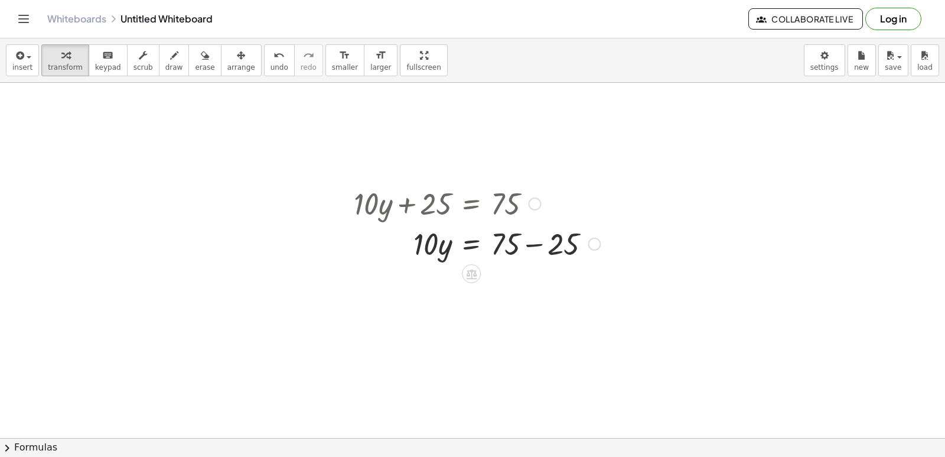
click at [533, 246] on div at bounding box center [477, 243] width 258 height 40
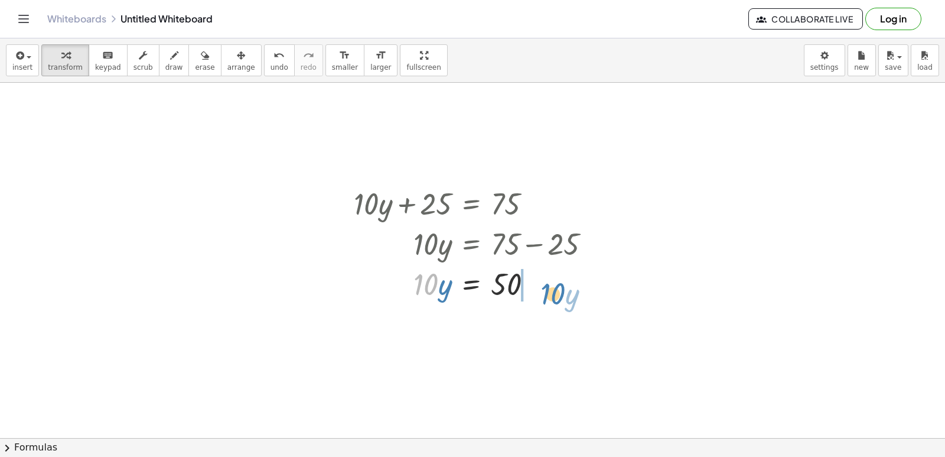
drag, startPoint x: 427, startPoint y: 288, endPoint x: 555, endPoint y: 297, distance: 127.9
click at [555, 297] on div at bounding box center [477, 283] width 258 height 40
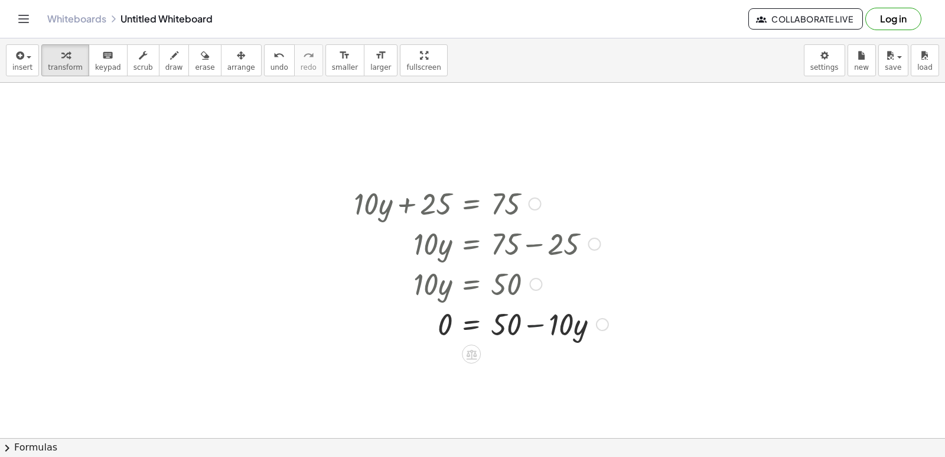
click at [536, 323] on div at bounding box center [481, 323] width 266 height 40
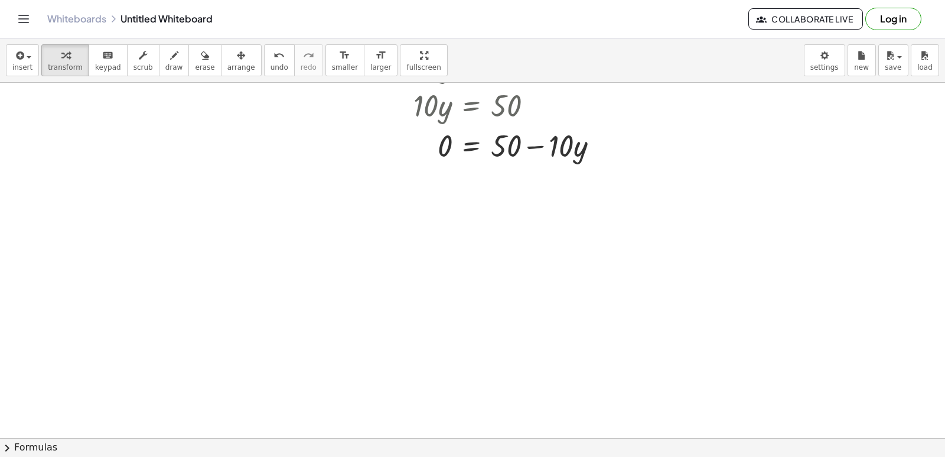
scroll to position [1420, 0]
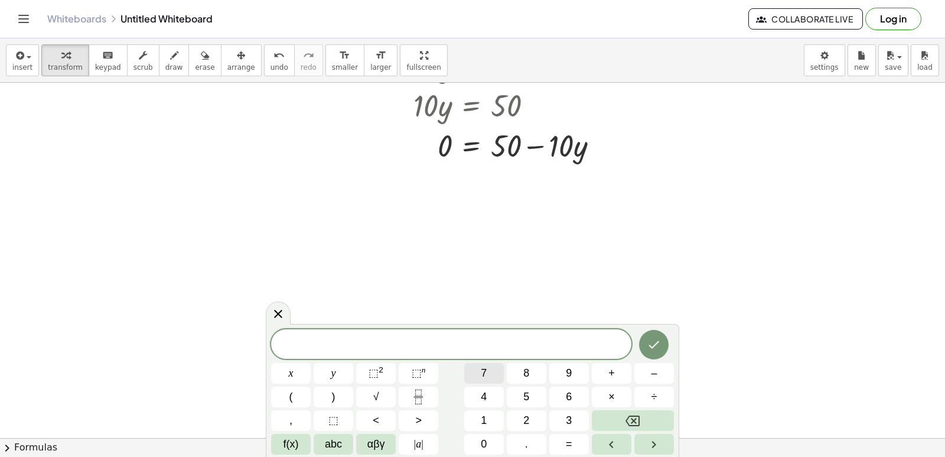
click at [483, 372] on span "7" at bounding box center [484, 373] width 6 height 16
click at [310, 378] on button "x" at bounding box center [291, 373] width 40 height 21
click at [649, 362] on div "7 x x y ⬚ 2 ⬚ n 7 8 9 + – ( ) √ 4 5 6 × ÷ , ⬚ < > 1 2 3 f(x) abc αβγ | a | 0 . =" at bounding box center [472, 391] width 403 height 125
click at [664, 371] on button "–" at bounding box center [654, 373] width 40 height 21
click at [555, 418] on button "3" at bounding box center [569, 420] width 40 height 21
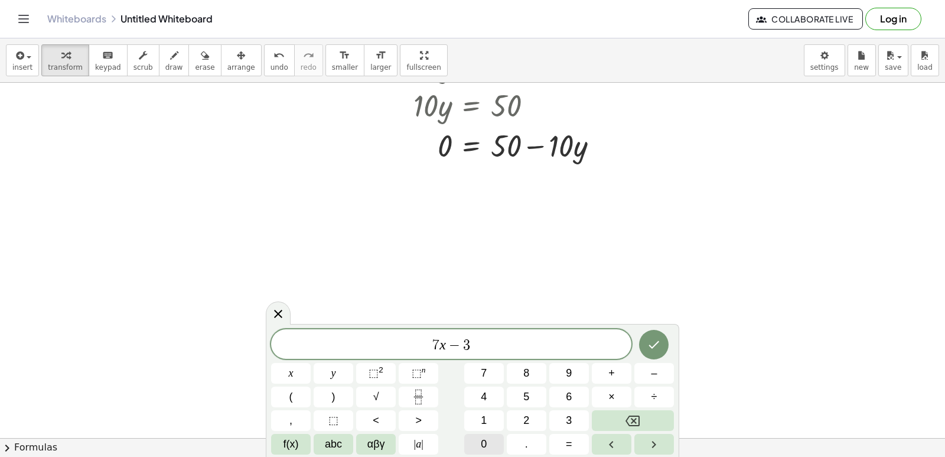
click at [496, 442] on button "0" at bounding box center [484, 444] width 40 height 21
click at [626, 417] on icon "Backspace" at bounding box center [633, 420] width 14 height 14
click at [490, 415] on button "1" at bounding box center [484, 420] width 40 height 21
click at [570, 439] on span "=" at bounding box center [569, 444] width 6 height 16
click at [494, 425] on button "1" at bounding box center [484, 420] width 40 height 21
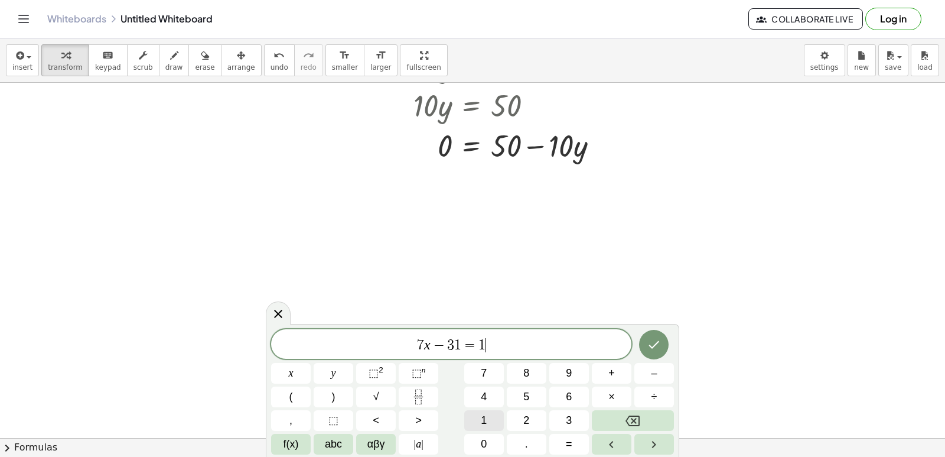
click at [503, 425] on button "1" at bounding box center [484, 420] width 40 height 21
click at [657, 346] on icon "Done" at bounding box center [654, 344] width 14 height 14
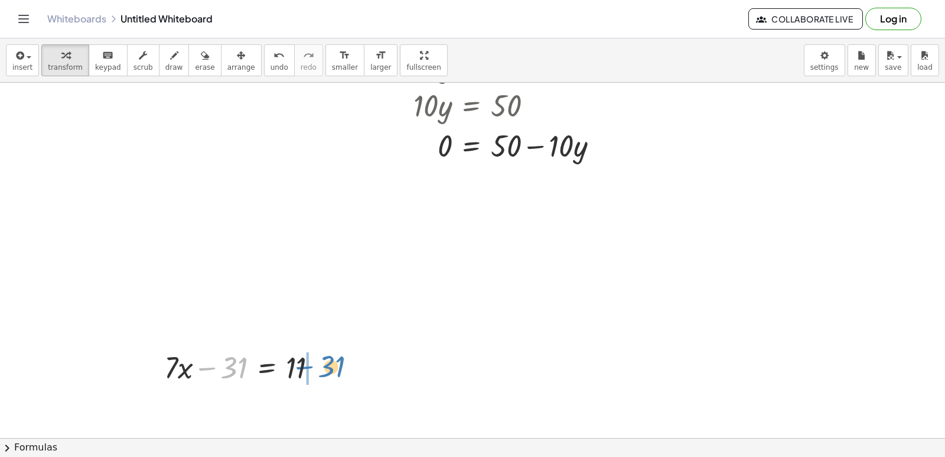
drag, startPoint x: 234, startPoint y: 366, endPoint x: 333, endPoint y: 363, distance: 99.3
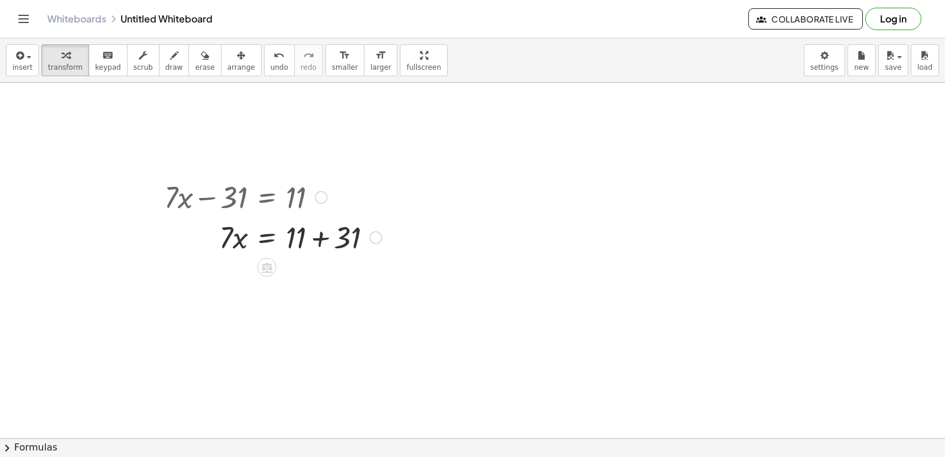
scroll to position [1606, 0]
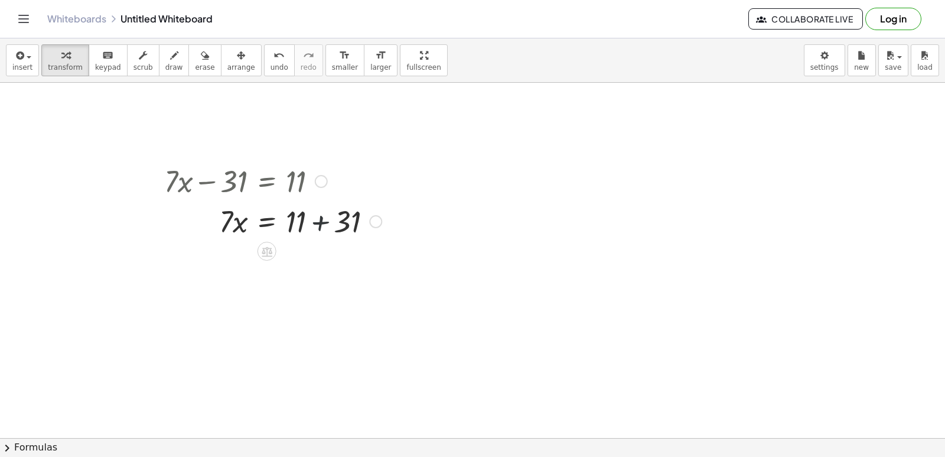
click at [319, 216] on div at bounding box center [272, 220] width 229 height 40
drag, startPoint x: 242, startPoint y: 260, endPoint x: 301, endPoint y: 284, distance: 63.6
drag, startPoint x: 252, startPoint y: 311, endPoint x: 245, endPoint y: 307, distance: 8.2
click at [247, 308] on div at bounding box center [272, 310] width 229 height 59
drag, startPoint x: 245, startPoint y: 307, endPoint x: 314, endPoint y: 340, distance: 76.3
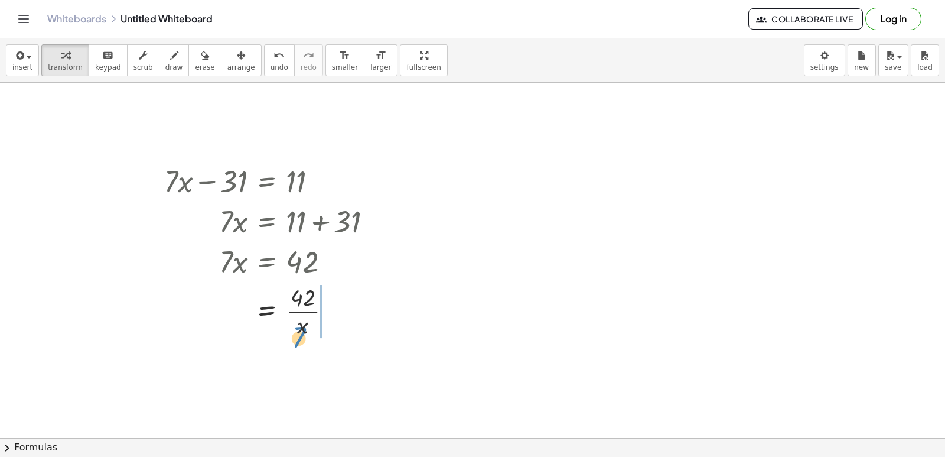
click at [314, 340] on div "+ · 7 · x − 31 = 11 · 7 · x = + 11 + 31 · 7 · x = 42 7 · x = 42 ·" at bounding box center [268, 249] width 244 height 185
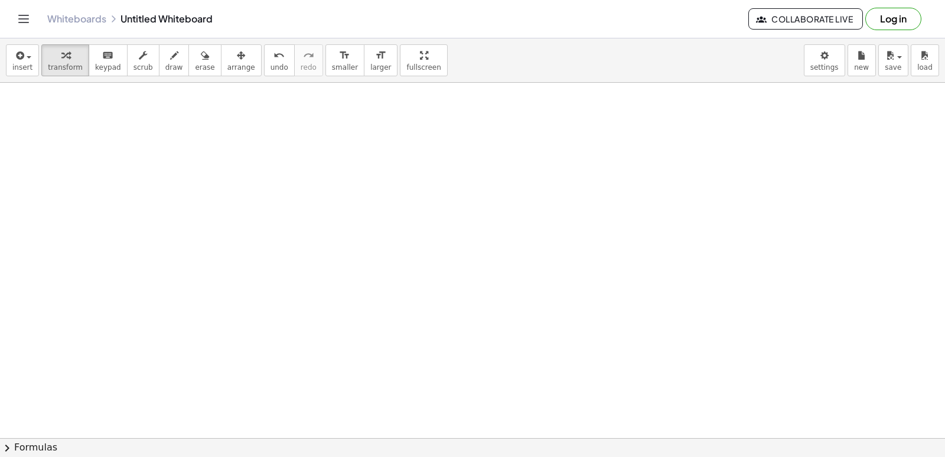
scroll to position [2248, 0]
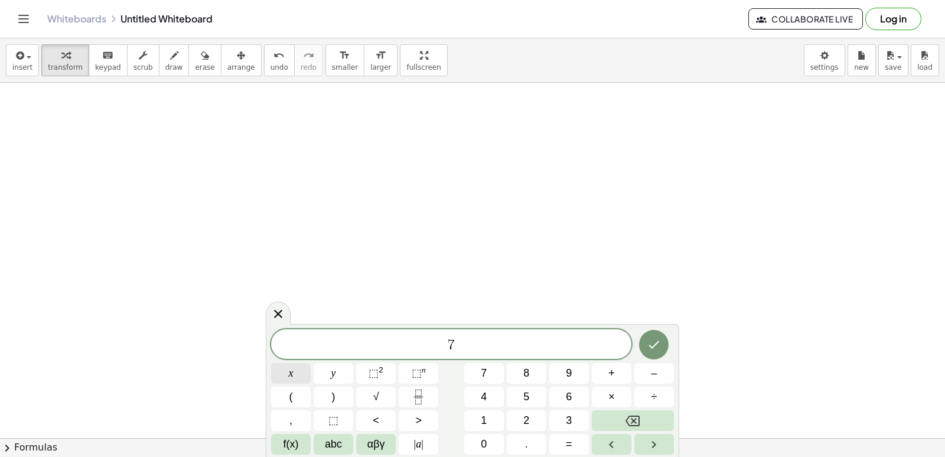
click at [304, 380] on button "x" at bounding box center [291, 373] width 40 height 21
click at [624, 363] on button "+" at bounding box center [612, 373] width 40 height 21
click at [340, 377] on button "y" at bounding box center [334, 373] width 40 height 21
click at [561, 441] on button "=" at bounding box center [569, 444] width 40 height 21
click at [571, 412] on div "7 x + y = ​ x y ⬚ 2 ⬚ n 7 8 9 + – ( ) √ 4 5 6 × ÷ , ⬚ < > 1 2 3 f(x) abc αβγ | …" at bounding box center [472, 391] width 403 height 125
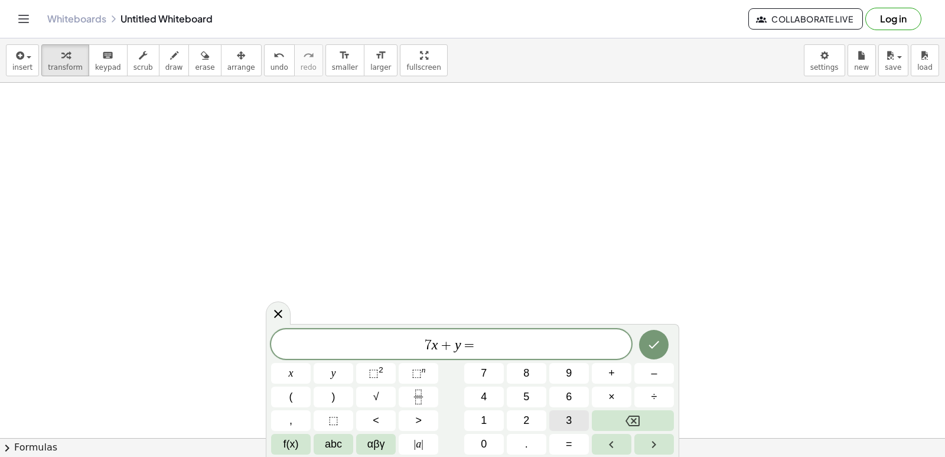
click at [568, 416] on span "3" at bounding box center [569, 420] width 6 height 16
click at [653, 340] on icon "Done" at bounding box center [654, 344] width 14 height 14
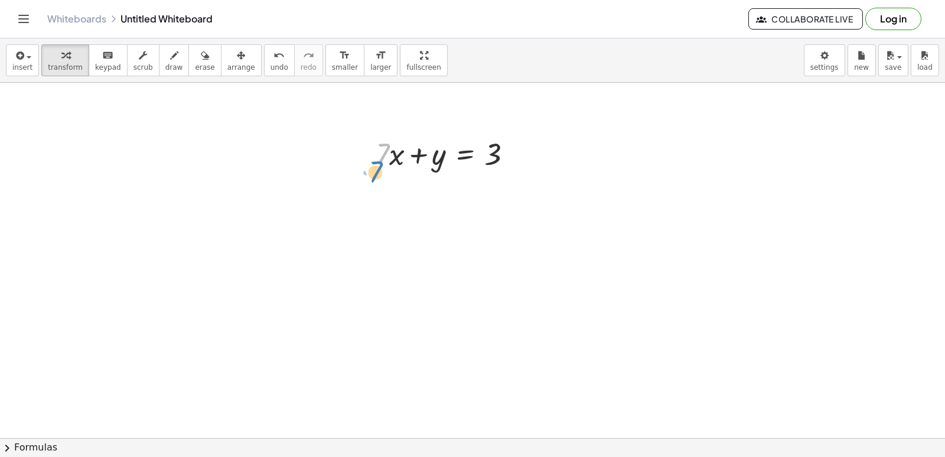
drag, startPoint x: 386, startPoint y: 161, endPoint x: 395, endPoint y: 146, distance: 17.5
click at [377, 168] on div at bounding box center [449, 153] width 158 height 40
drag, startPoint x: 377, startPoint y: 146, endPoint x: 522, endPoint y: 150, distance: 145.4
click at [526, 148] on div at bounding box center [449, 153] width 158 height 40
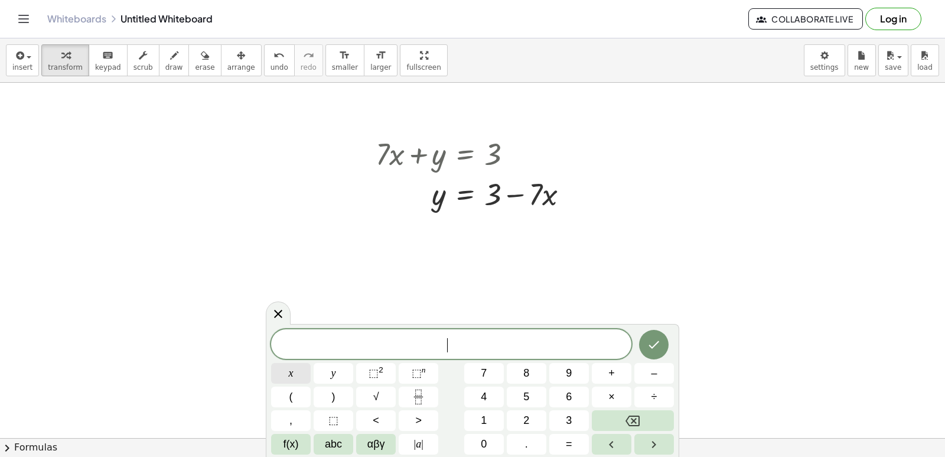
click at [300, 379] on button "x" at bounding box center [291, 373] width 40 height 21
click at [670, 379] on button "–" at bounding box center [654, 373] width 40 height 21
click at [572, 390] on span "6" at bounding box center [569, 397] width 6 height 16
click at [335, 366] on span "y" at bounding box center [333, 373] width 5 height 16
click at [577, 436] on button "=" at bounding box center [569, 444] width 40 height 21
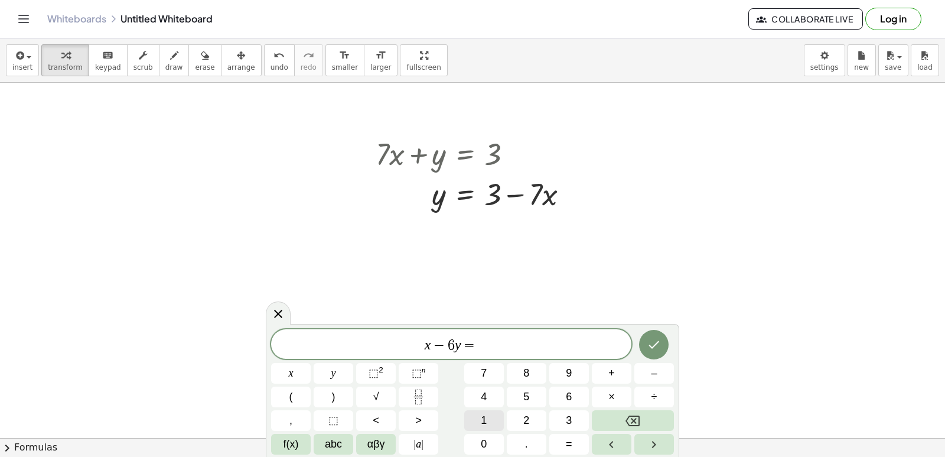
click at [485, 425] on span "1" at bounding box center [484, 420] width 6 height 16
click at [578, 421] on button "3" at bounding box center [569, 420] width 40 height 21
click at [655, 338] on icon "Done" at bounding box center [654, 344] width 14 height 14
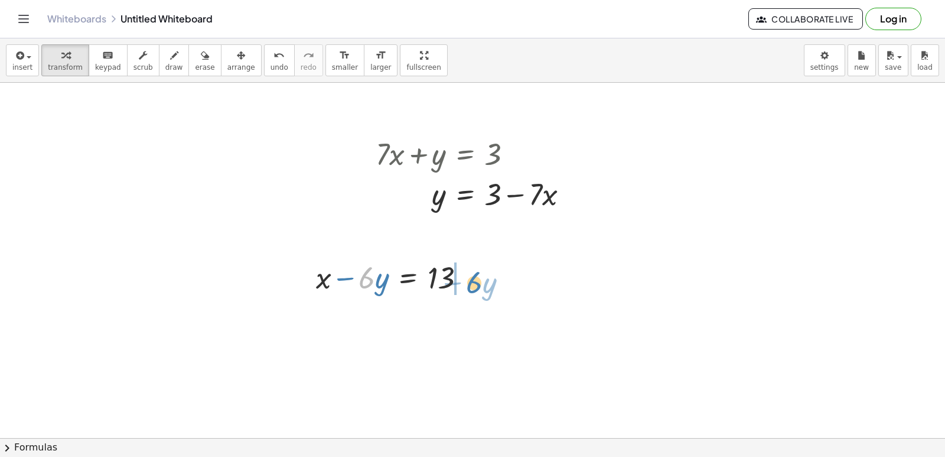
drag, startPoint x: 360, startPoint y: 284, endPoint x: 468, endPoint y: 289, distance: 107.6
click at [468, 289] on div at bounding box center [395, 276] width 171 height 40
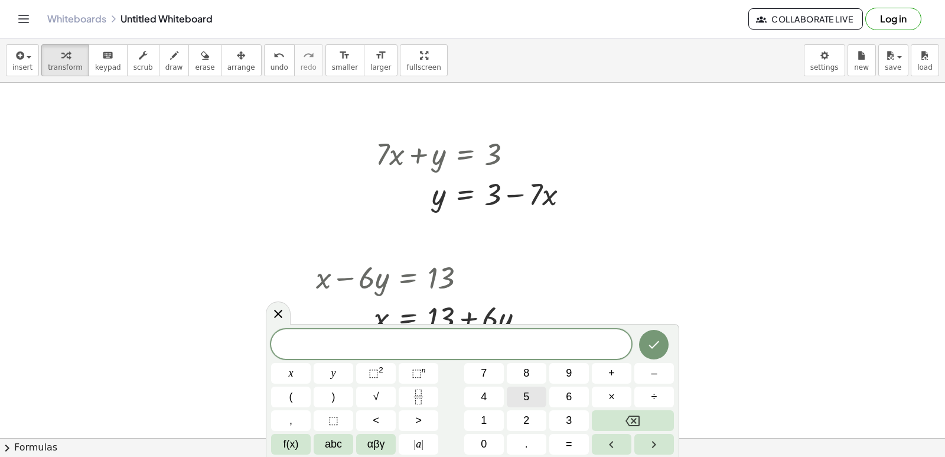
click at [515, 396] on button "5" at bounding box center [527, 396] width 40 height 21
click at [271, 366] on button "x" at bounding box center [291, 373] width 40 height 21
click at [607, 375] on button "+" at bounding box center [612, 373] width 40 height 21
click at [491, 419] on button "1" at bounding box center [484, 420] width 40 height 21
click at [483, 436] on span "0" at bounding box center [484, 444] width 6 height 16
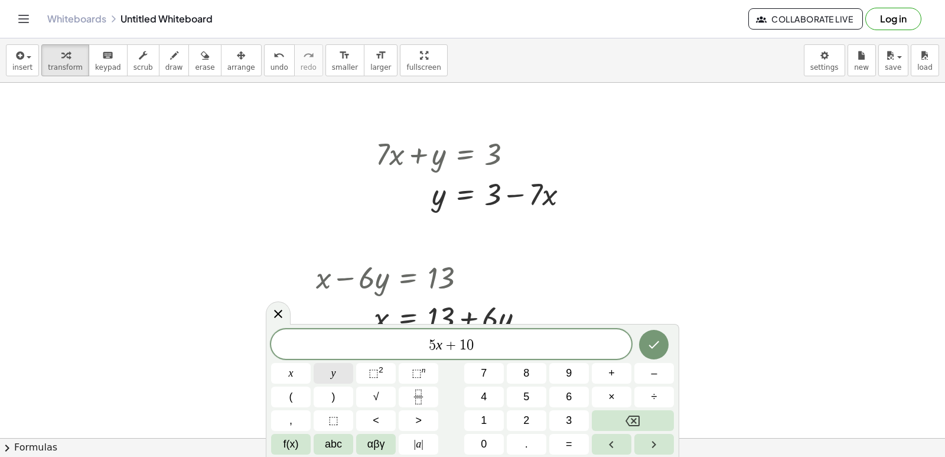
click at [332, 367] on button "y" at bounding box center [334, 373] width 40 height 21
click at [573, 447] on button "=" at bounding box center [569, 444] width 40 height 21
click at [513, 418] on button "2" at bounding box center [527, 420] width 40 height 21
click at [482, 442] on button "0" at bounding box center [484, 444] width 40 height 21
click at [666, 343] on button "Done" at bounding box center [654, 345] width 30 height 30
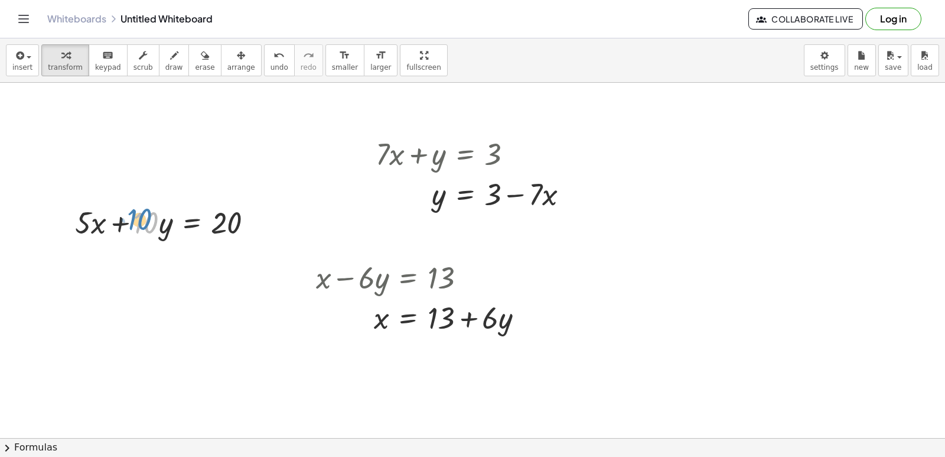
drag, startPoint x: 134, startPoint y: 222, endPoint x: 123, endPoint y: 218, distance: 11.8
click at [123, 218] on div at bounding box center [168, 221] width 199 height 40
drag, startPoint x: 122, startPoint y: 226, endPoint x: 263, endPoint y: 233, distance: 141.9
click at [263, 233] on div at bounding box center [168, 221] width 199 height 40
click at [254, 222] on div at bounding box center [234, 221] width 199 height 40
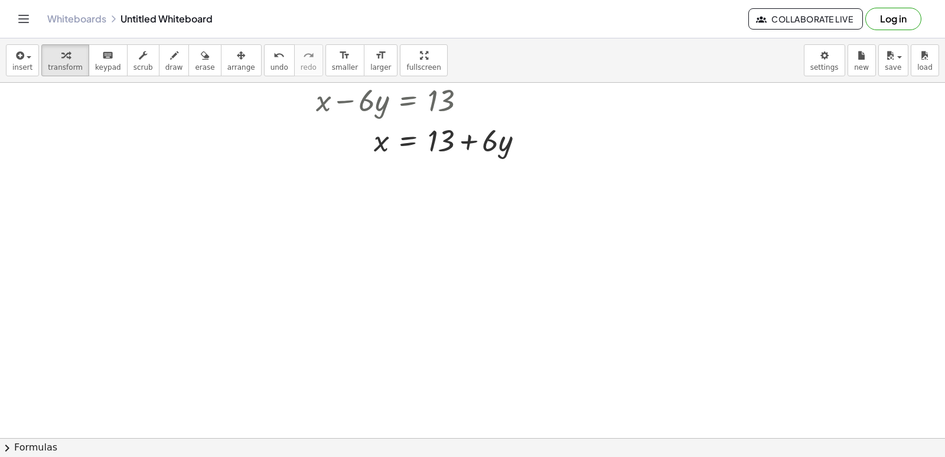
scroll to position [2484, 0]
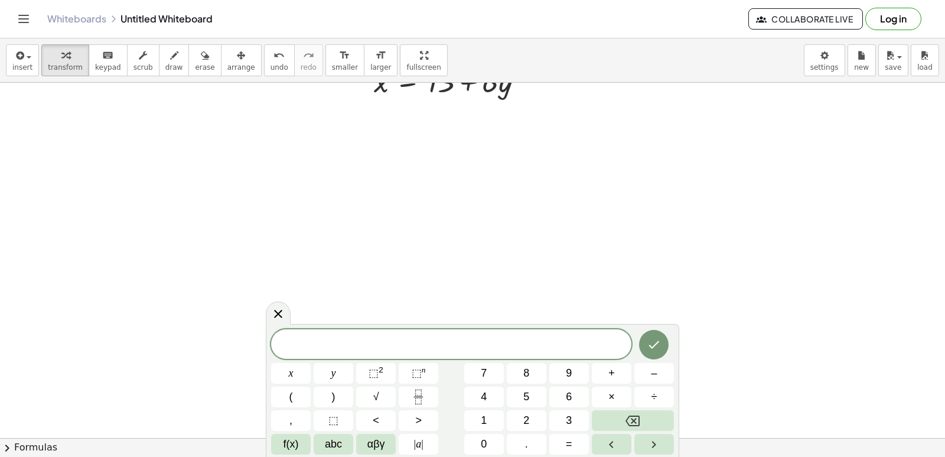
drag, startPoint x: 190, startPoint y: 330, endPoint x: 218, endPoint y: 333, distance: 27.9
click at [487, 379] on span "7" at bounding box center [484, 373] width 6 height 16
click at [292, 373] on span "x" at bounding box center [291, 373] width 5 height 16
click at [607, 379] on button "+" at bounding box center [612, 373] width 40 height 21
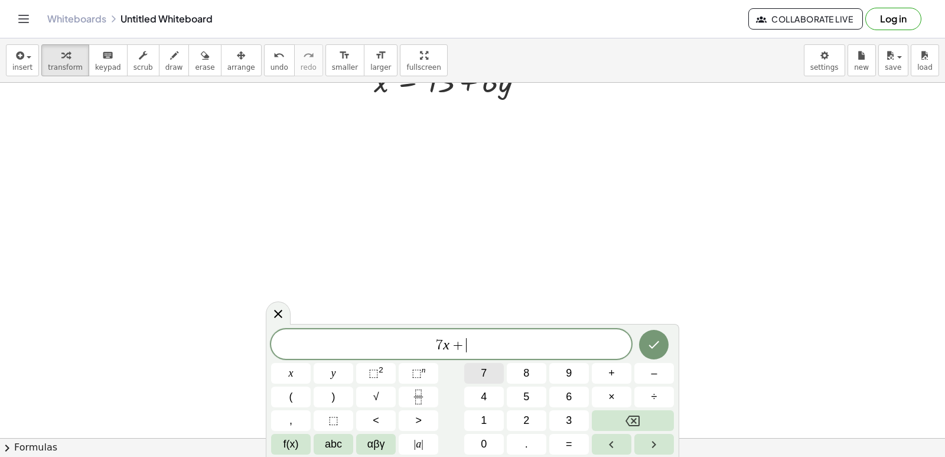
click at [486, 367] on span "7" at bounding box center [484, 373] width 6 height 16
click at [346, 361] on div "7 x + 7 x y ⬚ 2 ⬚ n 7 8 9 + – ( ) √ 4 5 6 × ÷ , ⬚ < > 1 2 3 f(x) abc αβγ | a | …" at bounding box center [472, 391] width 403 height 125
click at [337, 365] on button "y" at bounding box center [334, 373] width 40 height 21
click at [558, 440] on button "=" at bounding box center [569, 444] width 40 height 21
click at [520, 413] on button "2" at bounding box center [527, 420] width 40 height 21
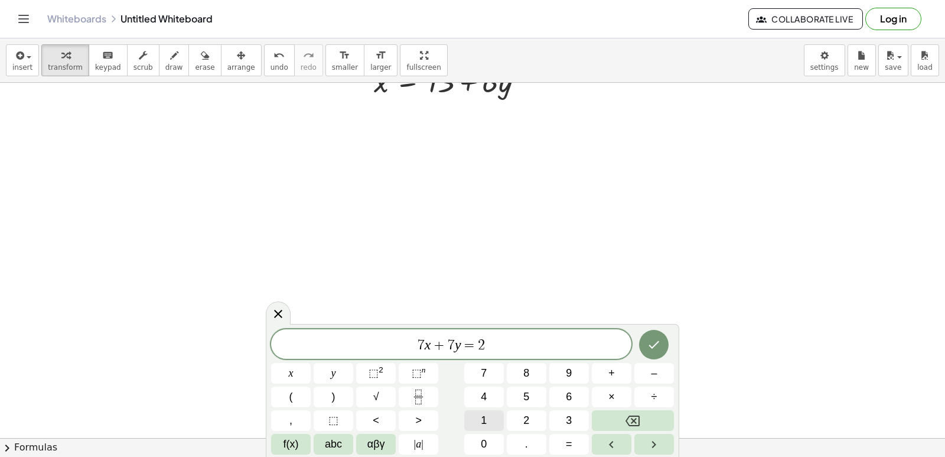
click at [470, 418] on button "1" at bounding box center [484, 420] width 40 height 21
click at [651, 344] on icon "Done" at bounding box center [654, 344] width 14 height 14
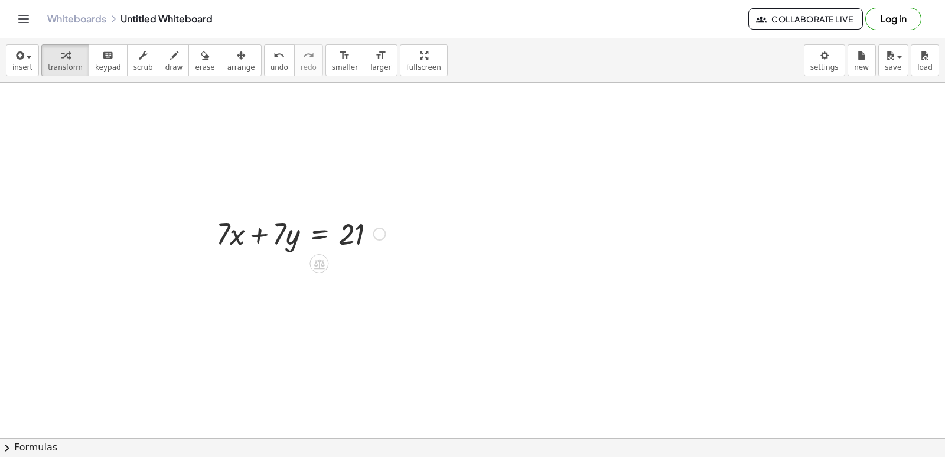
scroll to position [2603, 0]
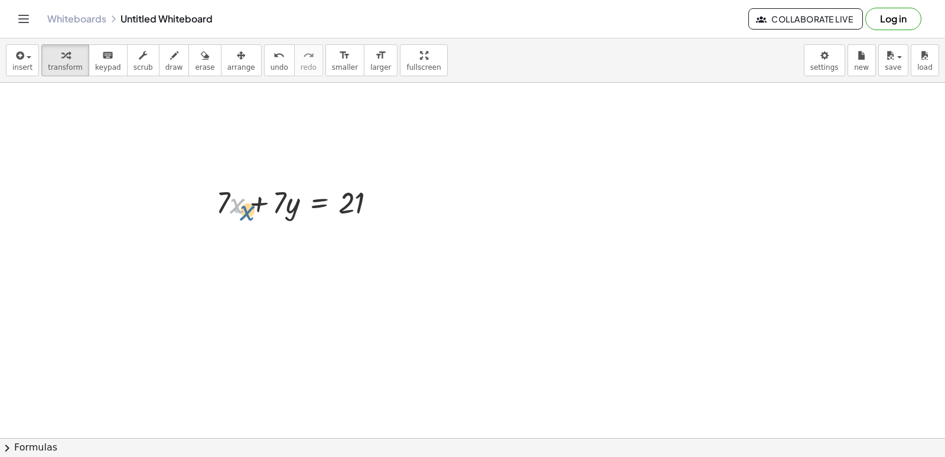
drag, startPoint x: 231, startPoint y: 207, endPoint x: 226, endPoint y: 214, distance: 9.0
click at [239, 214] on div at bounding box center [300, 201] width 181 height 40
drag, startPoint x: 224, startPoint y: 193, endPoint x: 377, endPoint y: 192, distance: 152.4
click at [387, 197] on div at bounding box center [300, 201] width 181 height 40
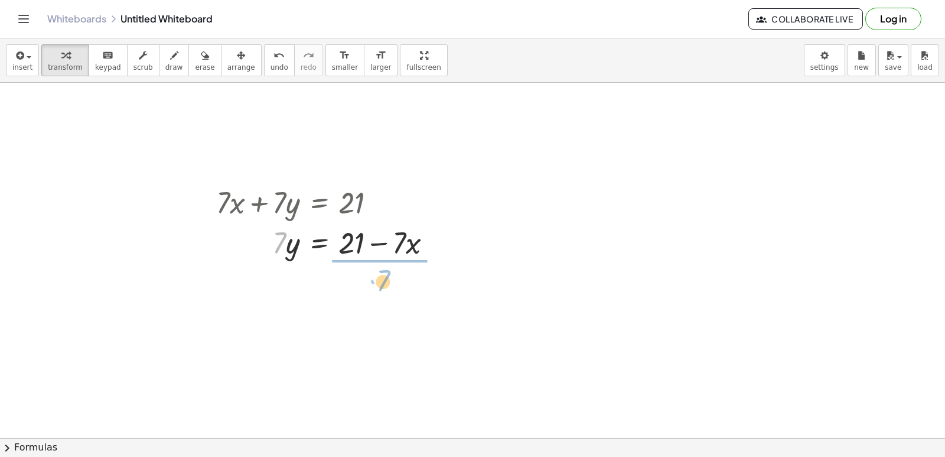
drag, startPoint x: 275, startPoint y: 247, endPoint x: 376, endPoint y: 273, distance: 104.4
drag, startPoint x: 370, startPoint y: 312, endPoint x: 376, endPoint y: 285, distance: 27.7
click at [376, 285] on div at bounding box center [328, 291] width 237 height 59
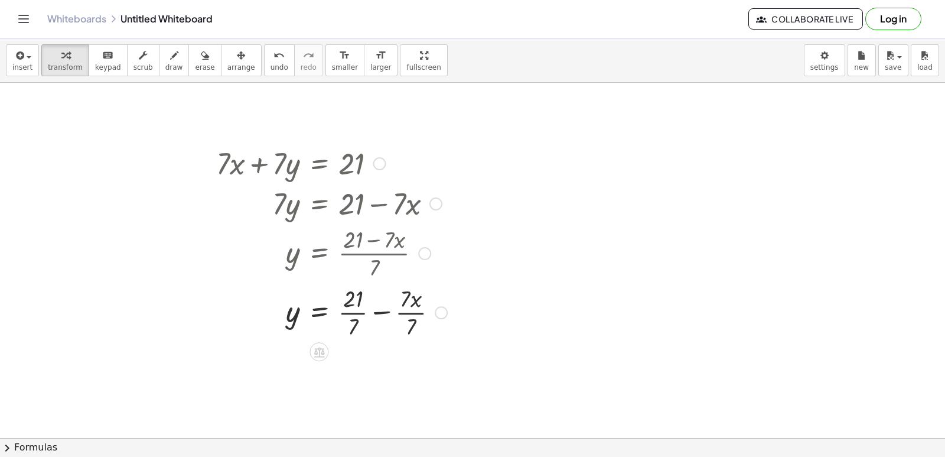
scroll to position [2662, 0]
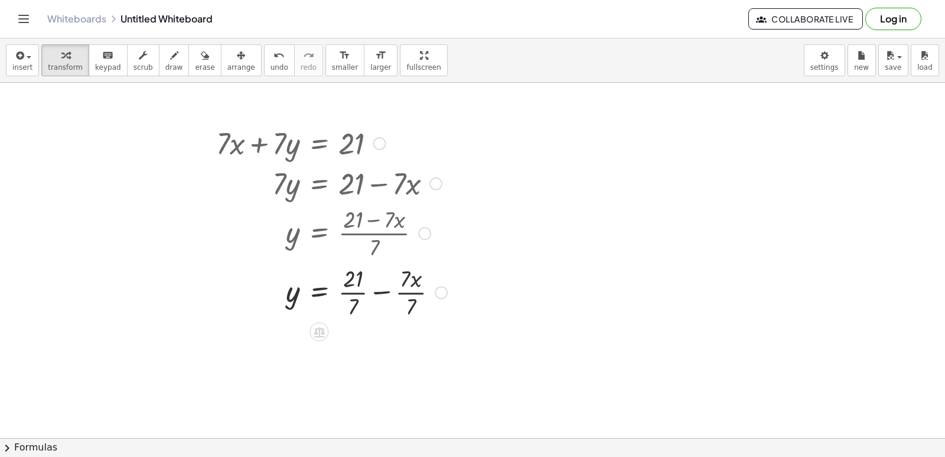
click at [380, 288] on div at bounding box center [331, 291] width 243 height 59
drag, startPoint x: 377, startPoint y: 296, endPoint x: 382, endPoint y: 282, distance: 14.8
click at [319, 144] on div "+ · 7 · x + · 7 · y = 21 · 7 · y = + 21 − · 7 · x y = · ( + 21 − · 7 · x ) · 7 …" at bounding box center [319, 144] width 0 height 0
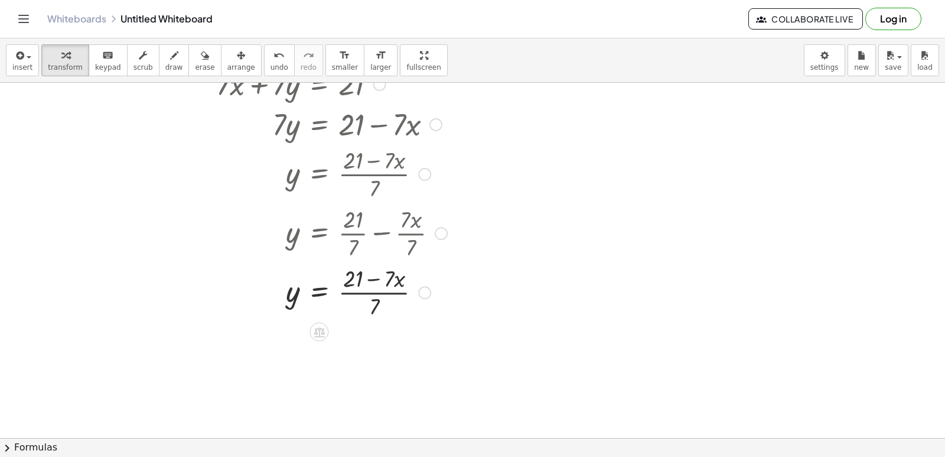
scroll to position [2780, 0]
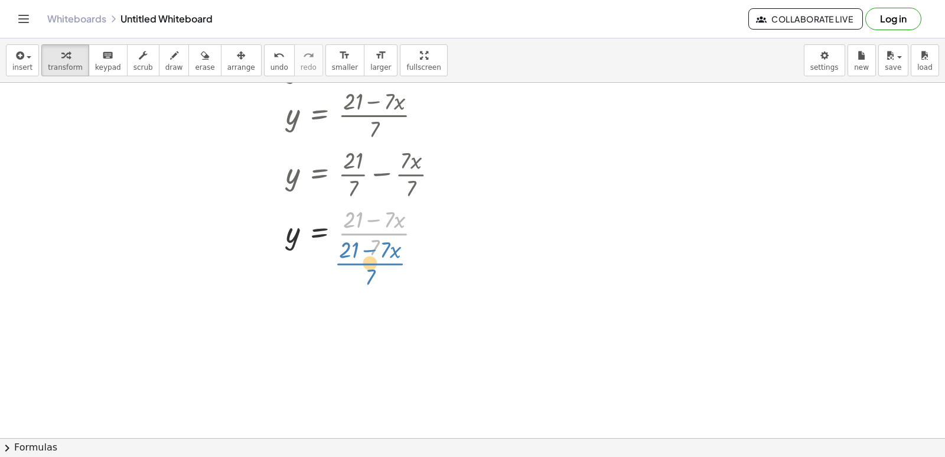
drag, startPoint x: 375, startPoint y: 237, endPoint x: 402, endPoint y: 250, distance: 30.1
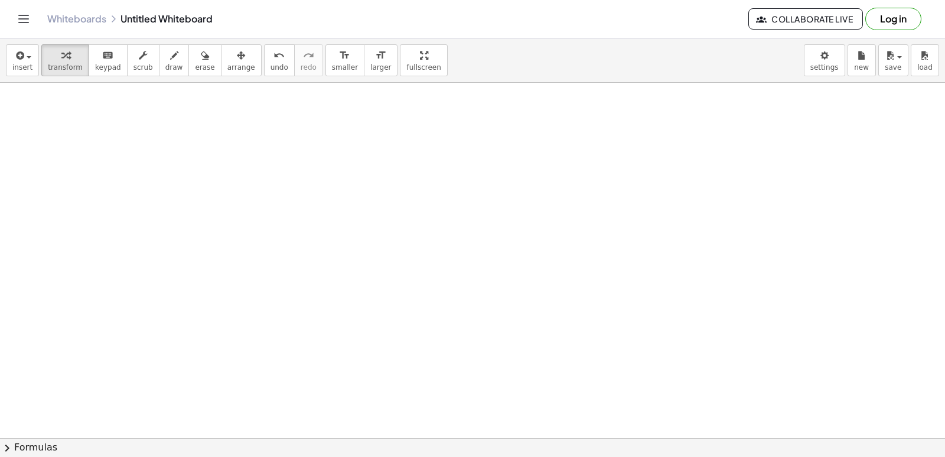
scroll to position [3135, 0]
drag, startPoint x: 402, startPoint y: 315, endPoint x: 413, endPoint y: 283, distance: 33.6
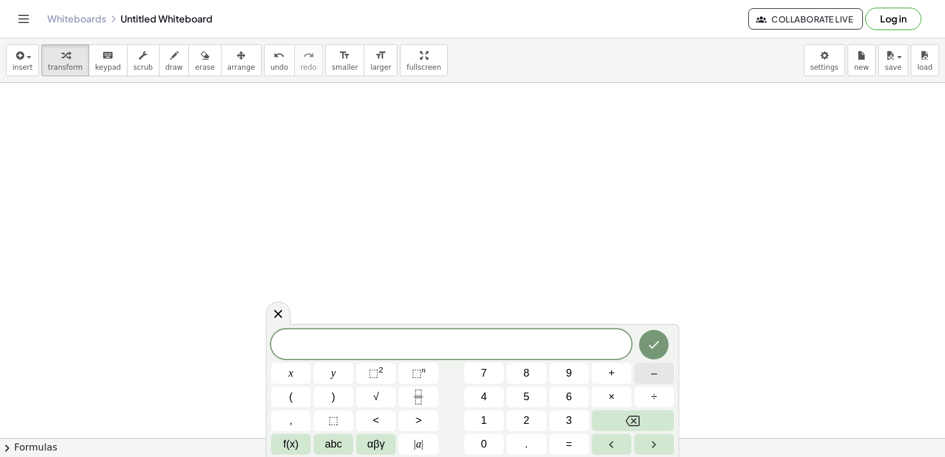
click at [671, 367] on button "–" at bounding box center [654, 373] width 40 height 21
click at [286, 367] on button "x" at bounding box center [291, 373] width 40 height 21
click at [610, 376] on span "+" at bounding box center [611, 373] width 6 height 16
click at [558, 418] on button "3" at bounding box center [569, 420] width 40 height 21
click at [346, 370] on button "y" at bounding box center [334, 373] width 40 height 21
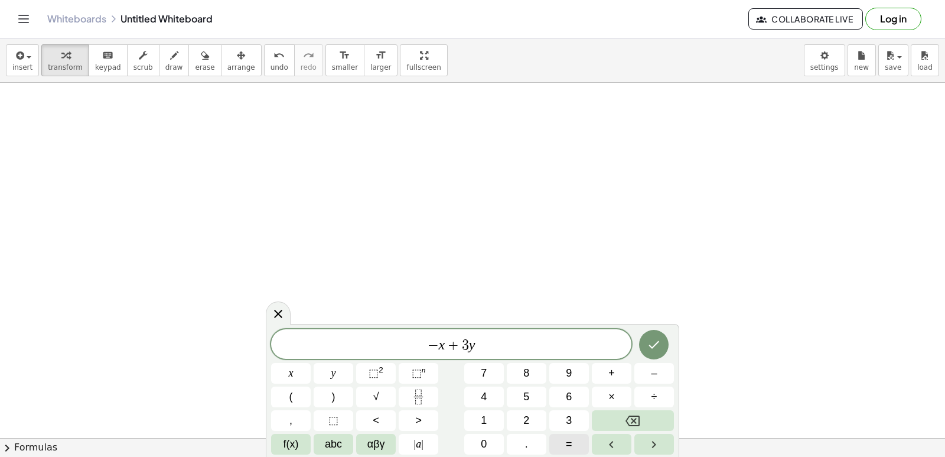
click at [581, 451] on button "=" at bounding box center [569, 444] width 40 height 21
click at [647, 372] on button "–" at bounding box center [654, 373] width 40 height 21
click at [527, 422] on button "2" at bounding box center [527, 420] width 40 height 21
click at [648, 346] on icon "Done" at bounding box center [654, 344] width 14 height 14
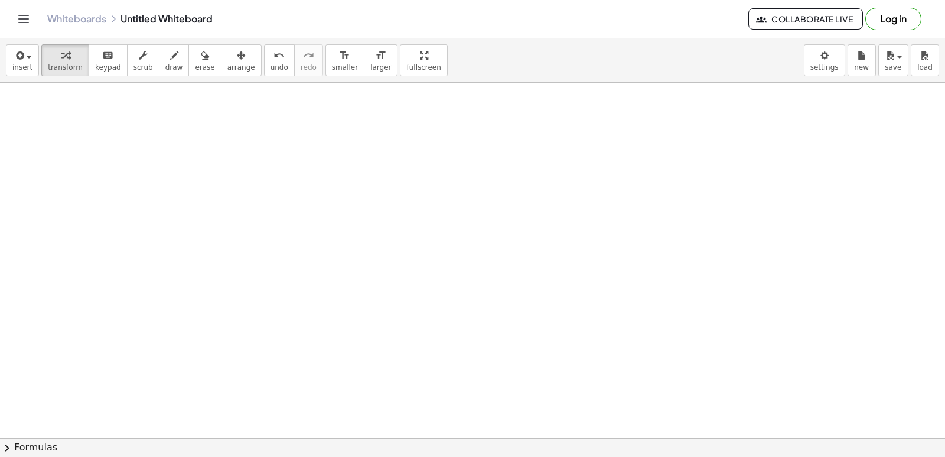
scroll to position [3609, 0]
drag, startPoint x: 827, startPoint y: 311, endPoint x: 832, endPoint y: 292, distance: 19.5
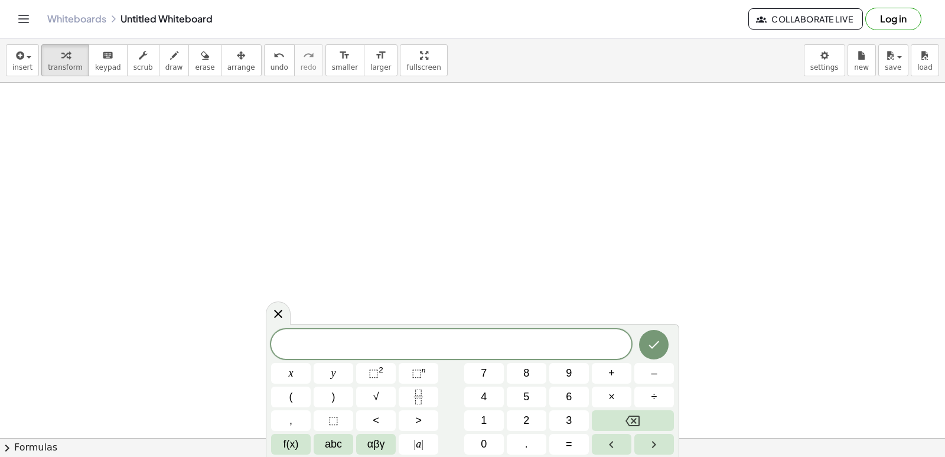
scroll to position [3609, 0]
click at [545, 402] on button "5" at bounding box center [527, 396] width 40 height 21
click at [305, 377] on button "x" at bounding box center [291, 373] width 40 height 21
click at [657, 371] on span "–" at bounding box center [654, 373] width 6 height 16
click at [558, 420] on button "3" at bounding box center [569, 420] width 40 height 21
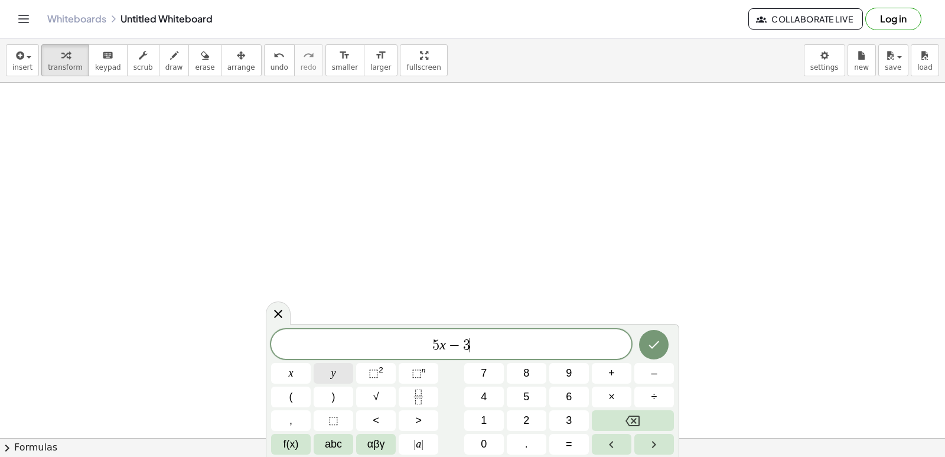
click at [329, 375] on button "y" at bounding box center [334, 373] width 40 height 21
click at [563, 444] on button "=" at bounding box center [569, 444] width 40 height 21
click at [471, 388] on button "4" at bounding box center [484, 396] width 40 height 21
click at [658, 344] on icon "Done" at bounding box center [654, 344] width 14 height 14
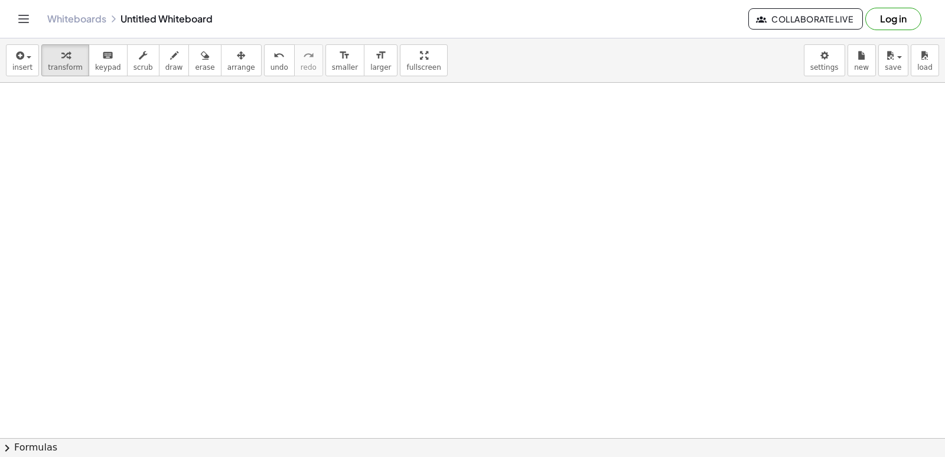
scroll to position [3618, 0]
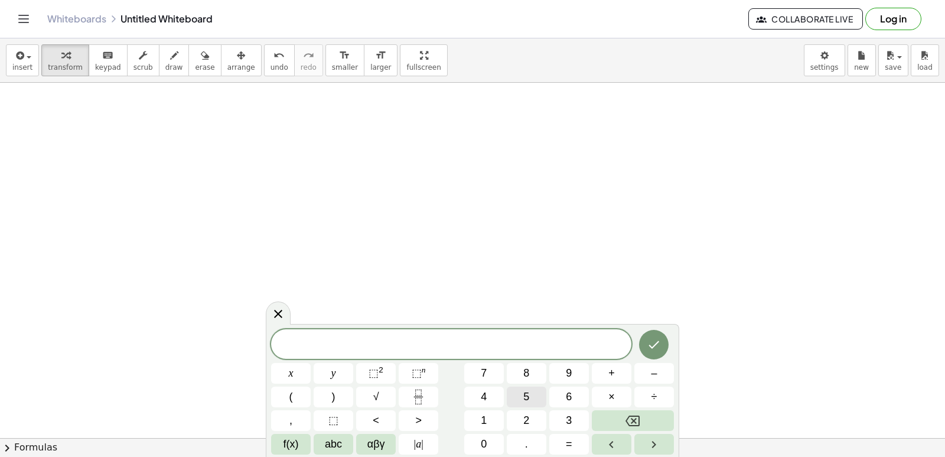
click at [527, 393] on span "5" at bounding box center [526, 397] width 6 height 16
click at [605, 402] on button "×" at bounding box center [612, 396] width 40 height 21
click at [642, 366] on button "–" at bounding box center [654, 373] width 40 height 21
click at [622, 421] on button "Backspace" at bounding box center [633, 420] width 82 height 21
click at [622, 422] on button "Backspace" at bounding box center [633, 420] width 82 height 21
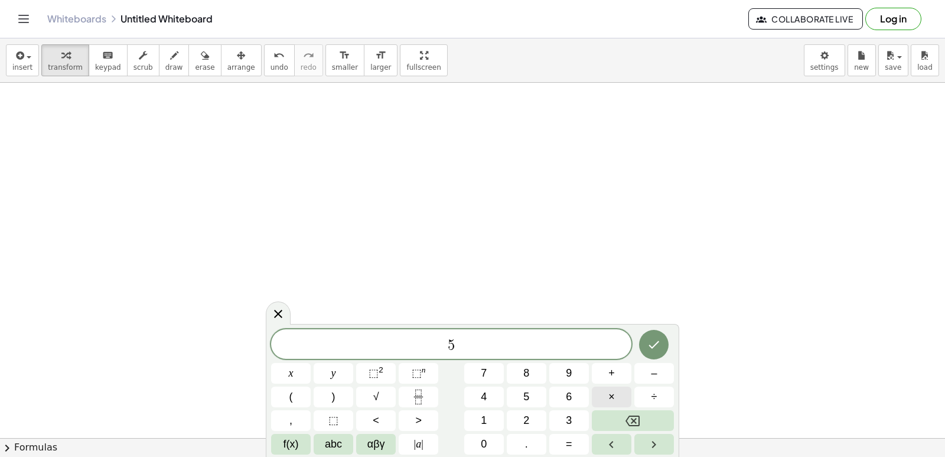
click at [607, 399] on button "×" at bounding box center [612, 396] width 40 height 21
click at [636, 413] on icon "Backspace" at bounding box center [633, 420] width 14 height 14
click at [605, 388] on button "×" at bounding box center [612, 396] width 40 height 21
click at [637, 409] on div "5 · x y ⬚ 2 ⬚ n 7 8 9 + – ( ) √ 4 5 6 × ÷ , ⬚ < > 1 2 3 f(x) abc αβγ | a | 0 . =" at bounding box center [472, 391] width 403 height 125
click at [614, 421] on button "Backspace" at bounding box center [633, 420] width 82 height 21
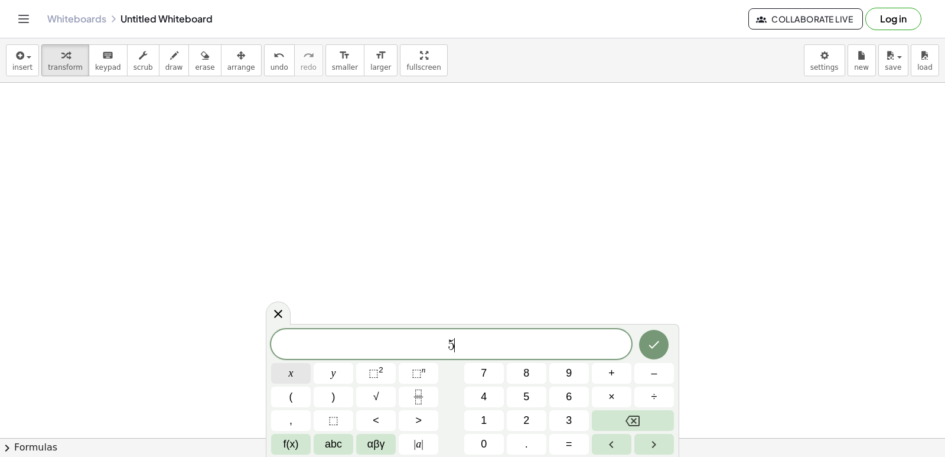
click at [291, 364] on button "x" at bounding box center [291, 373] width 40 height 21
click at [643, 369] on button "–" at bounding box center [654, 373] width 40 height 21
click at [549, 415] on button "3" at bounding box center [569, 420] width 40 height 21
click at [338, 366] on button "y" at bounding box center [334, 373] width 40 height 21
click at [563, 439] on button "=" at bounding box center [569, 444] width 40 height 21
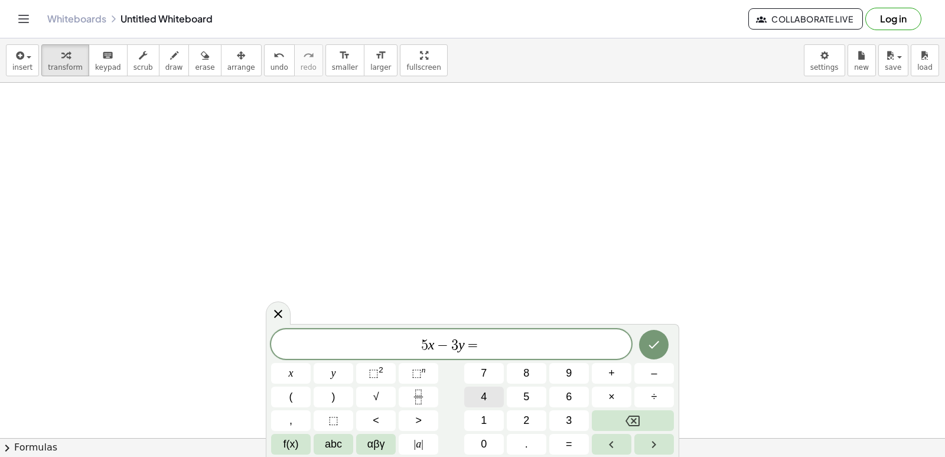
click at [493, 393] on button "4" at bounding box center [484, 396] width 40 height 21
click at [653, 343] on icon "Done" at bounding box center [654, 344] width 14 height 14
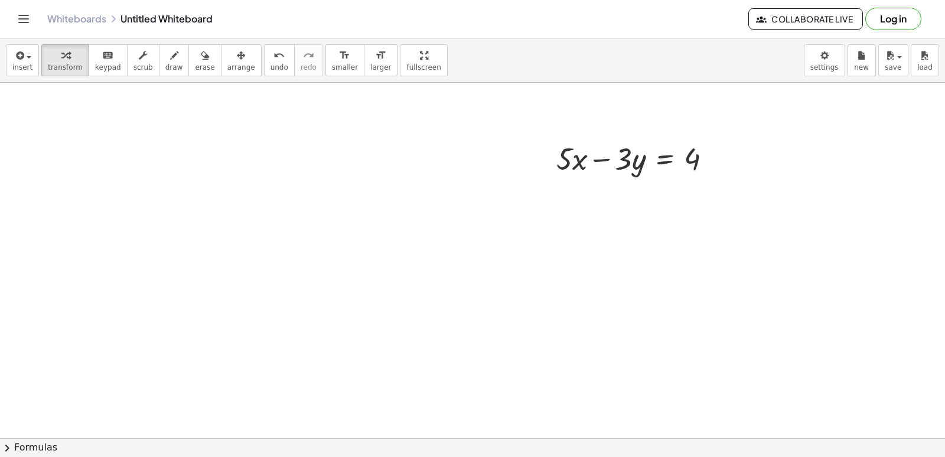
scroll to position [3854, 0]
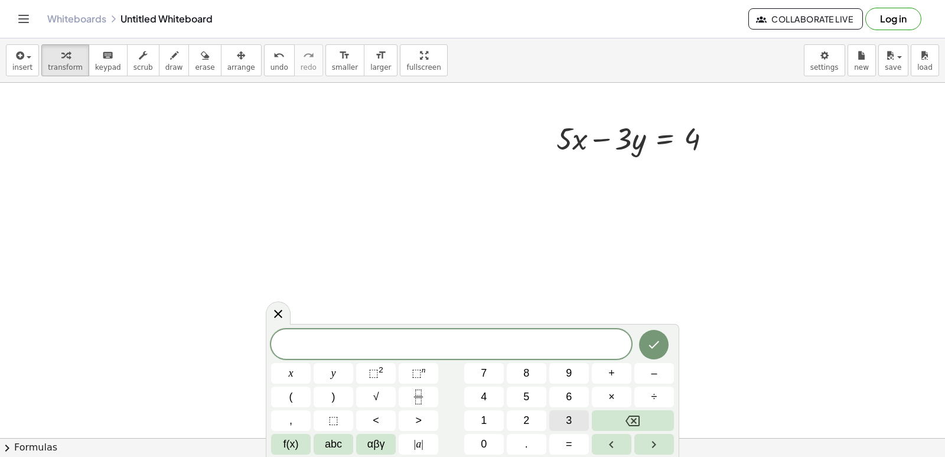
click at [571, 419] on span "3" at bounding box center [569, 420] width 6 height 16
click at [289, 377] on button "x" at bounding box center [291, 373] width 40 height 21
click at [665, 359] on div at bounding box center [654, 344] width 40 height 31
click at [645, 370] on button "–" at bounding box center [654, 373] width 40 height 21
click at [590, 418] on div "3 x − x y ⬚ 2 ⬚ n 7 8 9 + – ( ) √ 4 5 6 × ÷ , ⬚ < > 1 2 3 f(x) abc αβγ | a | 0 …" at bounding box center [472, 391] width 403 height 125
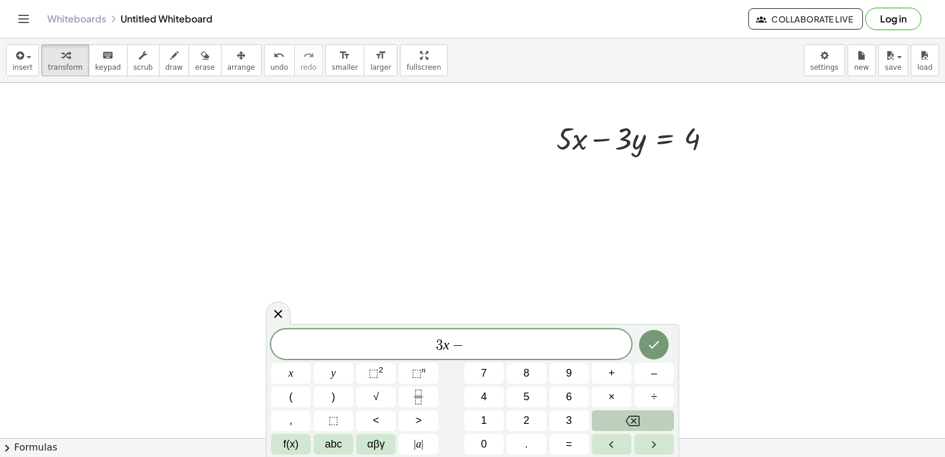
click at [611, 417] on button "Backspace" at bounding box center [633, 420] width 82 height 21
click at [475, 372] on button "7" at bounding box center [484, 373] width 40 height 21
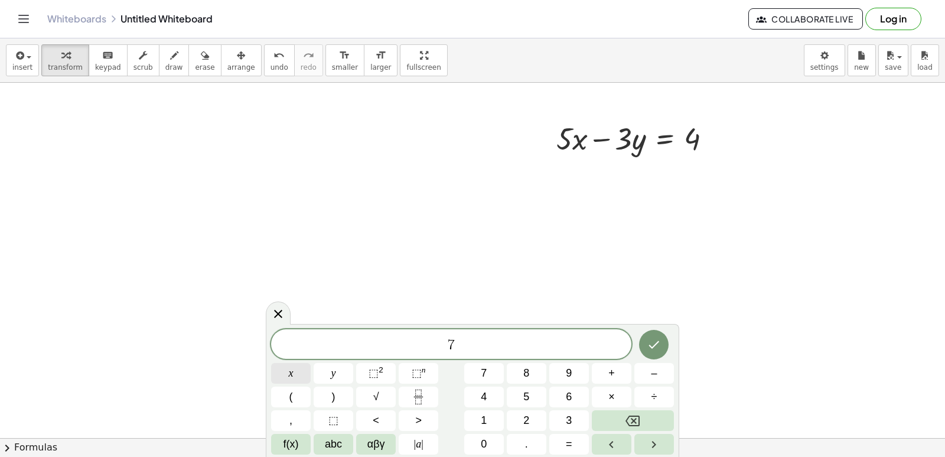
click at [296, 372] on button "x" at bounding box center [291, 373] width 40 height 21
click at [637, 370] on button "–" at bounding box center [654, 373] width 40 height 21
click at [561, 421] on button "3" at bounding box center [569, 420] width 40 height 21
click at [343, 375] on button "y" at bounding box center [334, 373] width 40 height 21
click at [558, 437] on button "=" at bounding box center [569, 444] width 40 height 21
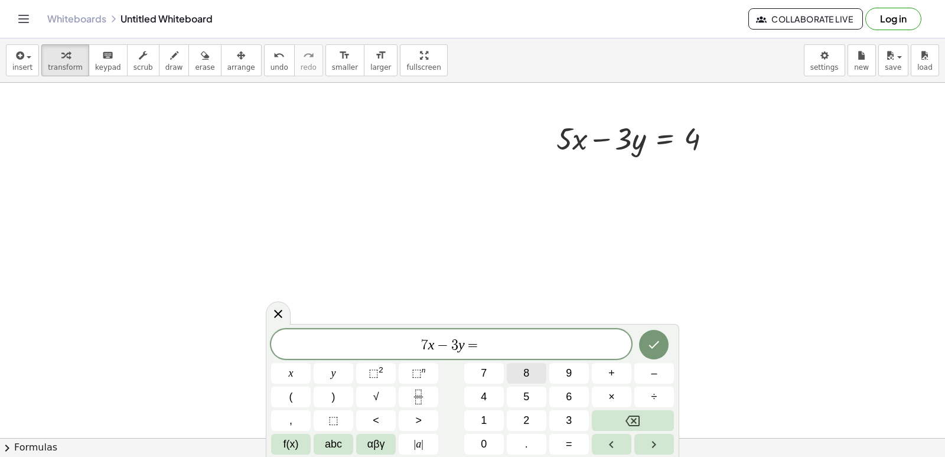
click at [525, 379] on span "8" at bounding box center [526, 373] width 6 height 16
click at [656, 344] on icon "Done" at bounding box center [654, 344] width 14 height 14
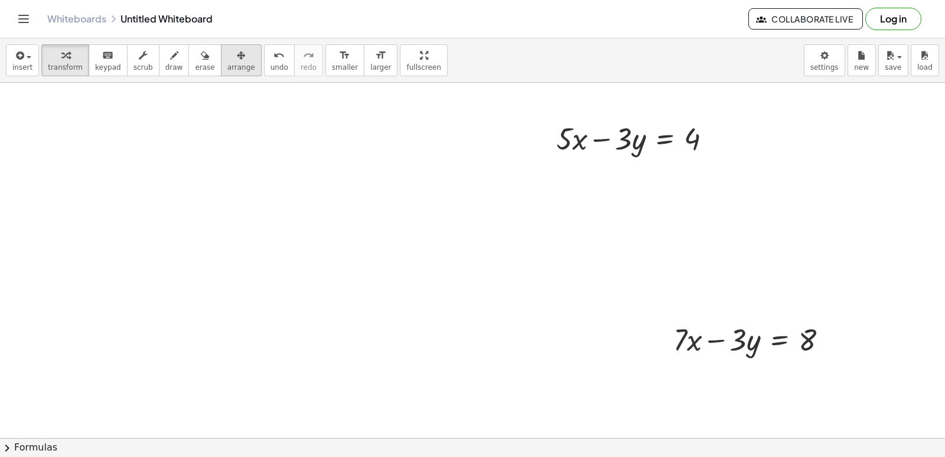
click at [233, 59] on button "arrange" at bounding box center [241, 60] width 41 height 32
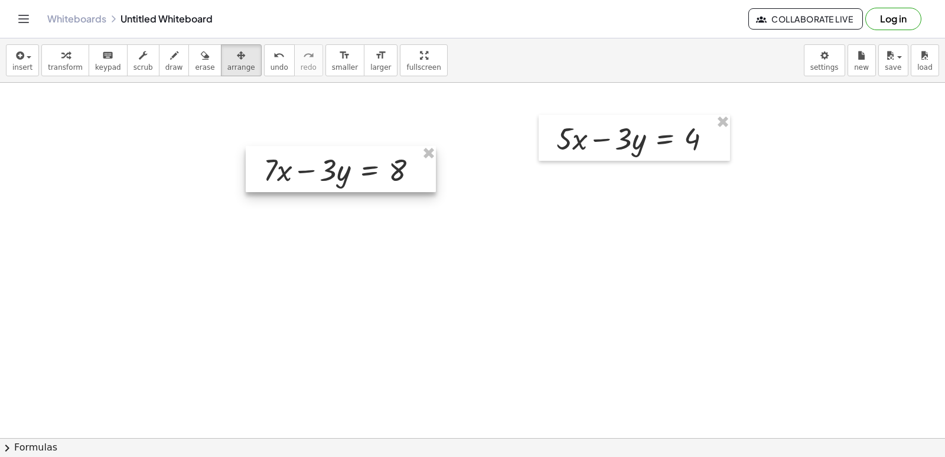
drag, startPoint x: 735, startPoint y: 342, endPoint x: 325, endPoint y: 172, distance: 444.4
click at [325, 172] on div at bounding box center [341, 169] width 190 height 46
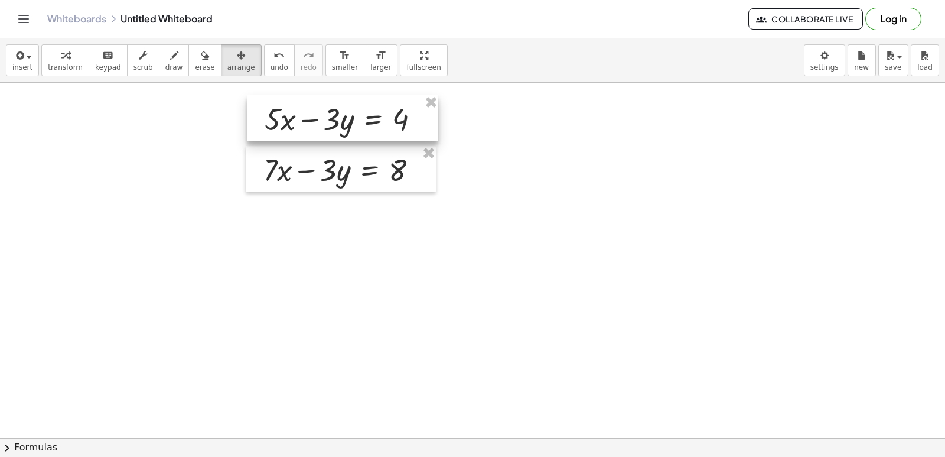
drag, startPoint x: 593, startPoint y: 152, endPoint x: 301, endPoint y: 133, distance: 292.5
click at [301, 133] on div at bounding box center [342, 118] width 191 height 46
click at [298, 132] on div at bounding box center [342, 118] width 191 height 46
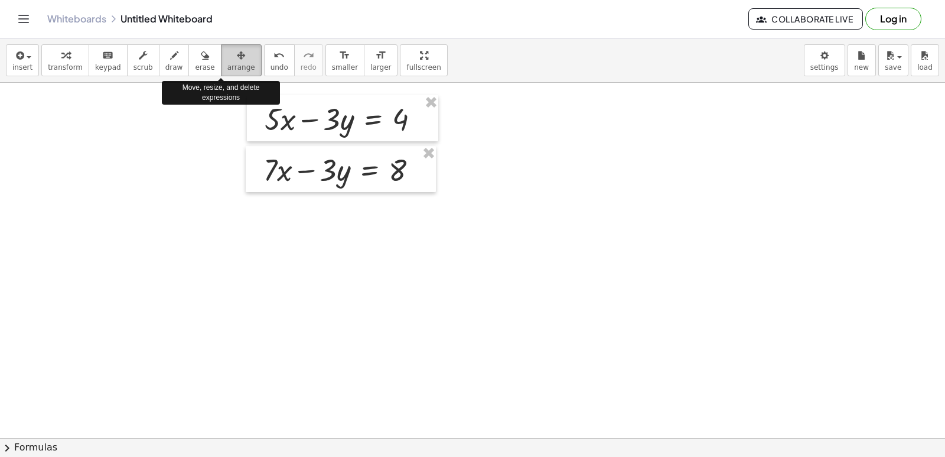
click at [221, 74] on button "arrange" at bounding box center [241, 60] width 41 height 32
click at [237, 56] on icon "button" at bounding box center [241, 55] width 8 height 14
drag, startPoint x: 540, startPoint y: 230, endPoint x: 543, endPoint y: 224, distance: 6.6
click at [221, 57] on button "arrange" at bounding box center [241, 60] width 41 height 32
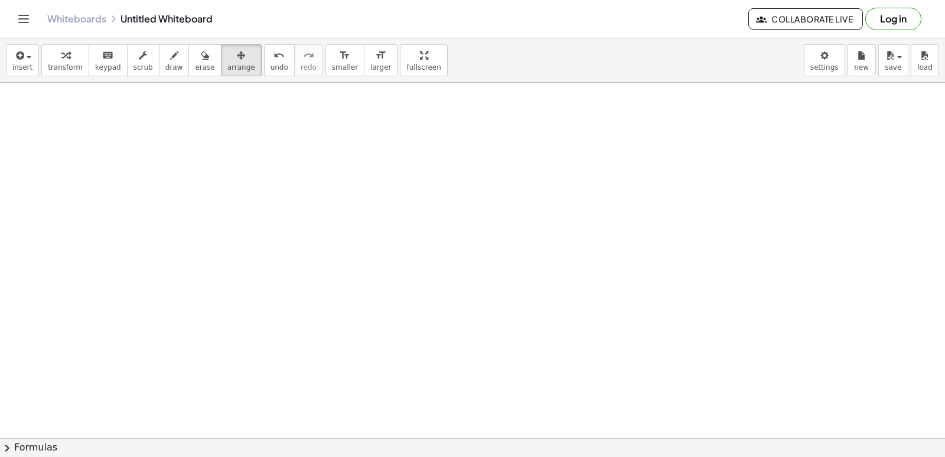
drag, startPoint x: 417, startPoint y: 346, endPoint x: 424, endPoint y: 307, distance: 40.1
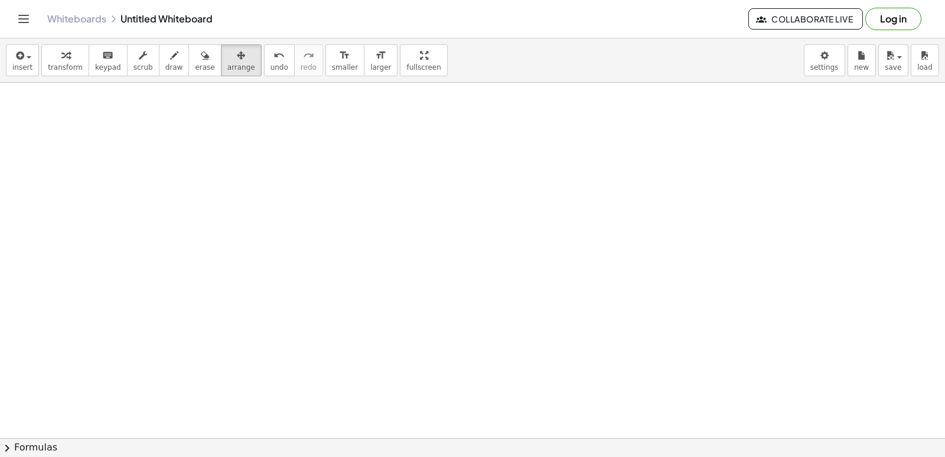
drag, startPoint x: 717, startPoint y: 317, endPoint x: 718, endPoint y: 301, distance: 16.6
drag, startPoint x: 727, startPoint y: 333, endPoint x: 740, endPoint y: 327, distance: 14.3
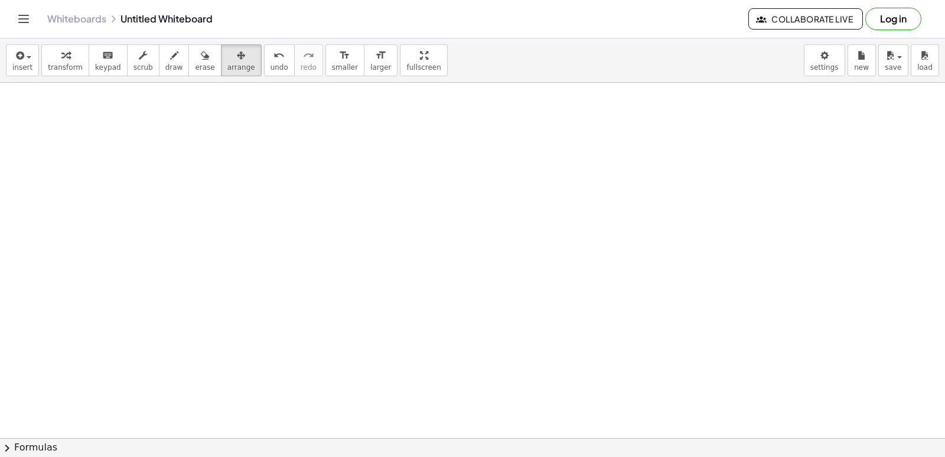
drag, startPoint x: 604, startPoint y: 363, endPoint x: 628, endPoint y: 349, distance: 27.3
drag, startPoint x: 647, startPoint y: 340, endPoint x: 658, endPoint y: 338, distance: 10.9
drag, startPoint x: 693, startPoint y: 325, endPoint x: 711, endPoint y: 310, distance: 23.4
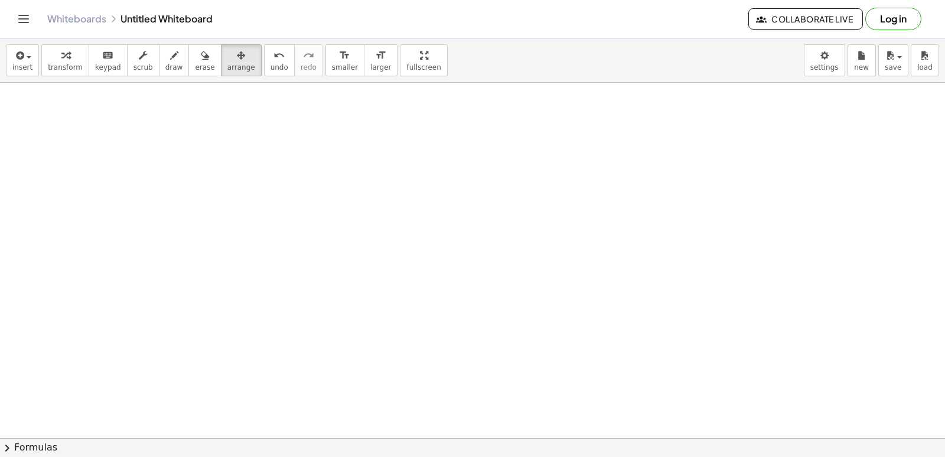
drag, startPoint x: 656, startPoint y: 278, endPoint x: 676, endPoint y: 272, distance: 21.1
drag, startPoint x: 778, startPoint y: 272, endPoint x: 841, endPoint y: 230, distance: 75.7
drag, startPoint x: 852, startPoint y: 234, endPoint x: 853, endPoint y: 245, distance: 11.2
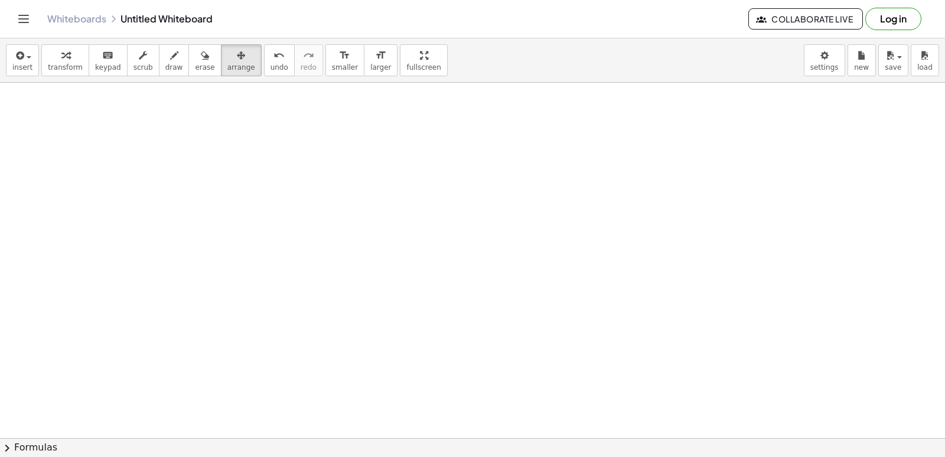
drag, startPoint x: 853, startPoint y: 245, endPoint x: 754, endPoint y: 302, distance: 114.3
drag, startPoint x: 699, startPoint y: 383, endPoint x: 654, endPoint y: 395, distance: 47.1
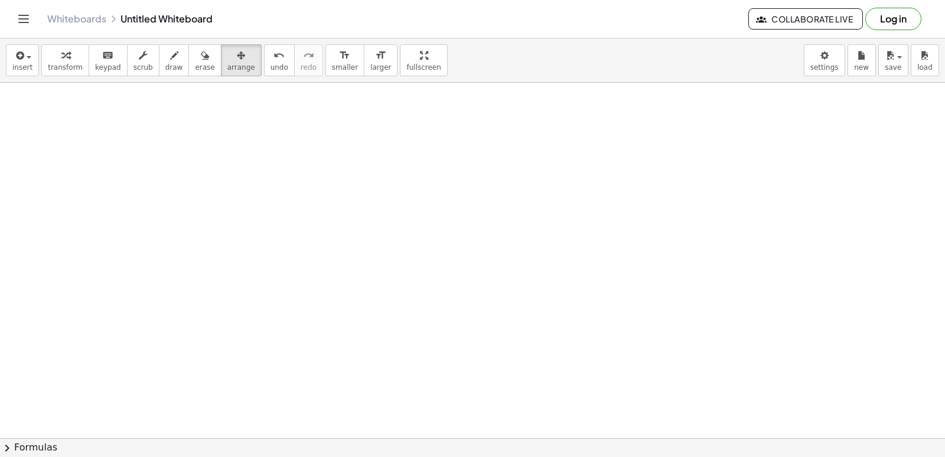
drag, startPoint x: 615, startPoint y: 401, endPoint x: 613, endPoint y: 394, distance: 7.3
drag, startPoint x: 613, startPoint y: 389, endPoint x: 916, endPoint y: 275, distance: 323.8
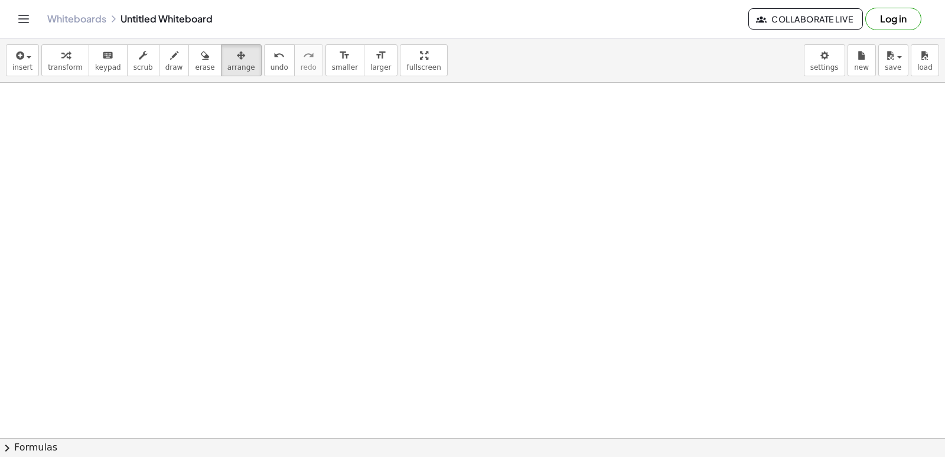
drag, startPoint x: 928, startPoint y: 276, endPoint x: 945, endPoint y: 265, distance: 20.0
click at [945, 269] on div "+ · 7 · x − 1 = 20 · 7 · x = + 20 + 1 · 7 · x = 21 x = · 21 · 7 x = 3 + · 8 · y…" at bounding box center [472, 260] width 945 height 355
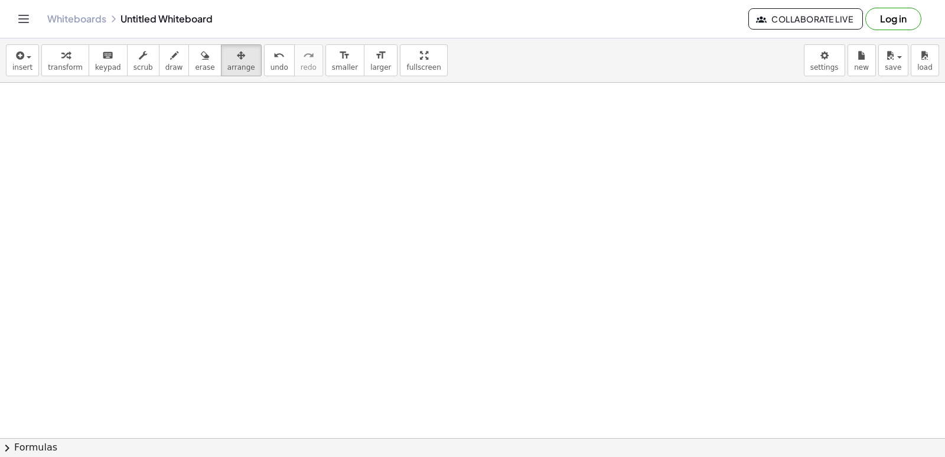
scroll to position [3500, 0]
drag, startPoint x: 722, startPoint y: 299, endPoint x: 722, endPoint y: 330, distance: 30.7
